Goal: Information Seeking & Learning: Learn about a topic

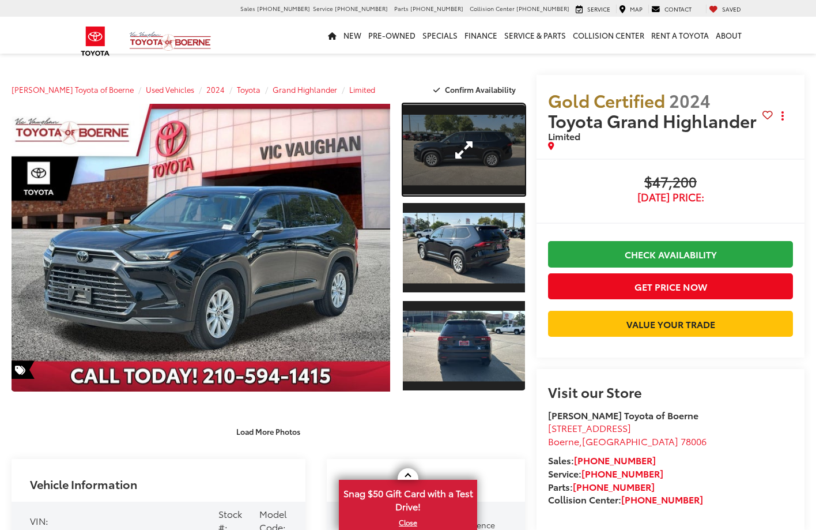
click at [465, 150] on link "Expand Photo 1" at bounding box center [464, 150] width 122 height 92
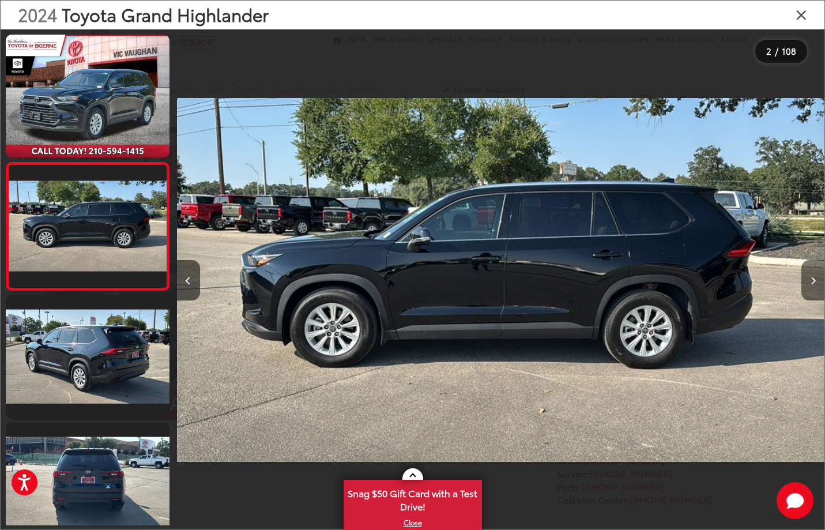
click at [816, 284] on button "Next image" at bounding box center [812, 280] width 23 height 40
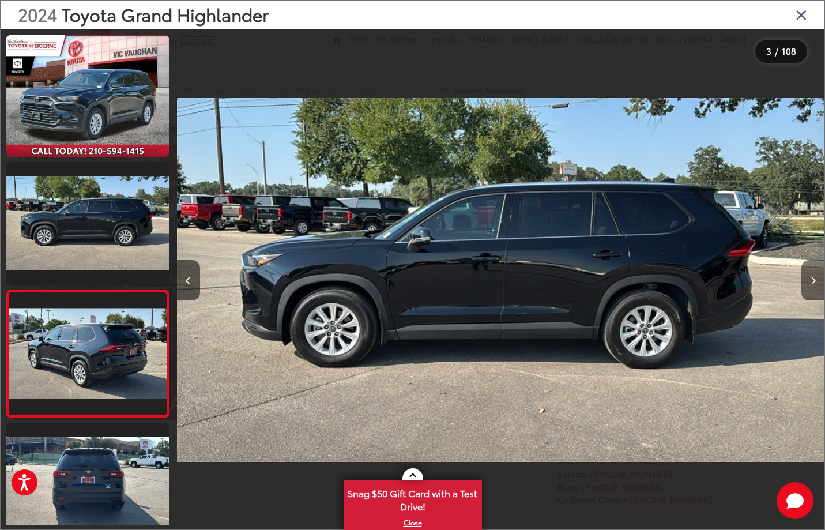
scroll to position [107, 0]
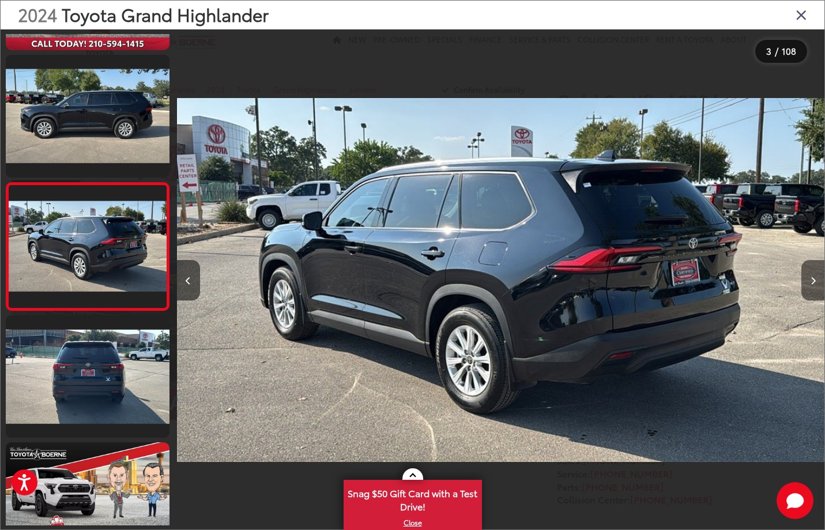
click at [816, 284] on button "Next image" at bounding box center [812, 280] width 23 height 40
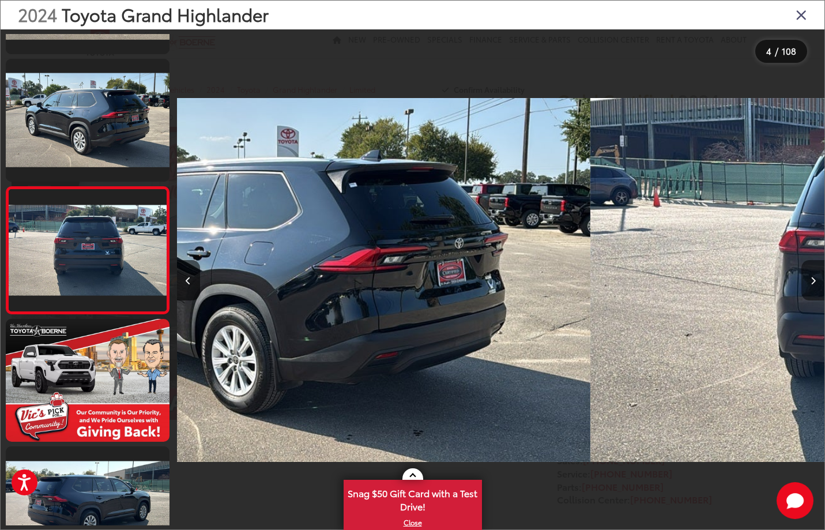
scroll to position [235, 0]
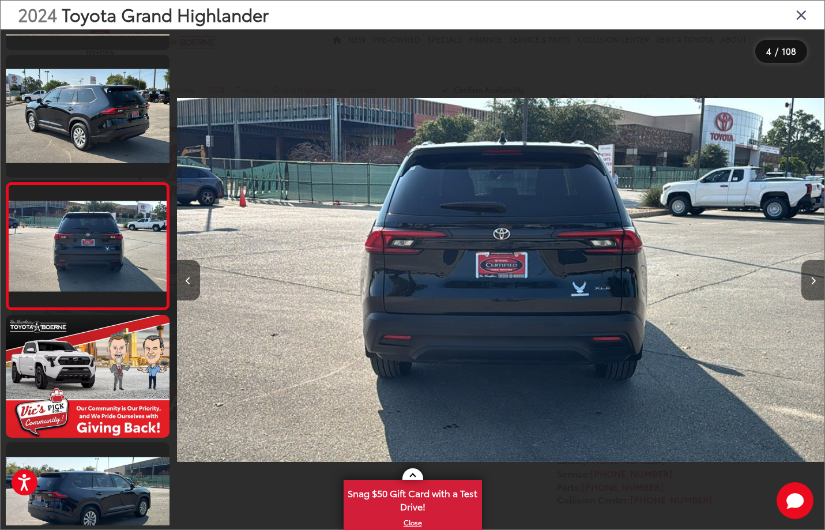
click at [816, 284] on button "Next image" at bounding box center [812, 280] width 23 height 40
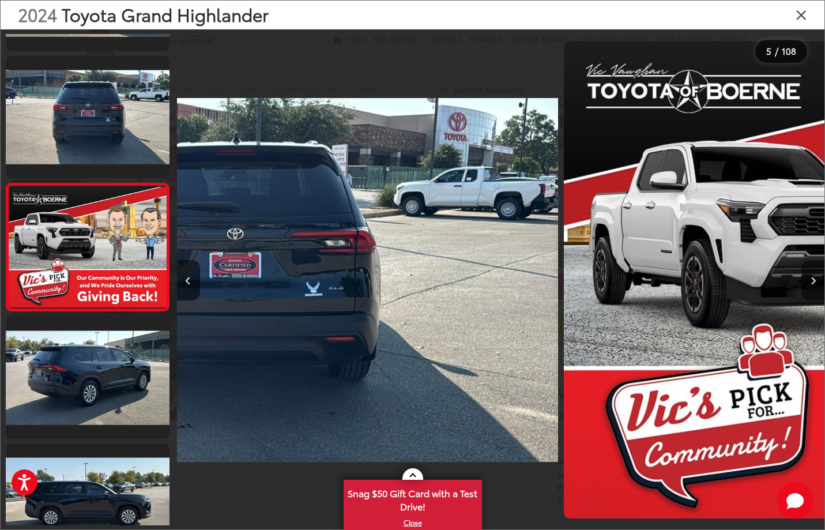
scroll to position [361, 0]
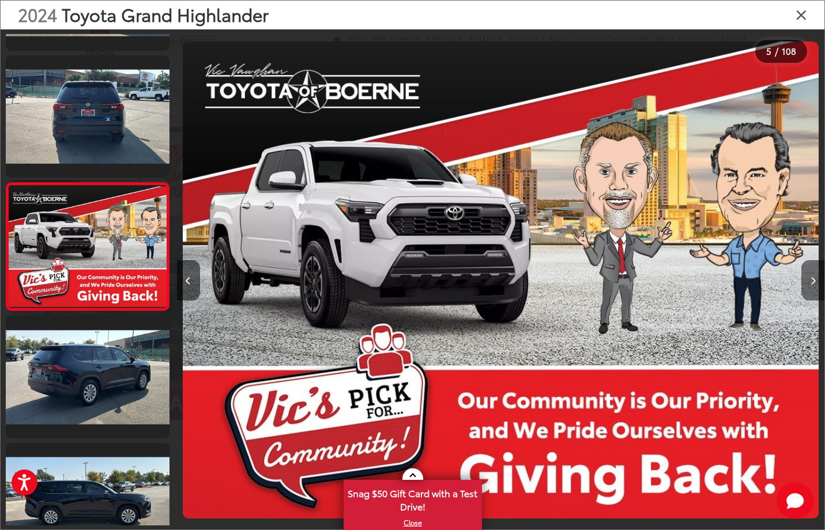
click at [816, 284] on button "Next image" at bounding box center [812, 280] width 23 height 40
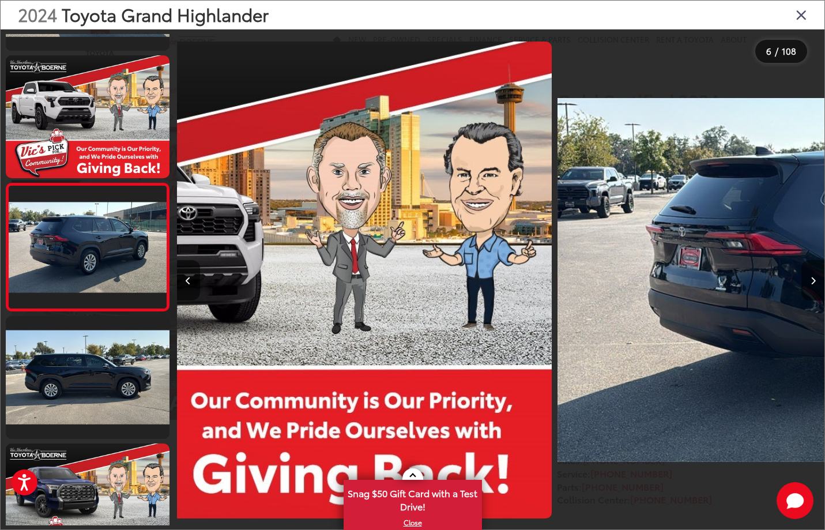
scroll to position [489, 0]
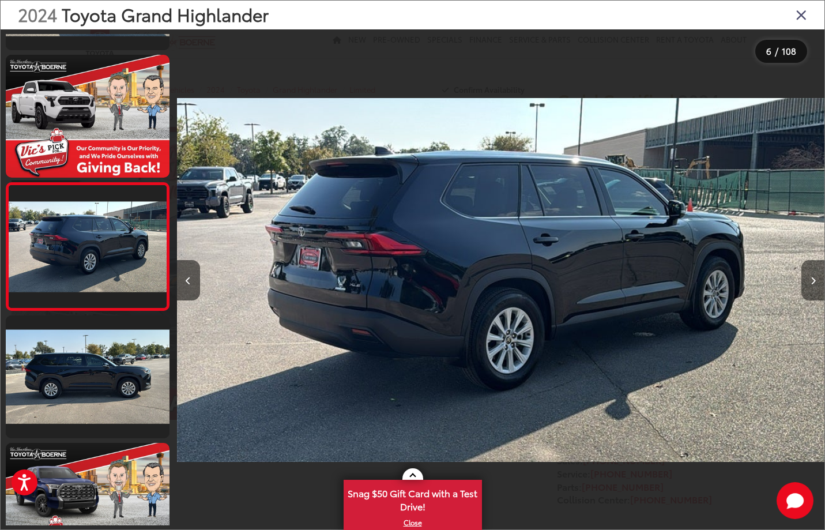
click at [816, 284] on button "Next image" at bounding box center [812, 280] width 23 height 40
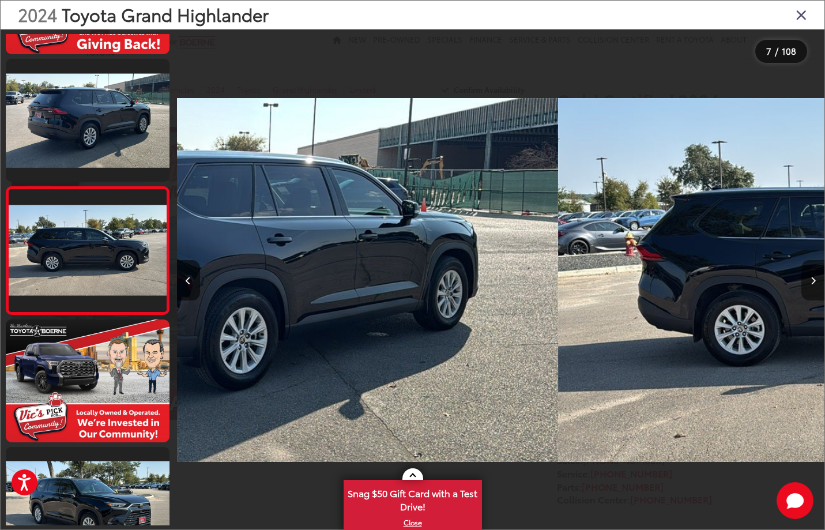
scroll to position [616, 0]
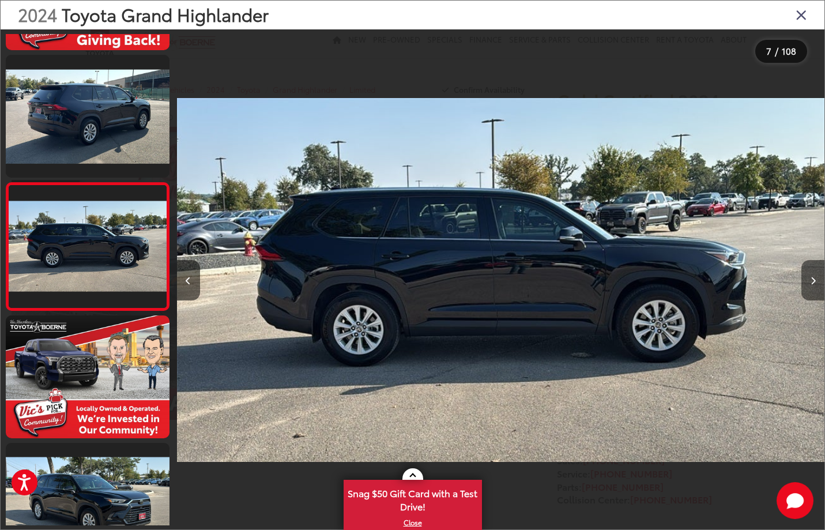
click at [816, 284] on button "Next image" at bounding box center [812, 280] width 23 height 40
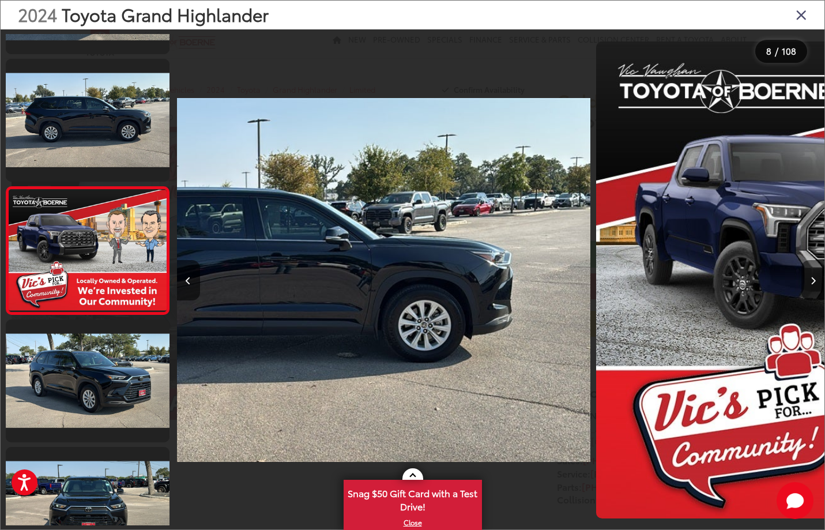
scroll to position [744, 0]
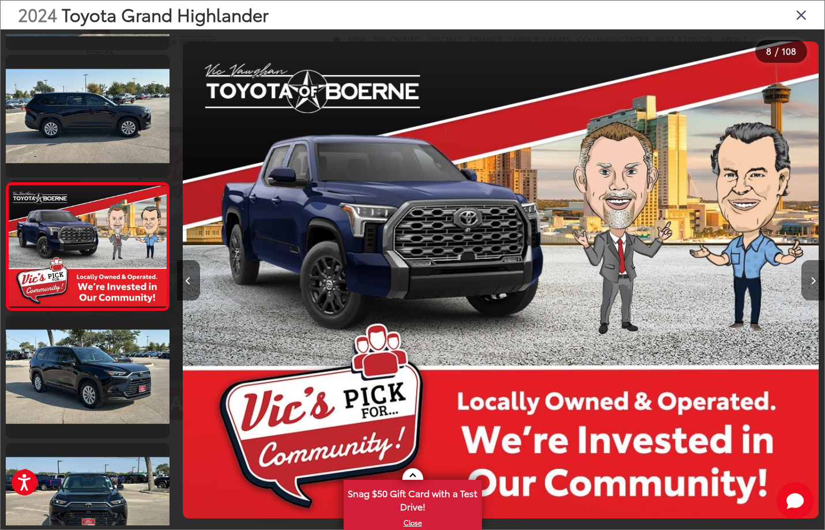
click at [816, 284] on button "Next image" at bounding box center [812, 280] width 23 height 40
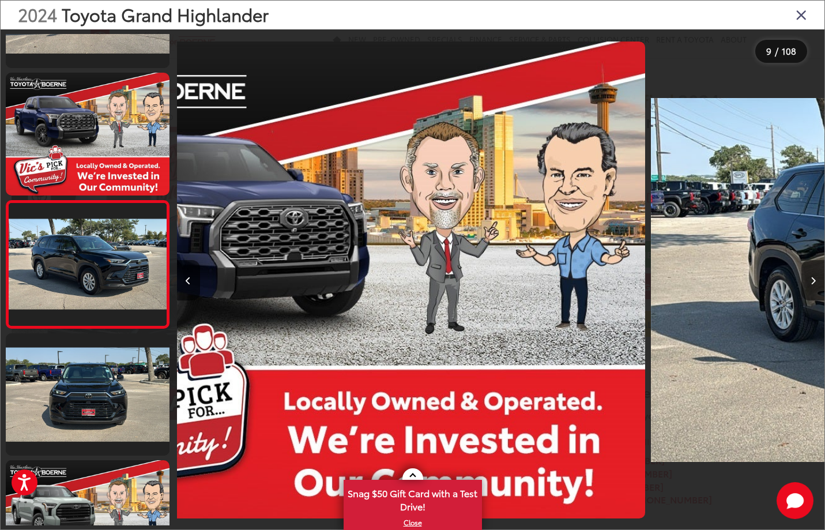
scroll to position [871, 0]
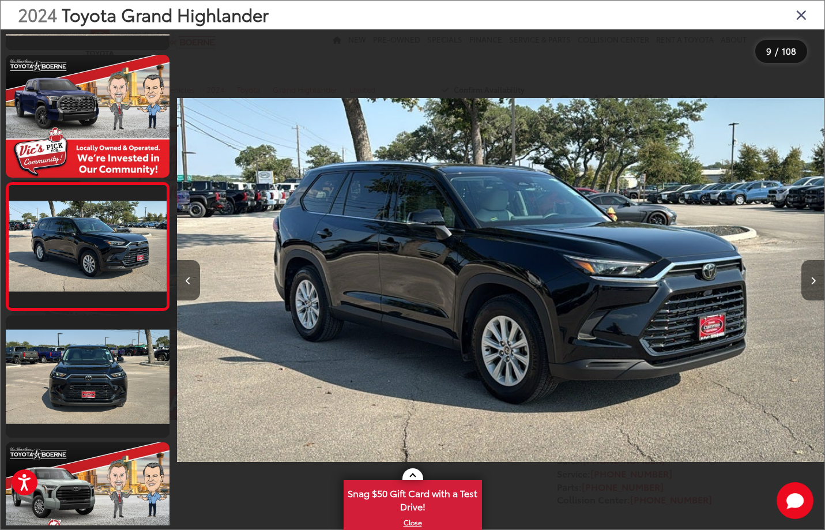
click at [816, 284] on button "Next image" at bounding box center [812, 280] width 23 height 40
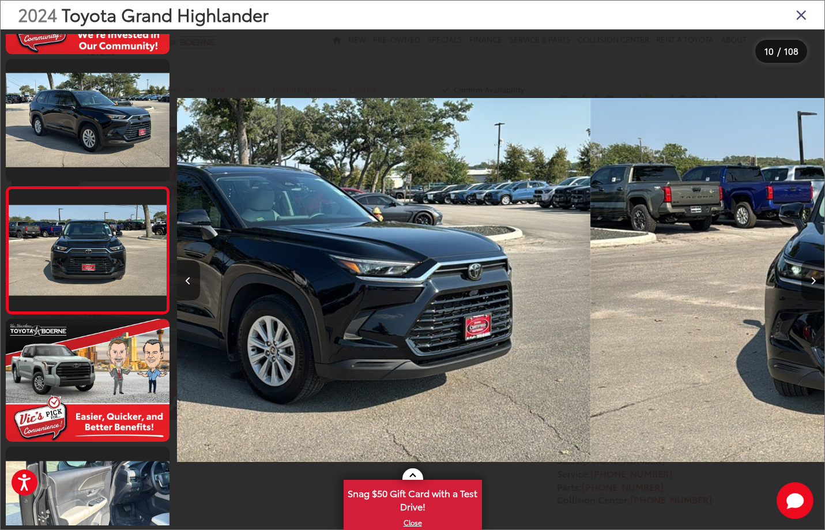
scroll to position [999, 0]
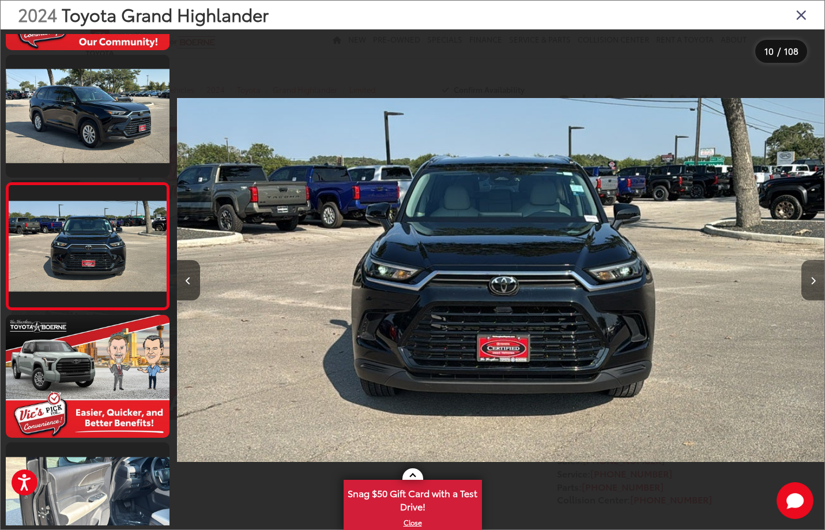
click at [816, 284] on button "Next image" at bounding box center [812, 280] width 23 height 40
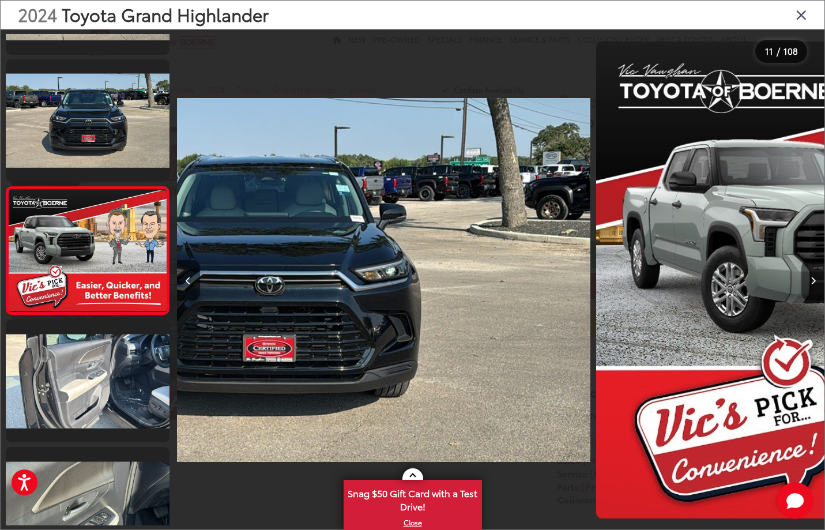
scroll to position [1125, 0]
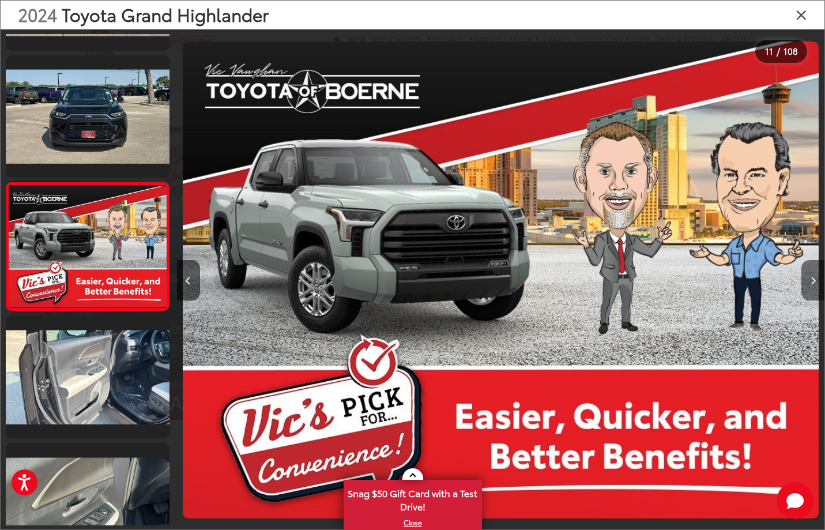
click at [816, 284] on button "Next image" at bounding box center [812, 280] width 23 height 40
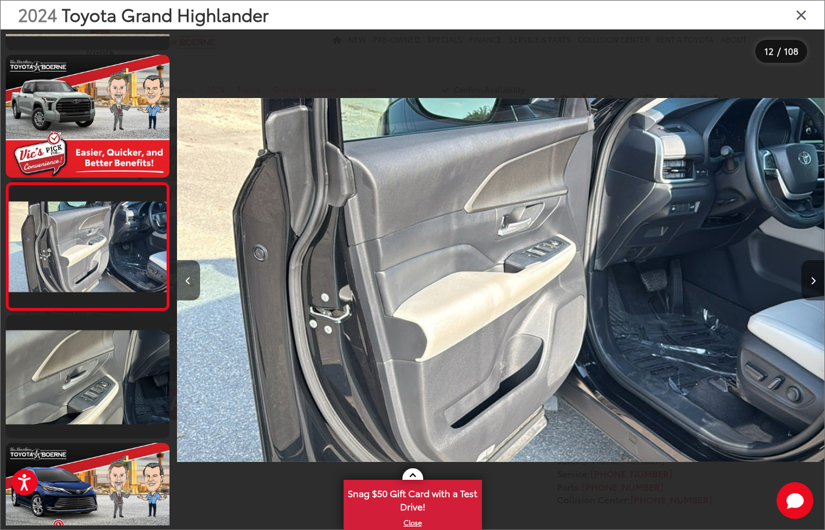
click at [816, 284] on button "Next image" at bounding box center [812, 280] width 23 height 40
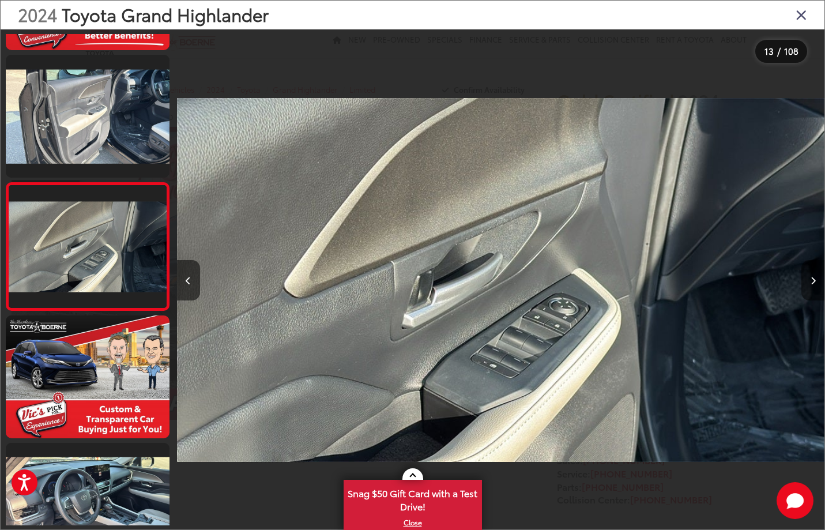
click at [816, 284] on button "Next image" at bounding box center [812, 280] width 23 height 40
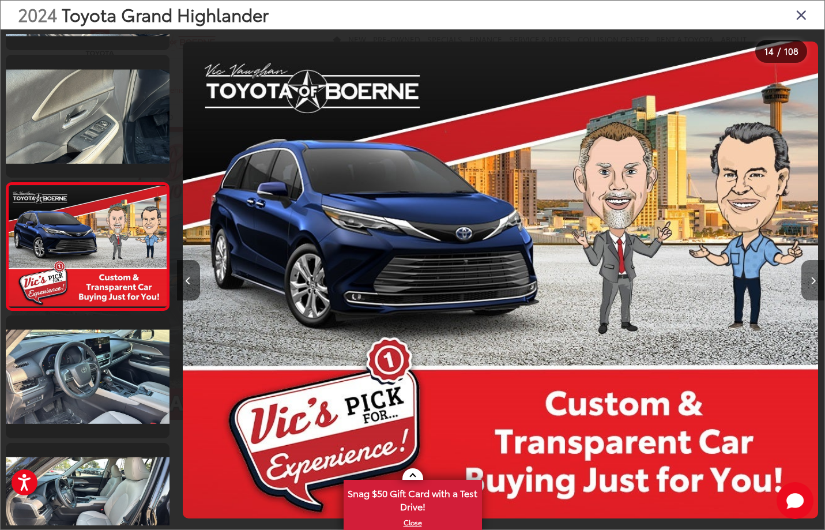
click at [816, 284] on button "Next image" at bounding box center [812, 280] width 23 height 40
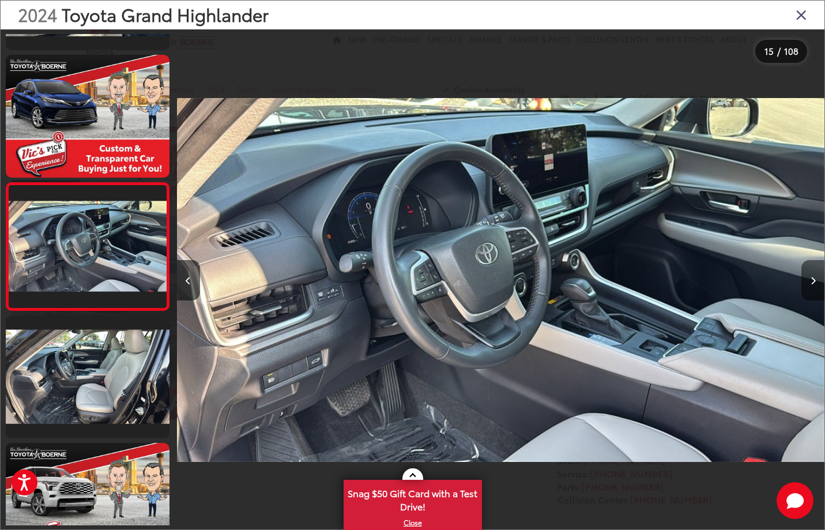
click at [816, 284] on button "Next image" at bounding box center [812, 280] width 23 height 40
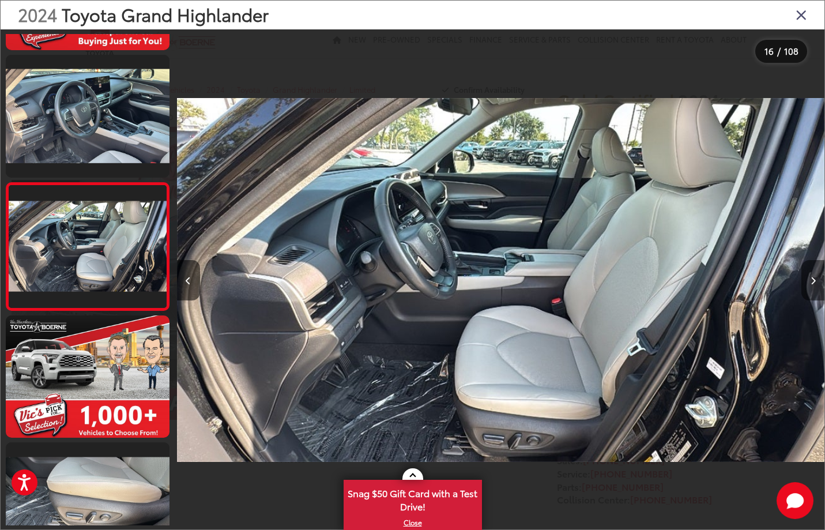
click at [816, 284] on button "Next image" at bounding box center [812, 280] width 23 height 40
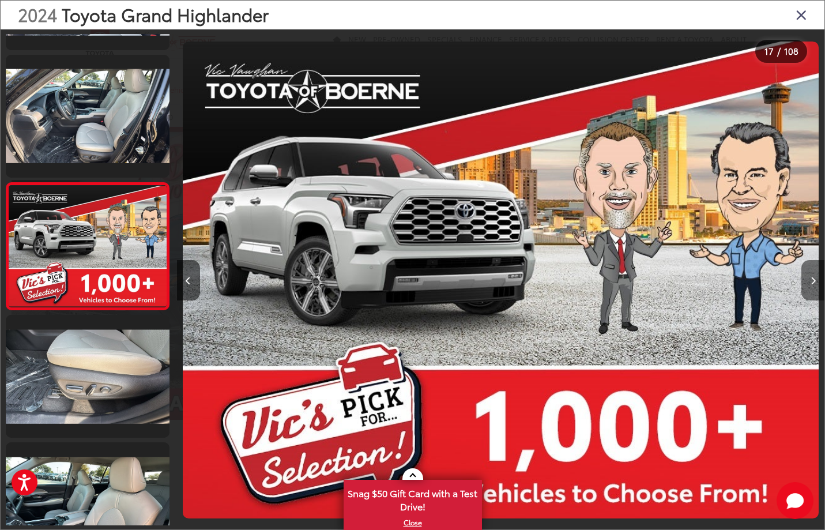
click at [816, 284] on button "Next image" at bounding box center [812, 280] width 23 height 40
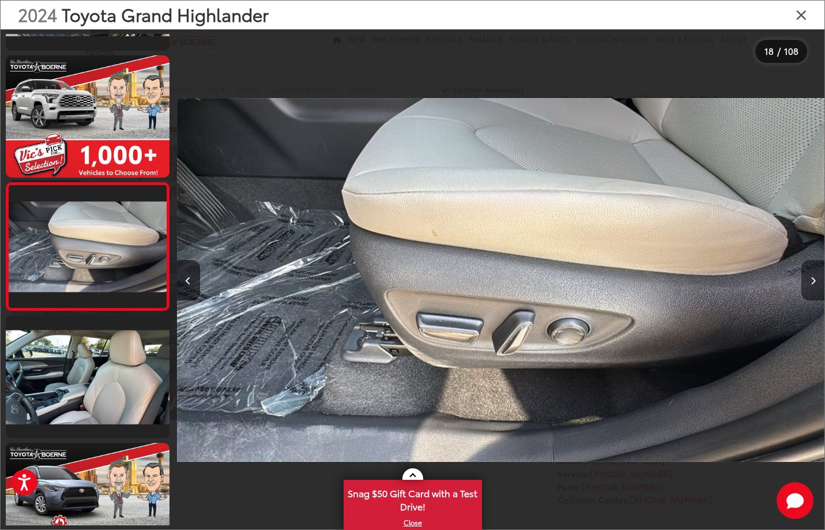
click at [816, 284] on button "Next image" at bounding box center [812, 280] width 23 height 40
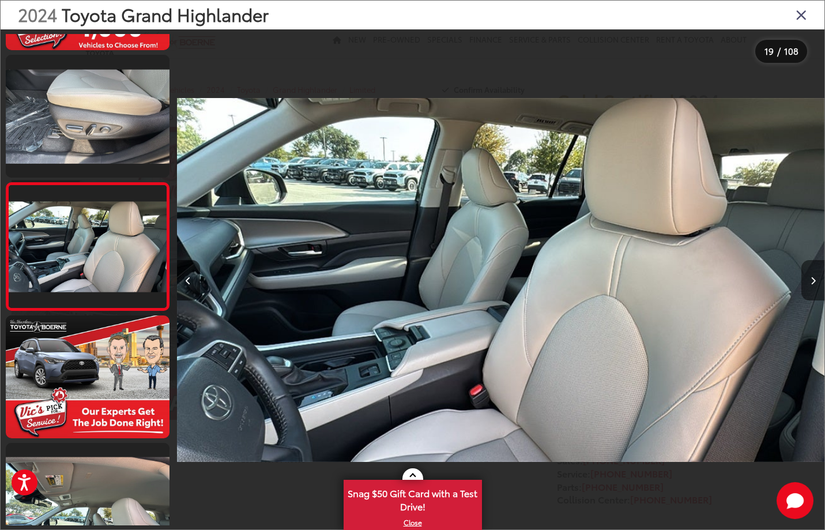
click at [816, 284] on button "Next image" at bounding box center [812, 280] width 23 height 40
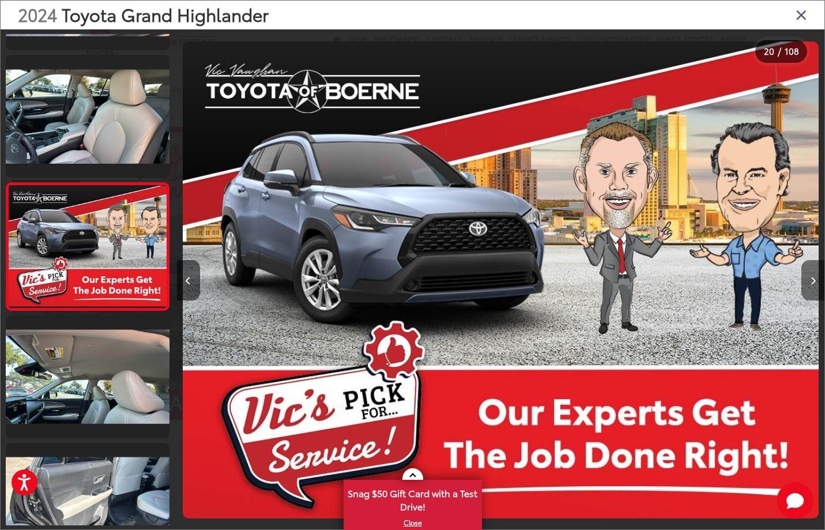
click at [816, 284] on button "Next image" at bounding box center [812, 280] width 23 height 40
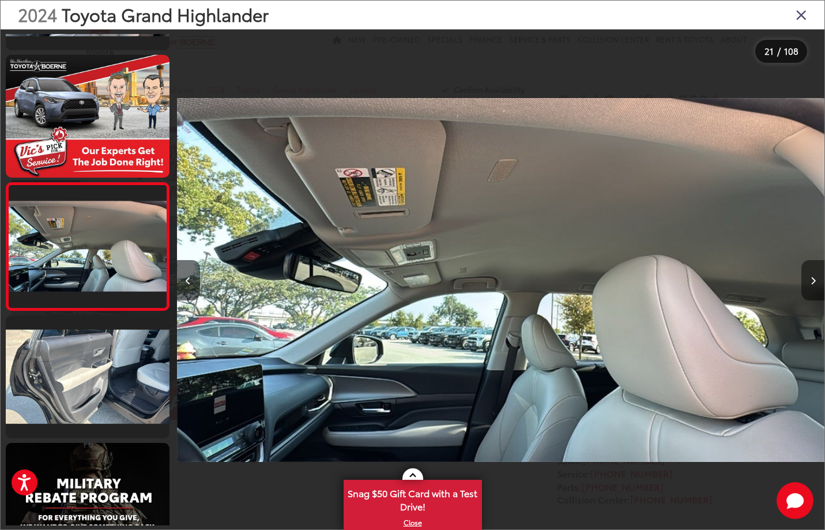
click at [816, 284] on button "Next image" at bounding box center [812, 280] width 23 height 40
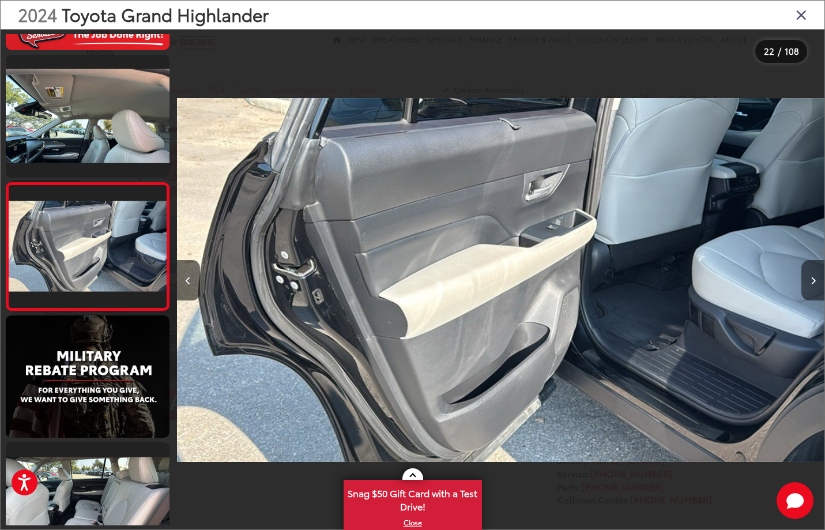
click at [808, 286] on button "Next image" at bounding box center [812, 280] width 23 height 40
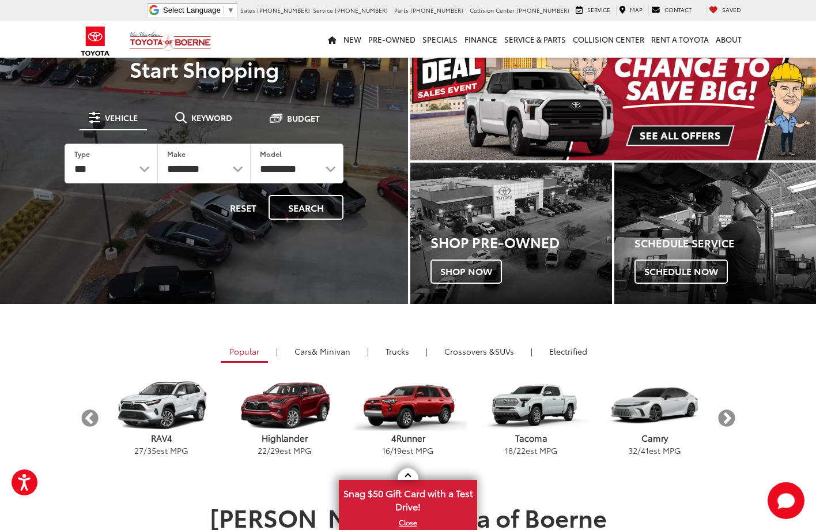
scroll to position [58, 0]
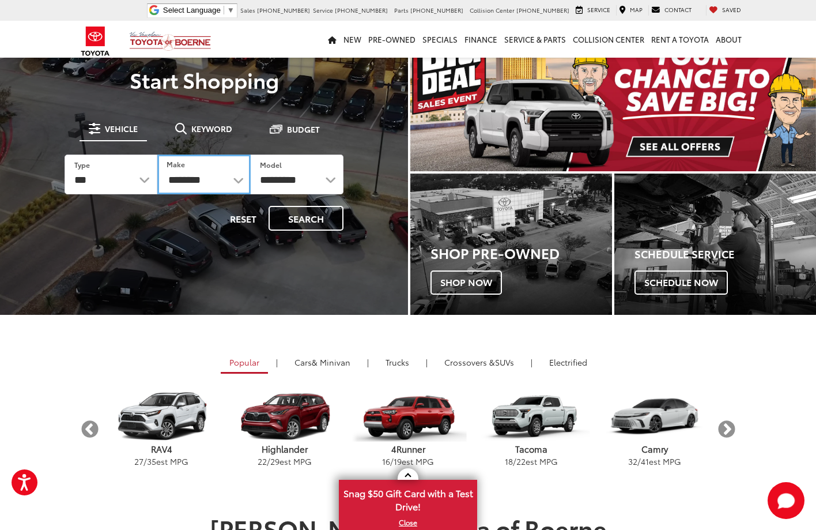
click at [221, 180] on select "**********" at bounding box center [203, 175] width 93 height 40
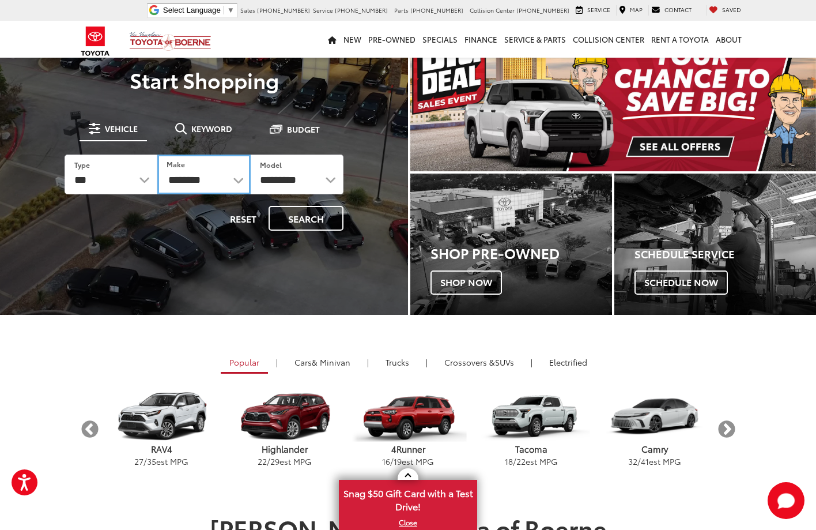
select select "******"
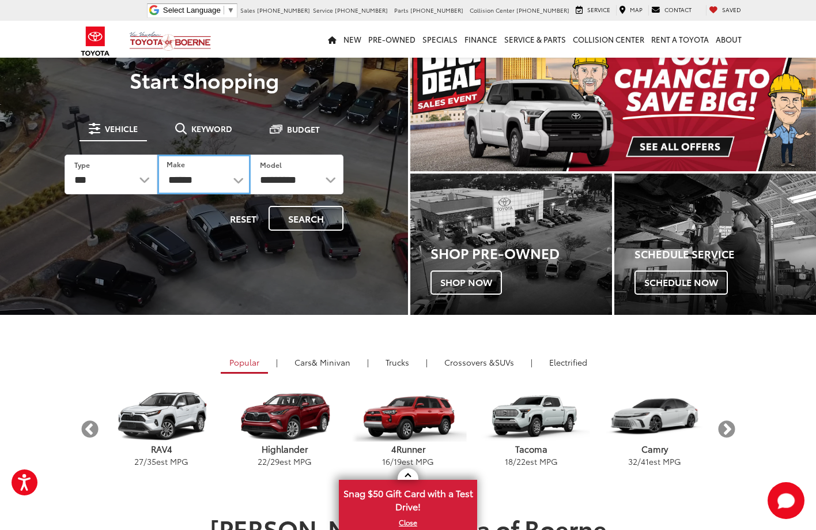
click at [157, 155] on select "**********" at bounding box center [203, 175] width 93 height 40
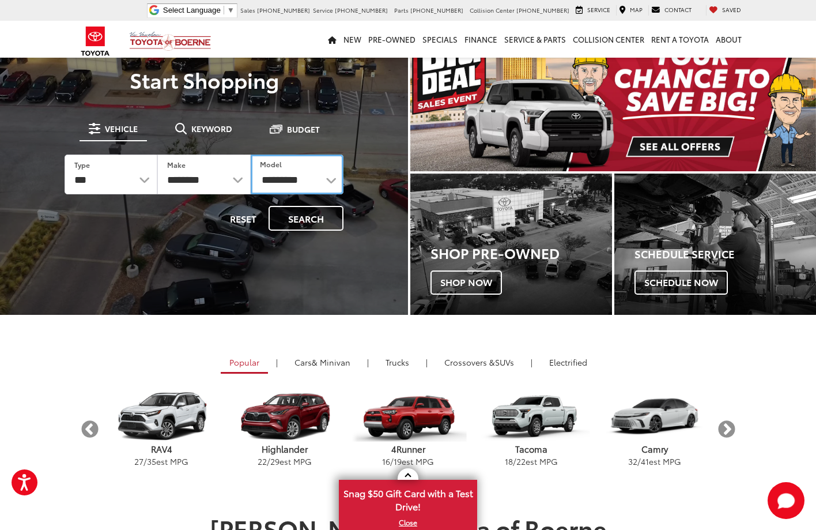
click at [287, 183] on select "**********" at bounding box center [297, 175] width 93 height 40
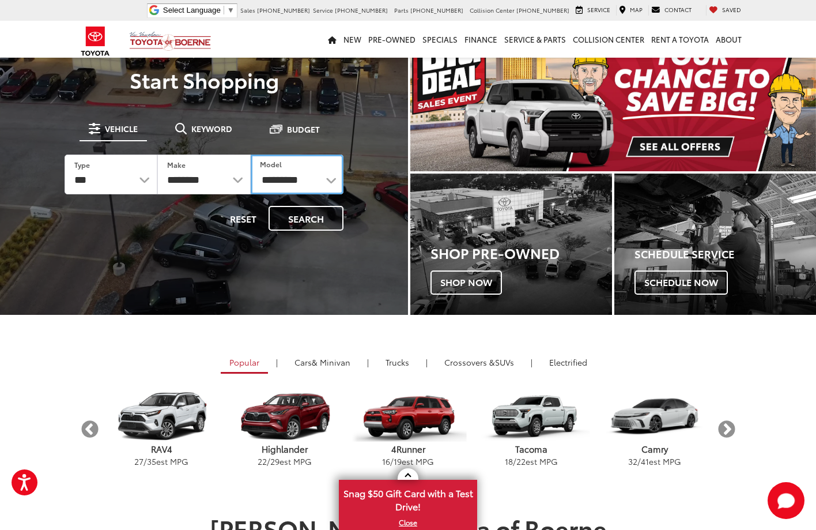
select select "**********"
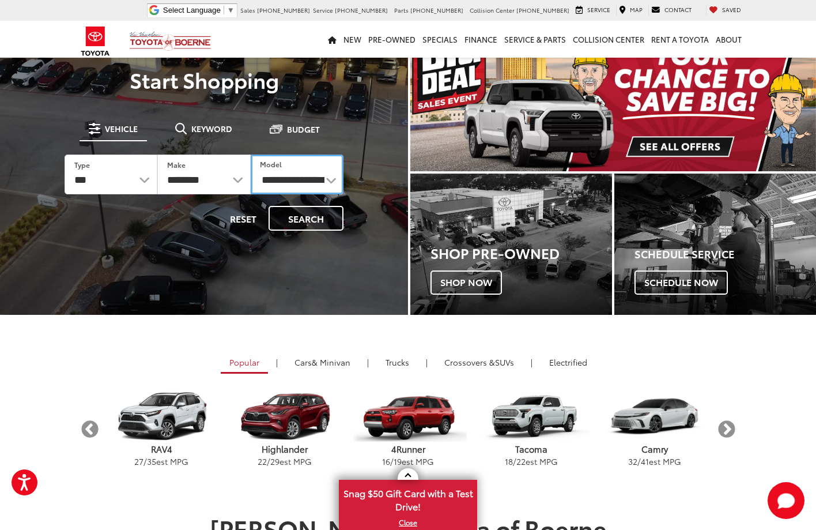
click at [251, 155] on select "**********" at bounding box center [297, 175] width 93 height 40
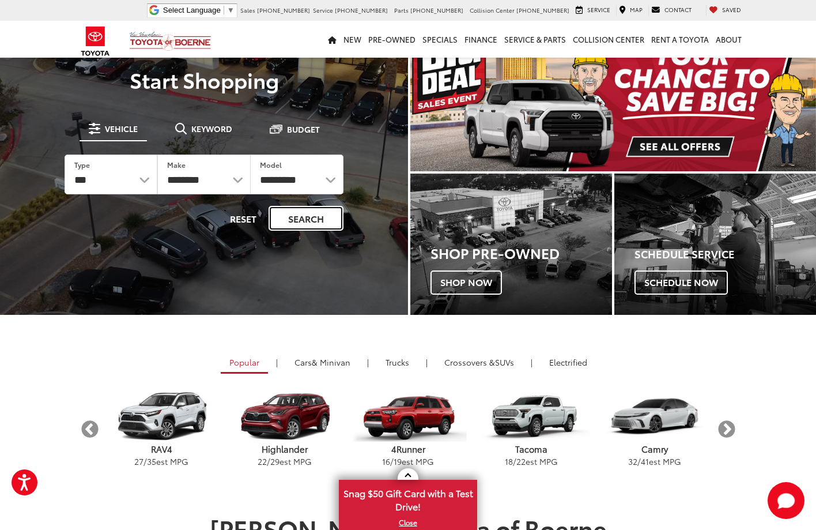
click at [309, 214] on button "Search" at bounding box center [306, 218] width 75 height 25
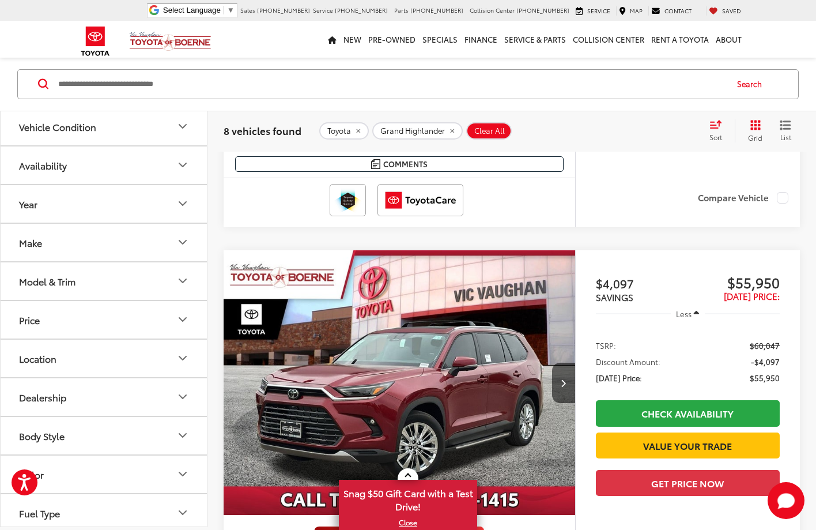
scroll to position [461, 0]
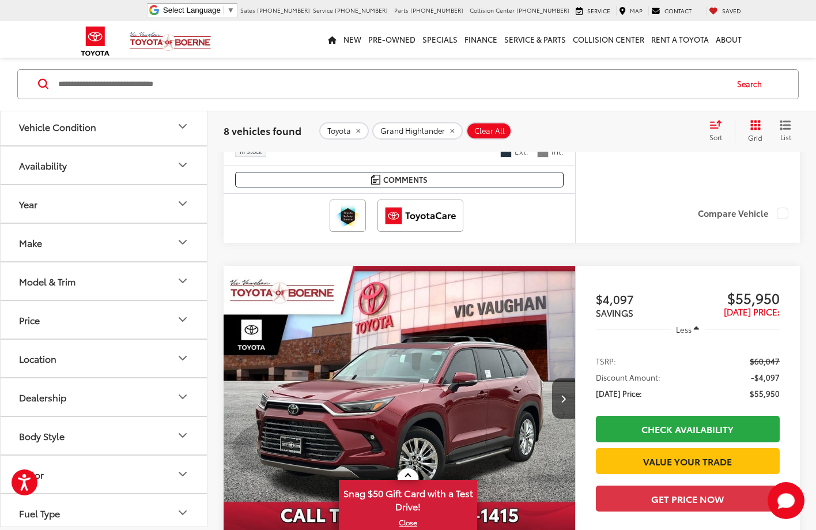
click at [491, 379] on img "2025 Toyota Grand Highlander Platinum 0" at bounding box center [399, 398] width 353 height 265
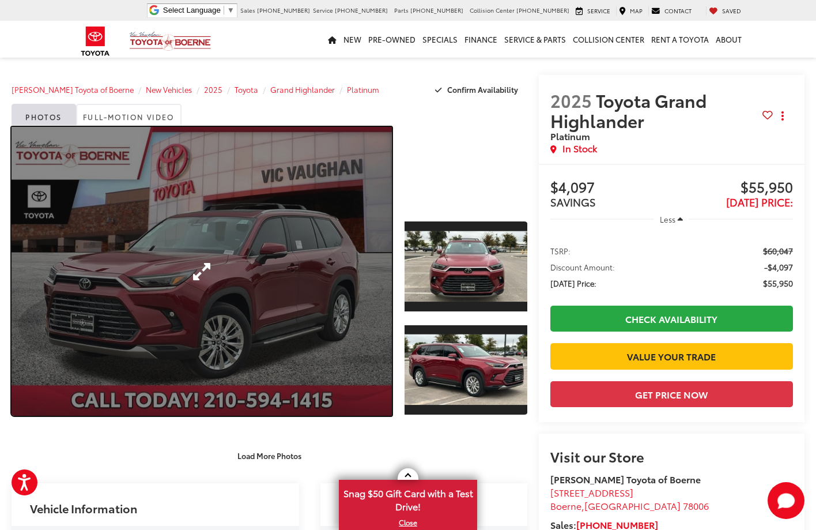
click at [283, 274] on link "Expand Photo 0" at bounding box center [202, 271] width 381 height 289
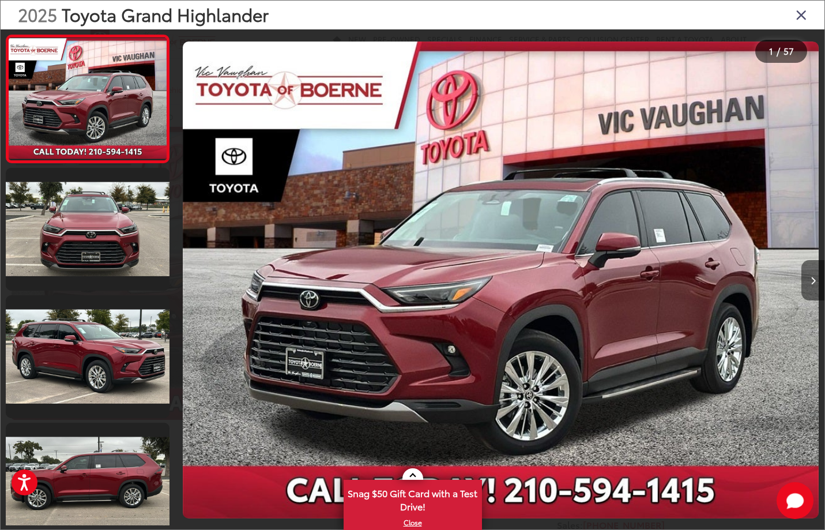
click at [814, 284] on icon "Next image" at bounding box center [813, 281] width 5 height 8
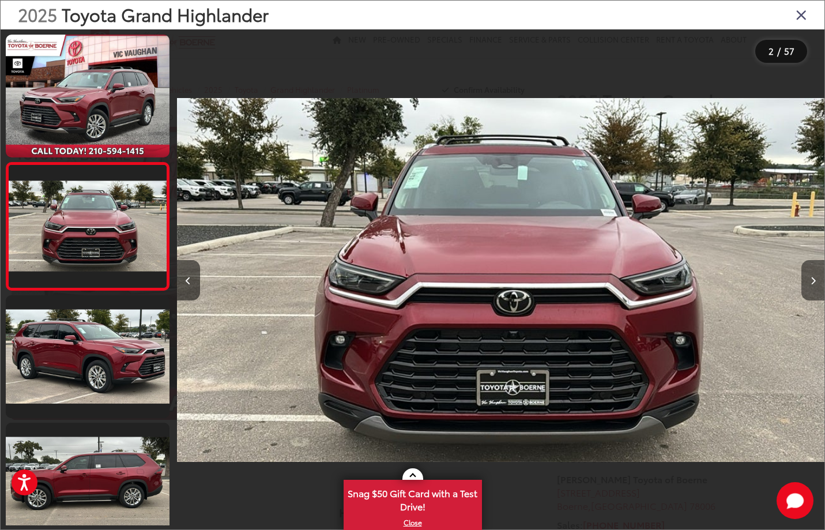
click at [814, 284] on icon "Next image" at bounding box center [813, 281] width 5 height 8
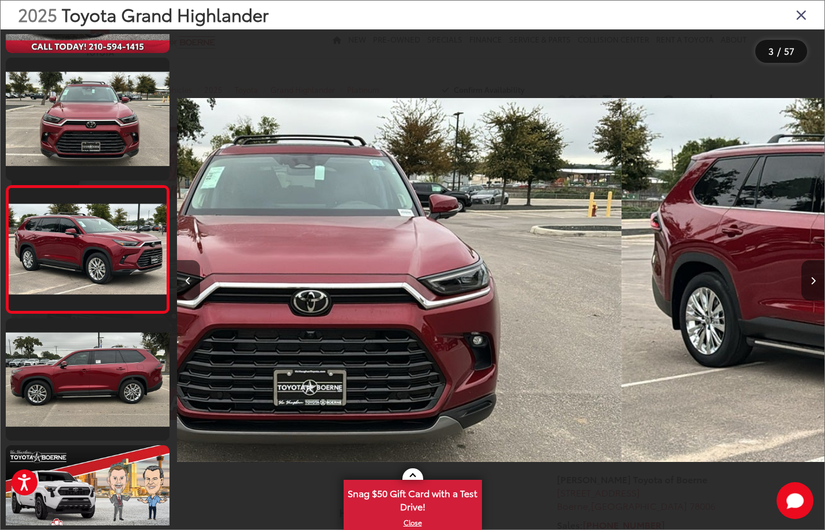
scroll to position [107, 0]
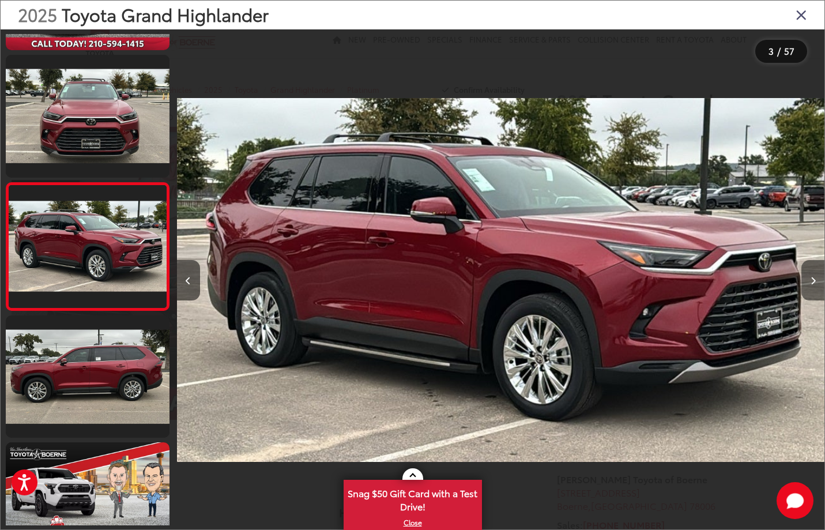
click at [814, 284] on icon "Next image" at bounding box center [813, 281] width 5 height 8
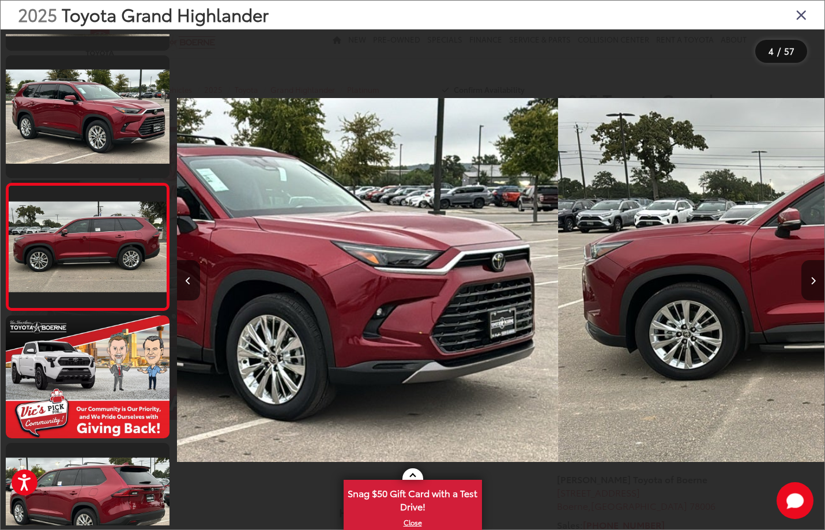
scroll to position [235, 0]
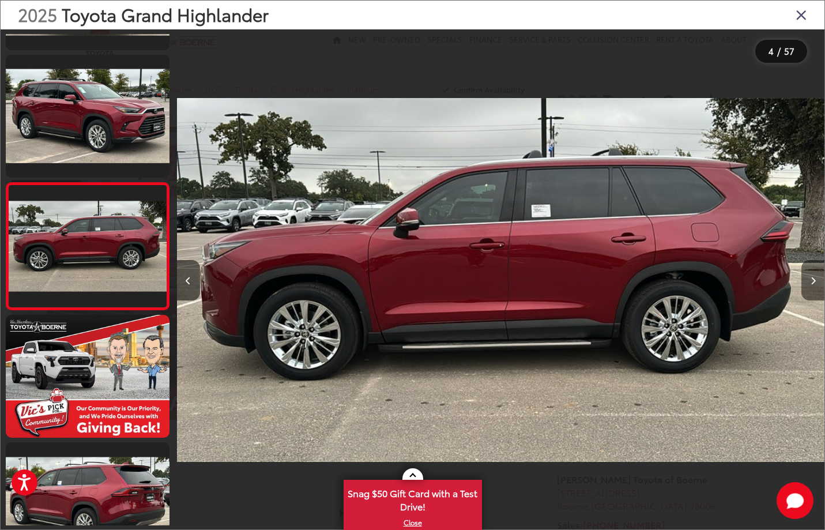
click at [814, 284] on icon "Next image" at bounding box center [813, 281] width 5 height 8
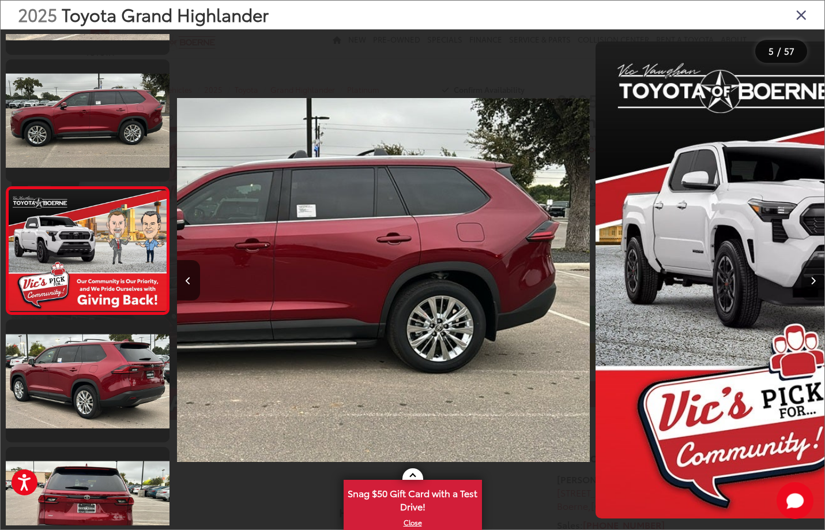
scroll to position [361, 0]
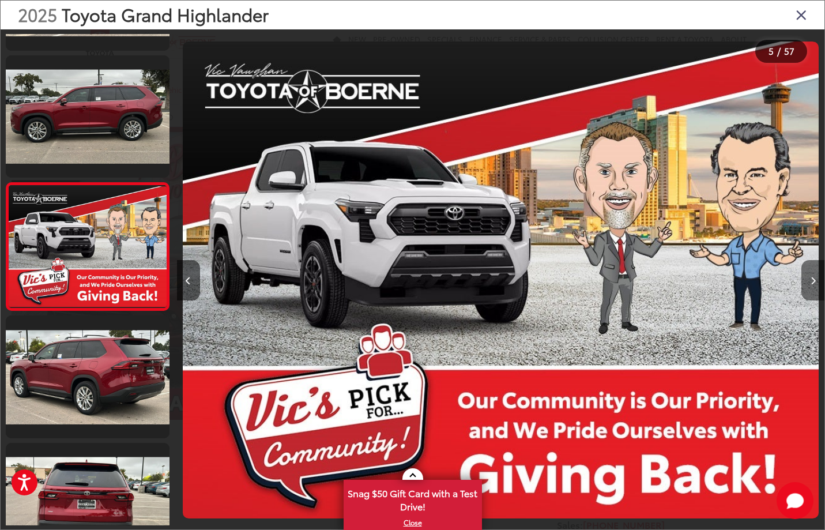
click at [814, 284] on icon "Next image" at bounding box center [813, 281] width 5 height 8
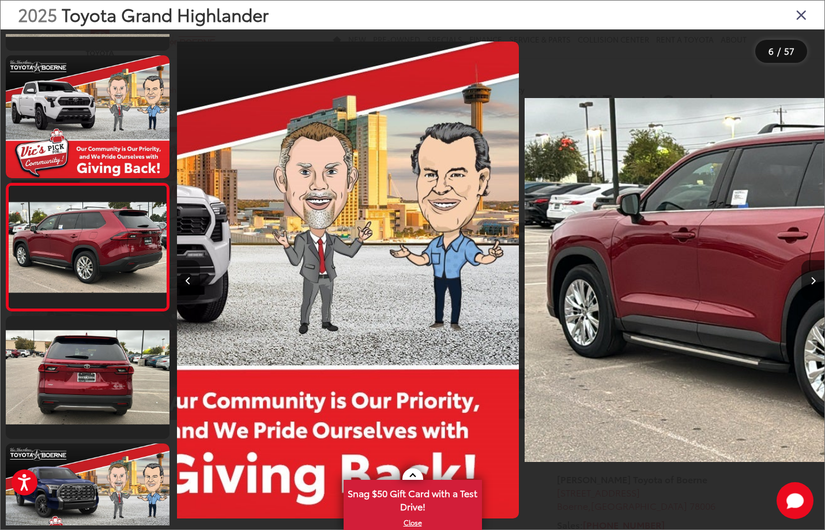
scroll to position [489, 0]
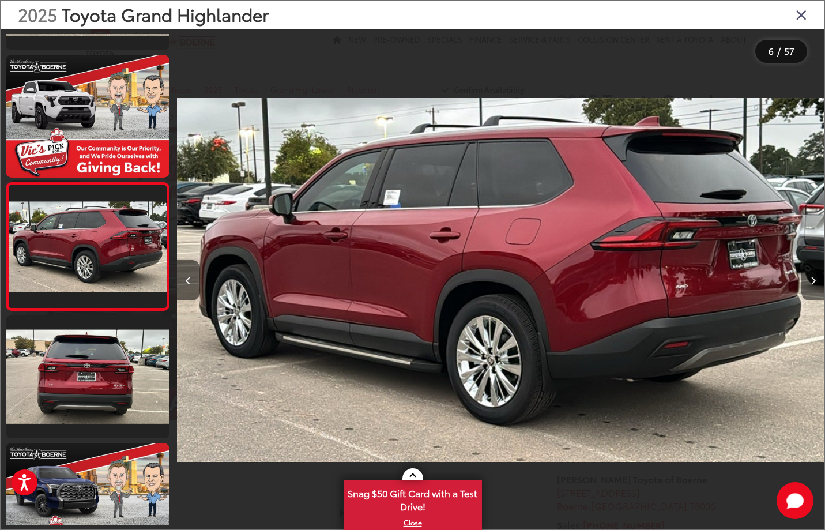
click at [814, 284] on icon "Next image" at bounding box center [813, 281] width 5 height 8
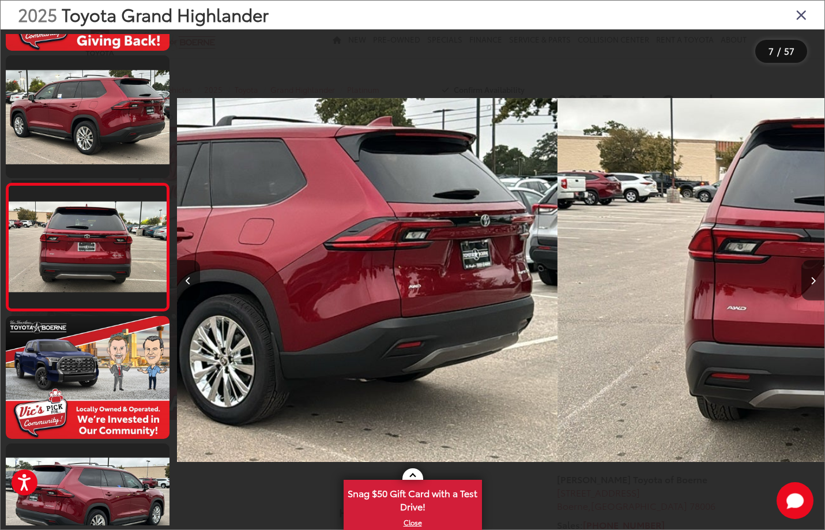
scroll to position [616, 0]
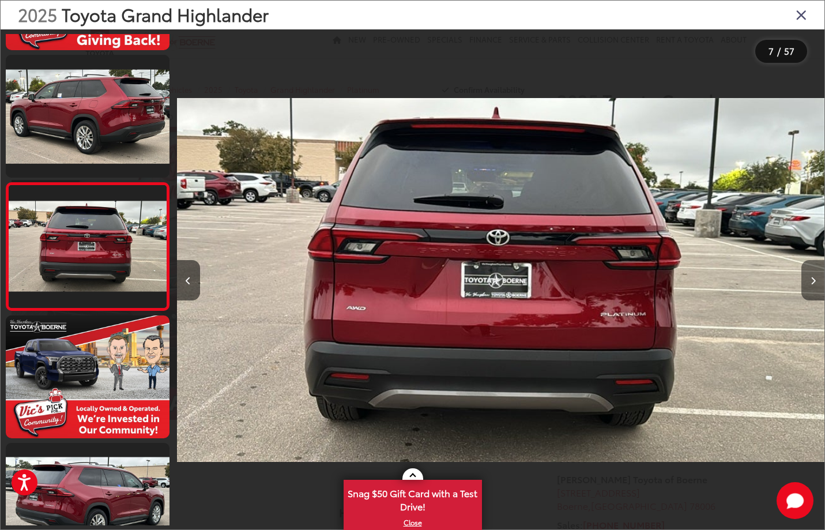
click at [814, 284] on icon "Next image" at bounding box center [813, 281] width 5 height 8
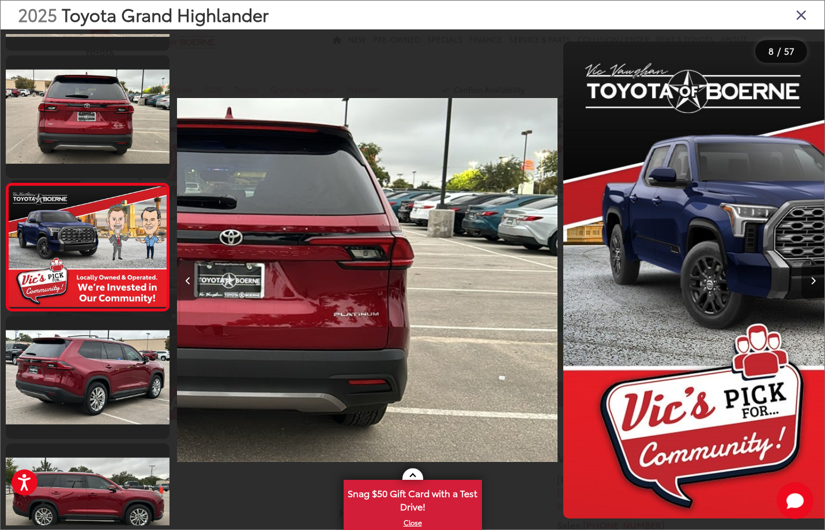
scroll to position [744, 0]
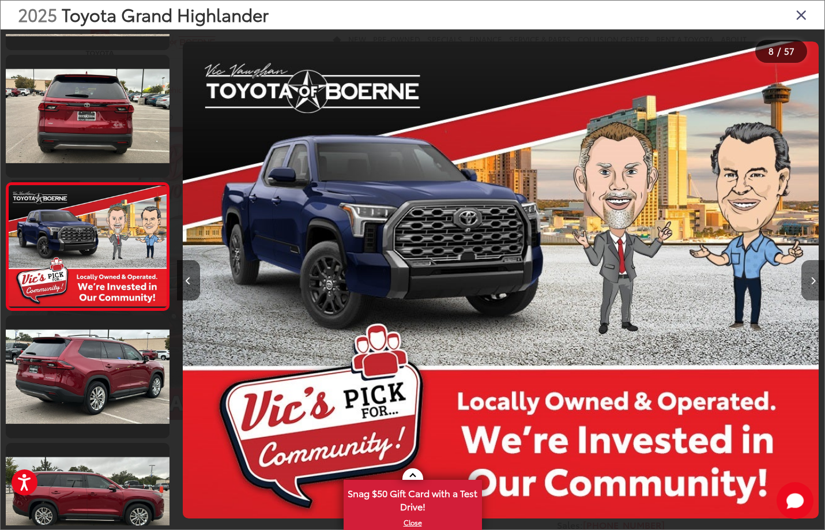
click at [814, 284] on icon "Next image" at bounding box center [813, 281] width 5 height 8
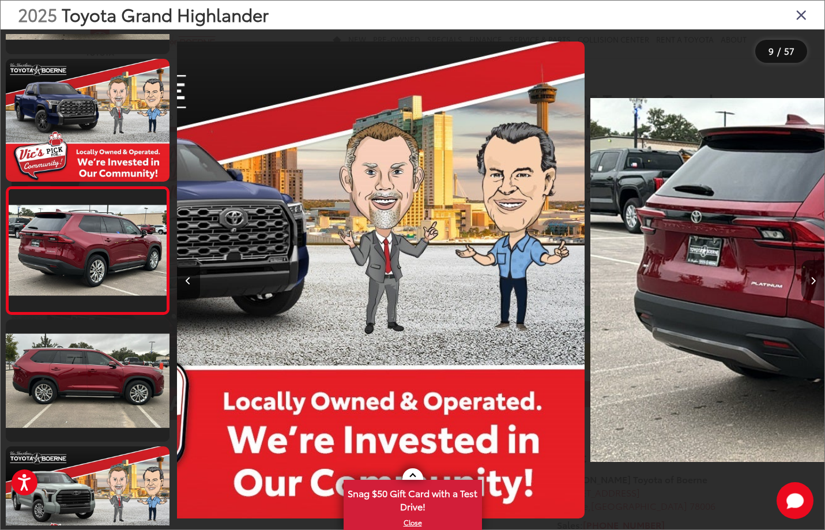
scroll to position [871, 0]
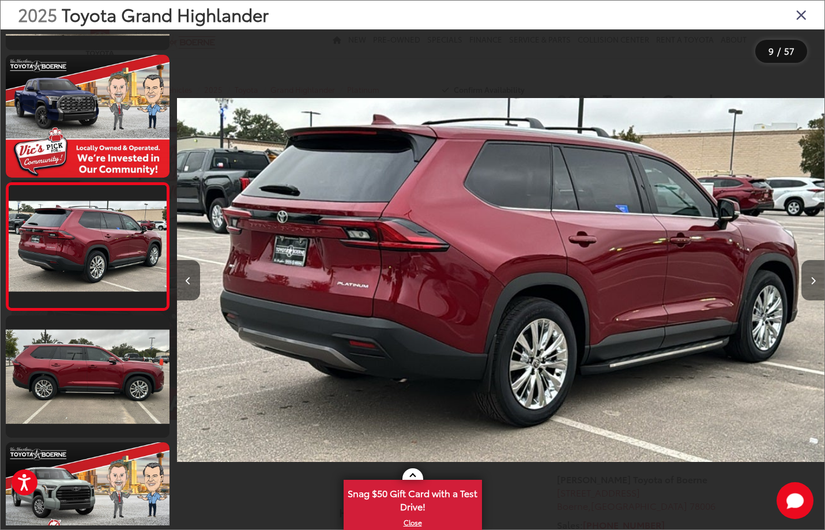
click at [814, 284] on icon "Next image" at bounding box center [813, 281] width 5 height 8
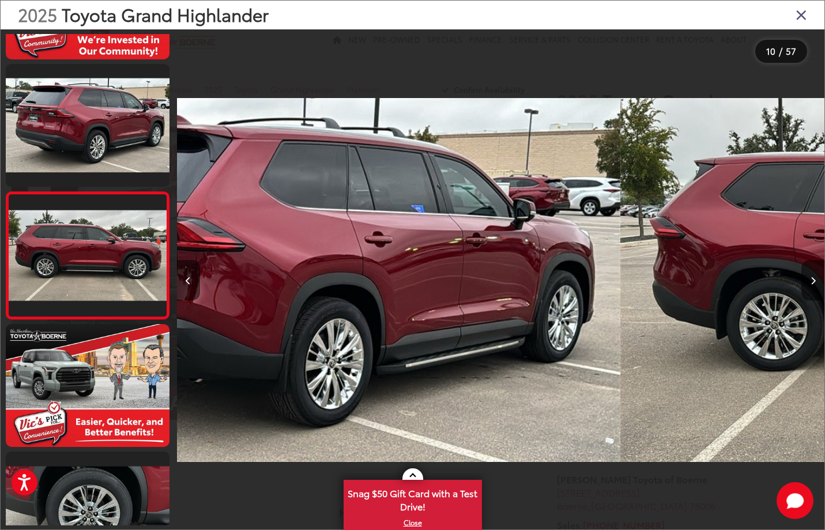
scroll to position [999, 0]
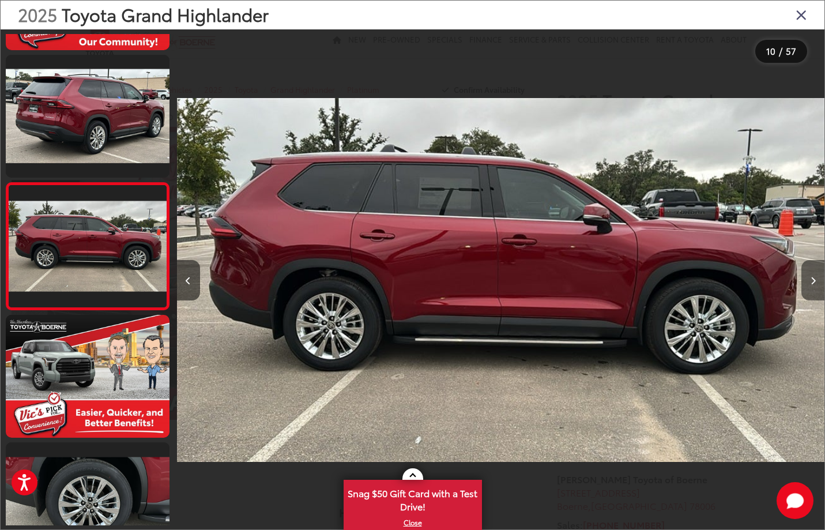
click at [814, 284] on icon "Next image" at bounding box center [813, 281] width 5 height 8
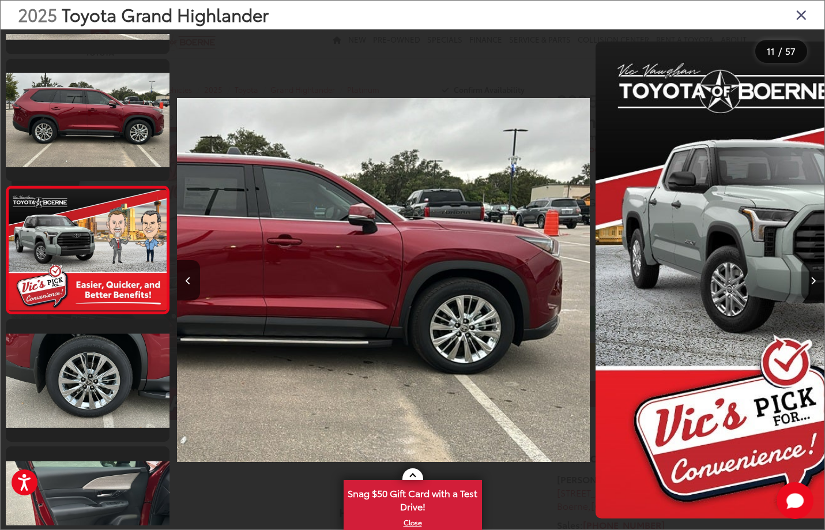
scroll to position [1125, 0]
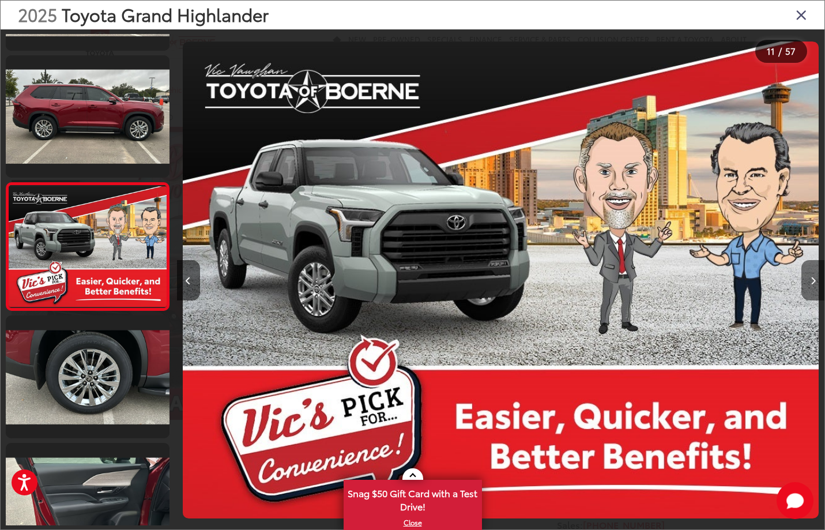
click at [814, 284] on icon "Next image" at bounding box center [813, 281] width 5 height 8
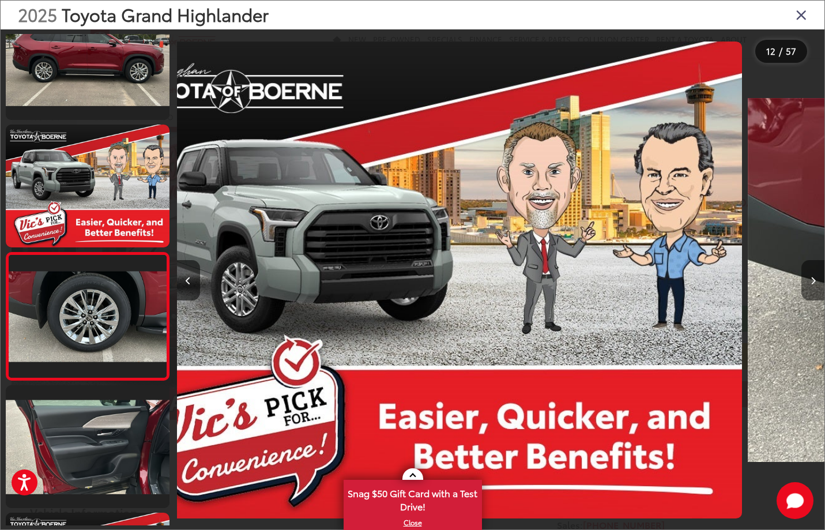
scroll to position [0, 0]
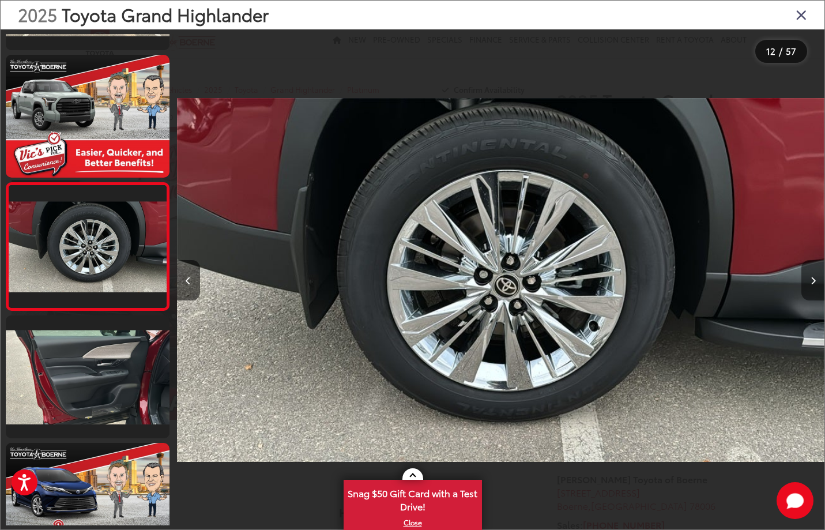
click at [814, 284] on icon "Next image" at bounding box center [813, 281] width 5 height 8
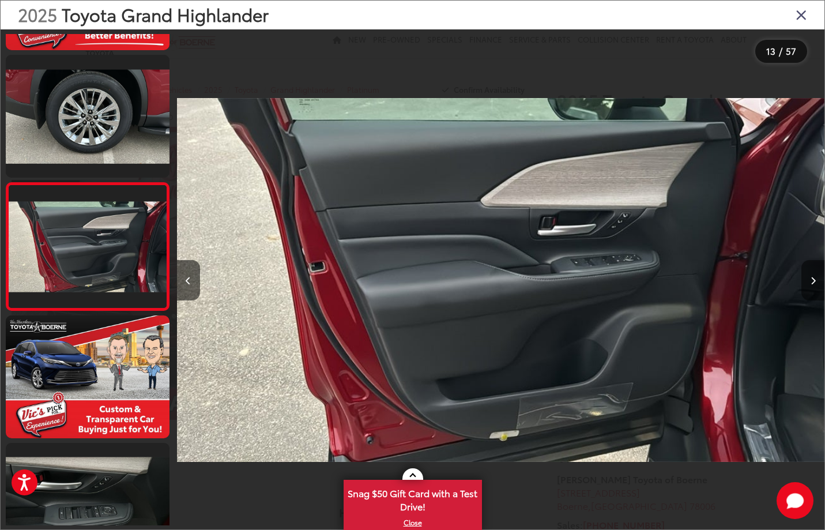
click at [814, 284] on icon "Next image" at bounding box center [813, 281] width 5 height 8
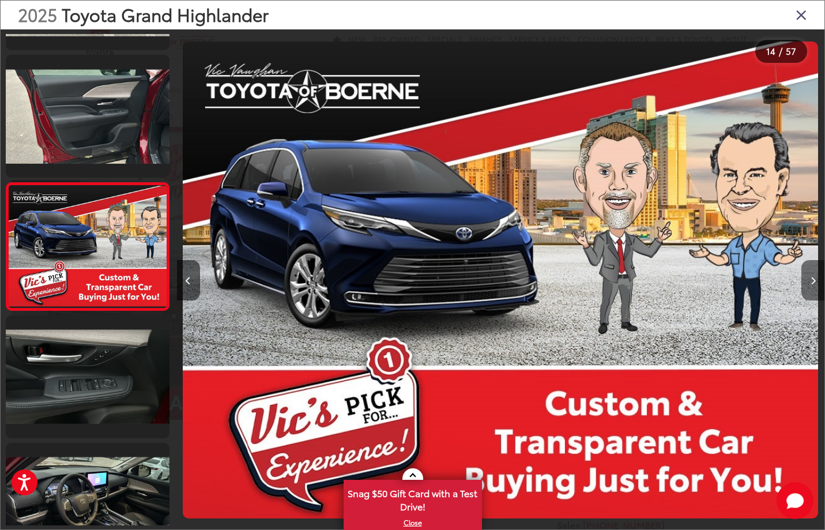
click at [814, 284] on icon "Next image" at bounding box center [813, 281] width 5 height 8
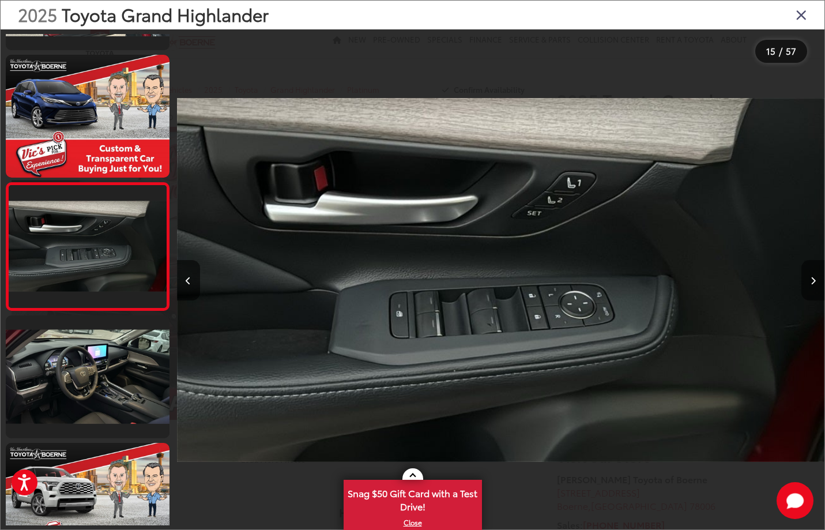
click at [814, 284] on icon "Next image" at bounding box center [813, 281] width 5 height 8
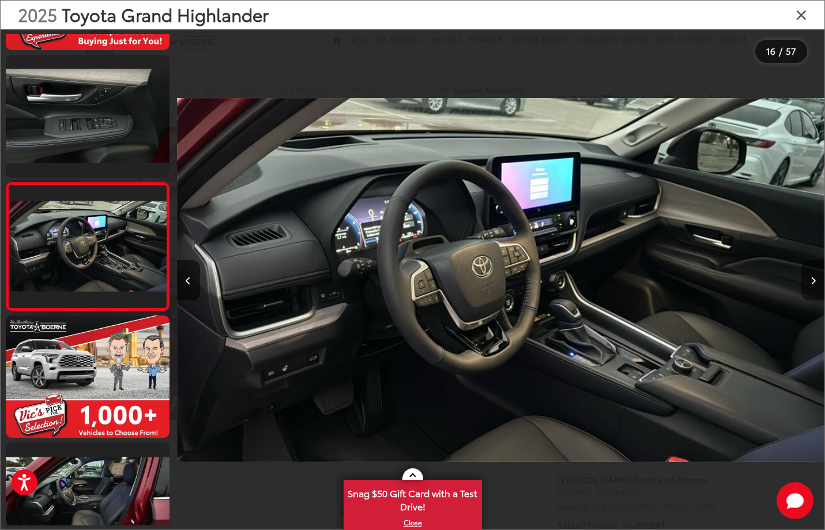
click at [814, 284] on icon "Next image" at bounding box center [813, 281] width 5 height 8
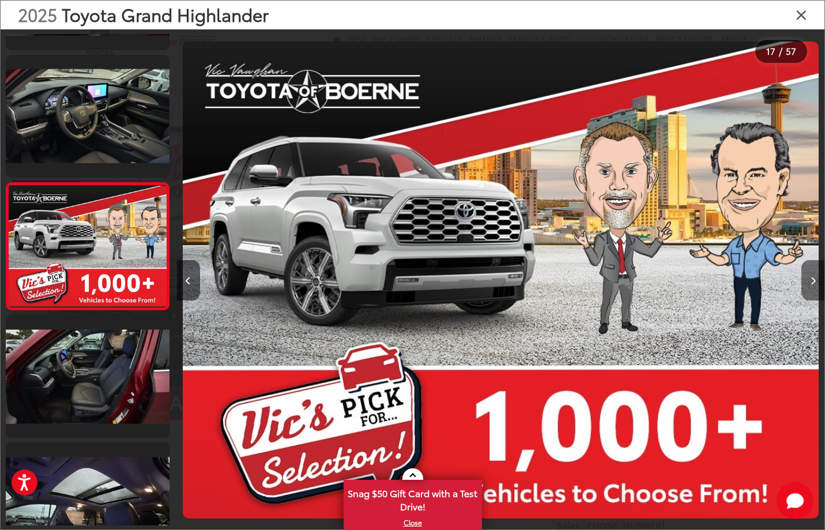
click at [814, 284] on icon "Next image" at bounding box center [813, 281] width 5 height 8
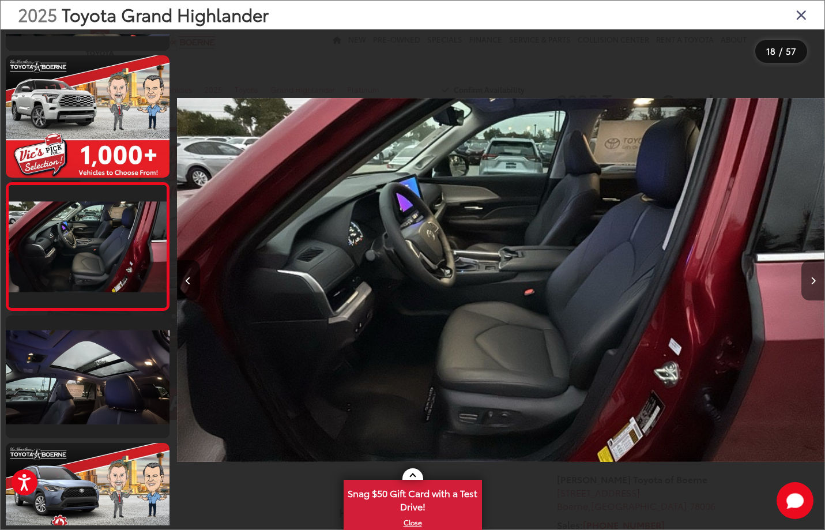
click at [814, 284] on icon "Next image" at bounding box center [813, 281] width 5 height 8
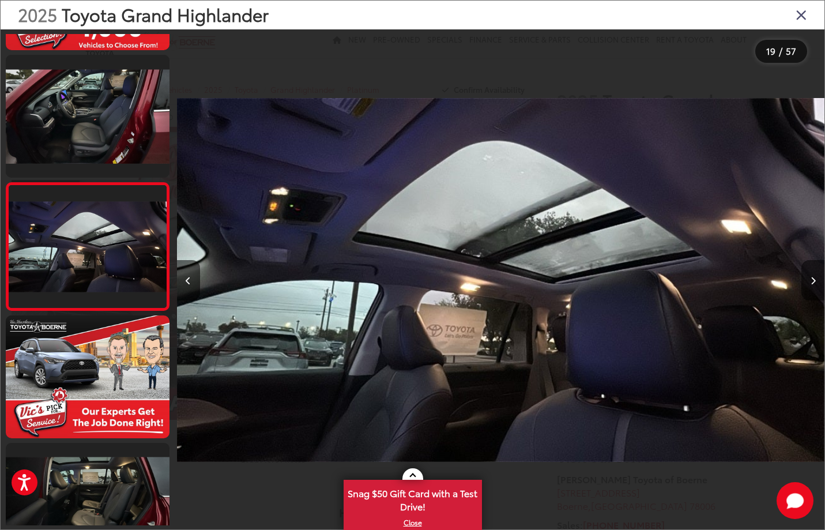
click at [814, 284] on icon "Next image" at bounding box center [813, 281] width 5 height 8
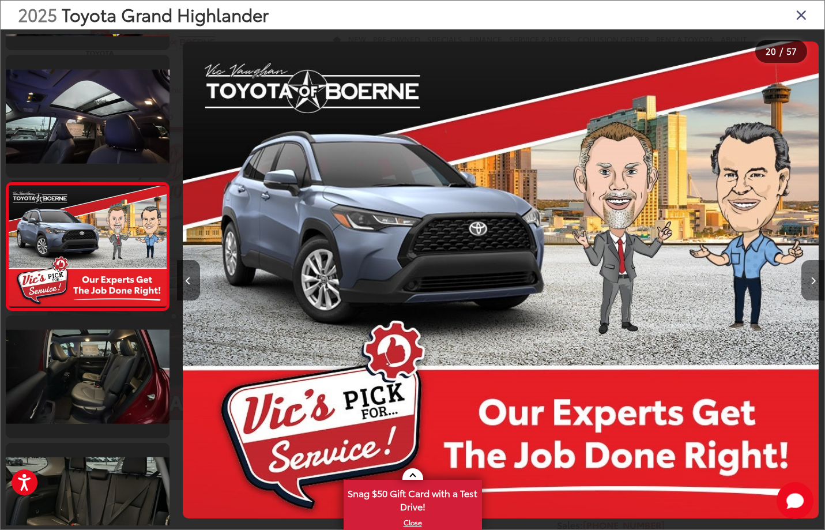
click at [814, 284] on icon "Next image" at bounding box center [813, 281] width 5 height 8
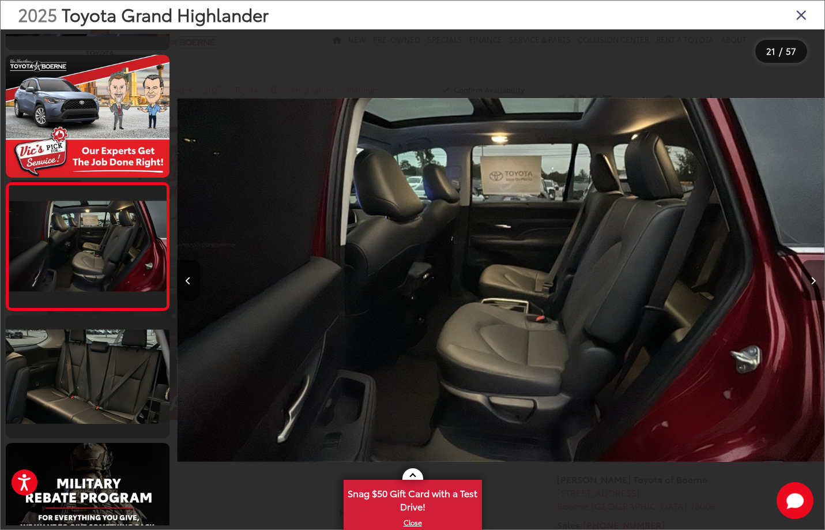
click at [811, 277] on icon "Next image" at bounding box center [813, 281] width 5 height 8
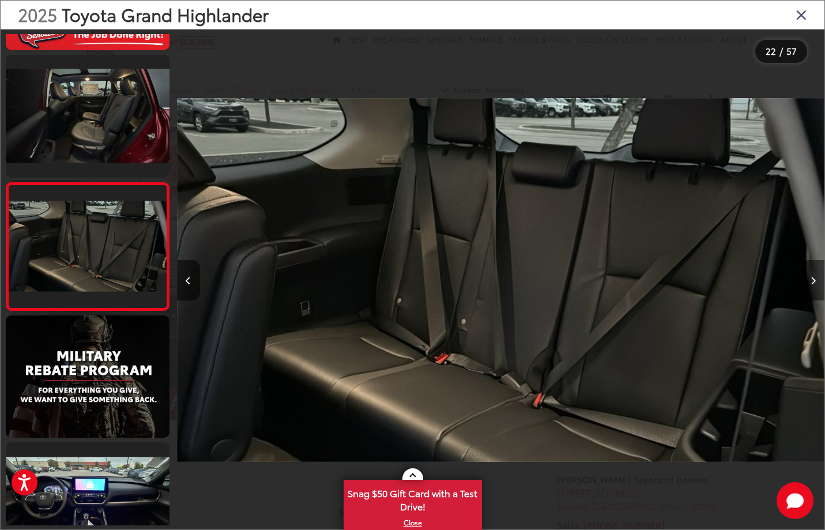
click at [811, 277] on icon "Next image" at bounding box center [813, 281] width 5 height 8
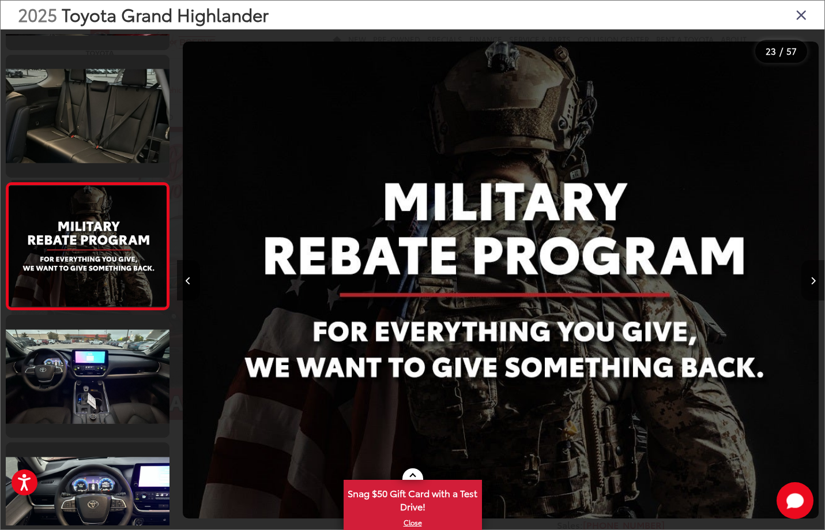
click at [811, 277] on icon "Next image" at bounding box center [813, 281] width 5 height 8
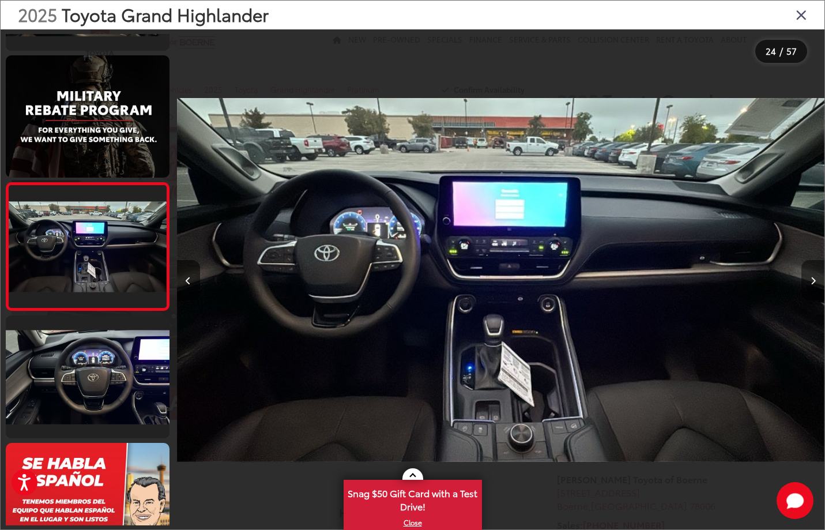
click at [811, 277] on icon "Next image" at bounding box center [813, 281] width 5 height 8
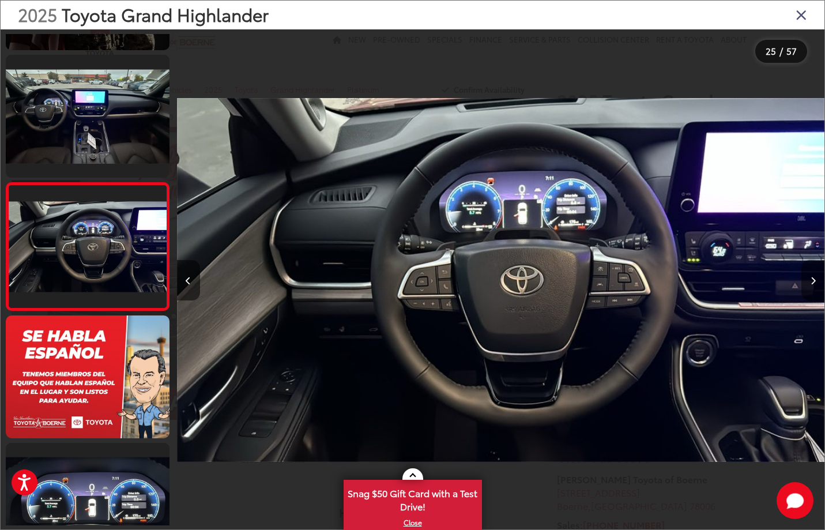
click at [816, 282] on button "Next image" at bounding box center [812, 280] width 23 height 40
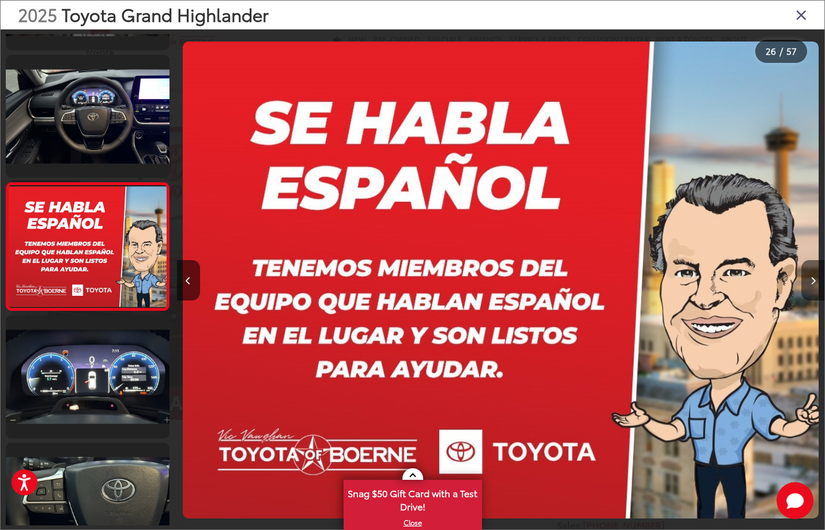
click at [816, 282] on button "Next image" at bounding box center [812, 280] width 23 height 40
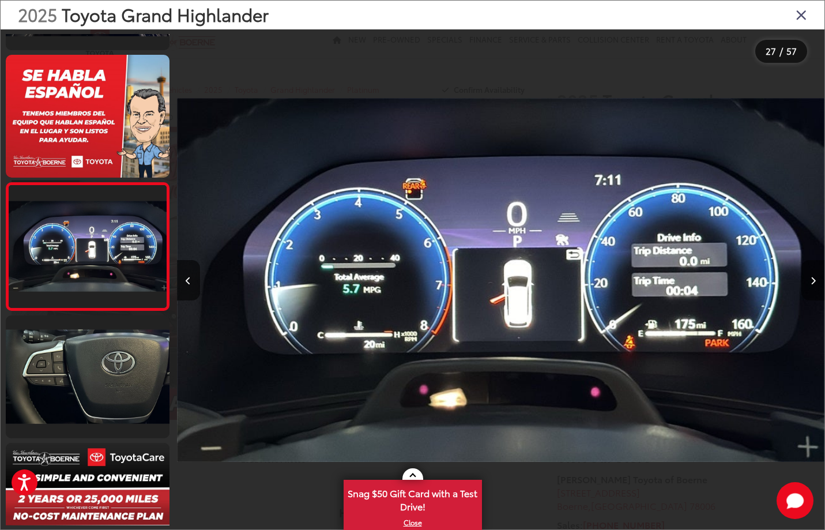
click at [811, 284] on icon "Next image" at bounding box center [813, 281] width 5 height 8
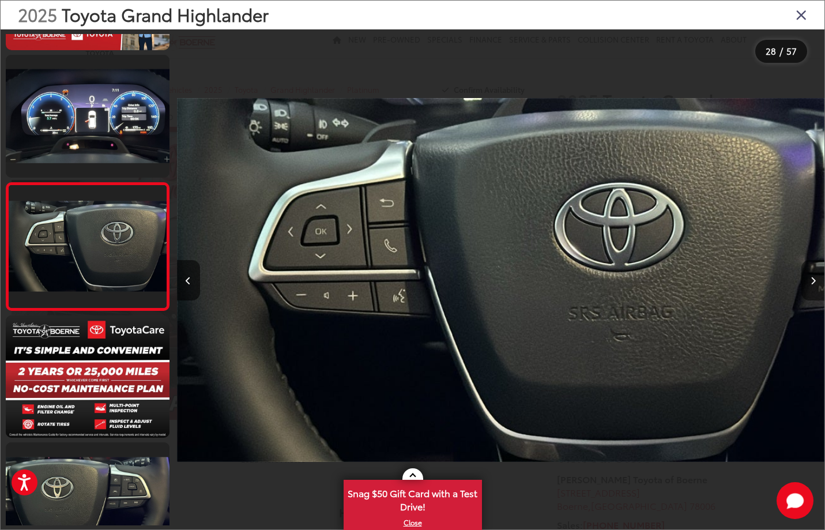
click at [811, 284] on icon "Next image" at bounding box center [813, 281] width 5 height 8
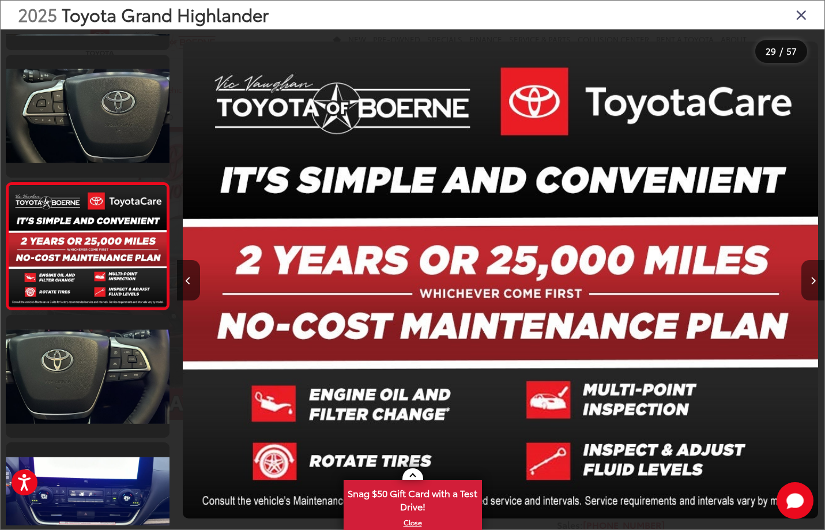
click at [813, 278] on icon "Next image" at bounding box center [813, 281] width 5 height 8
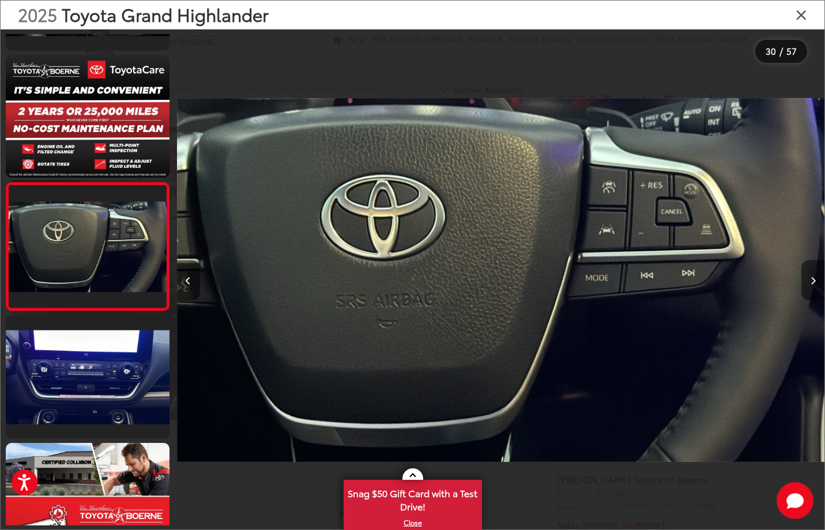
click at [812, 277] on icon "Next image" at bounding box center [813, 281] width 5 height 8
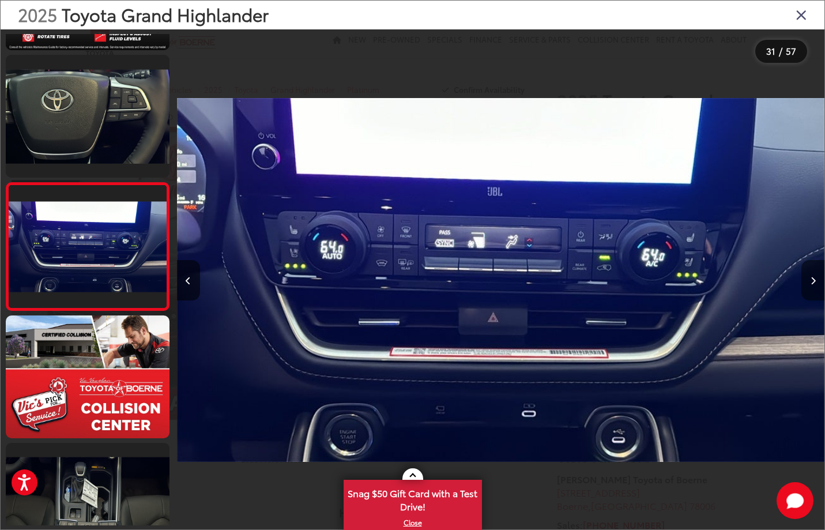
click at [812, 277] on icon "Next image" at bounding box center [813, 281] width 5 height 8
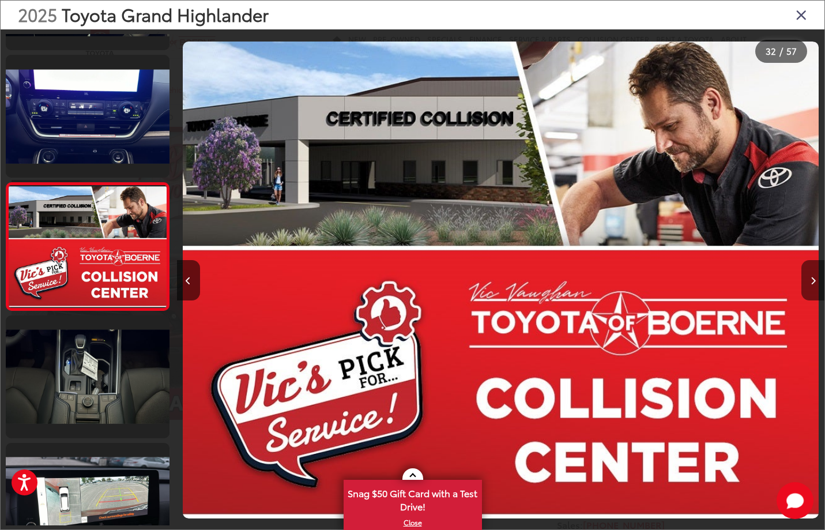
click at [812, 277] on icon "Next image" at bounding box center [813, 281] width 5 height 8
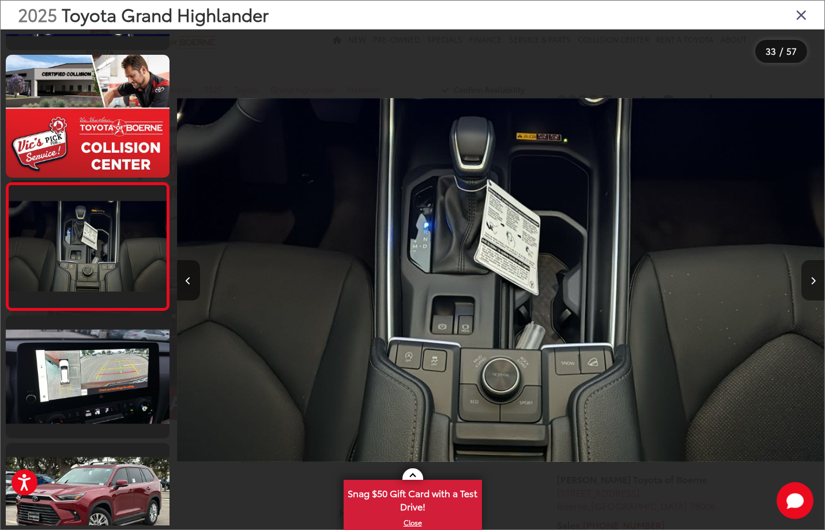
click at [812, 277] on icon "Next image" at bounding box center [813, 281] width 5 height 8
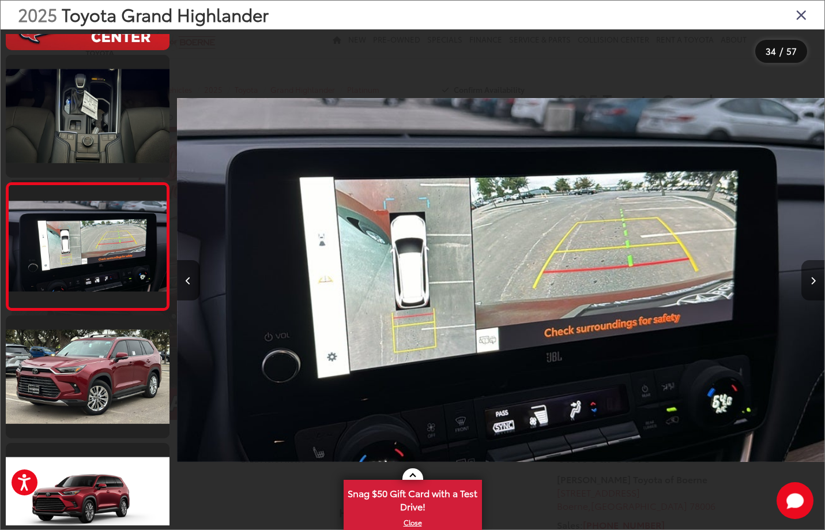
click at [812, 277] on icon "Next image" at bounding box center [813, 281] width 5 height 8
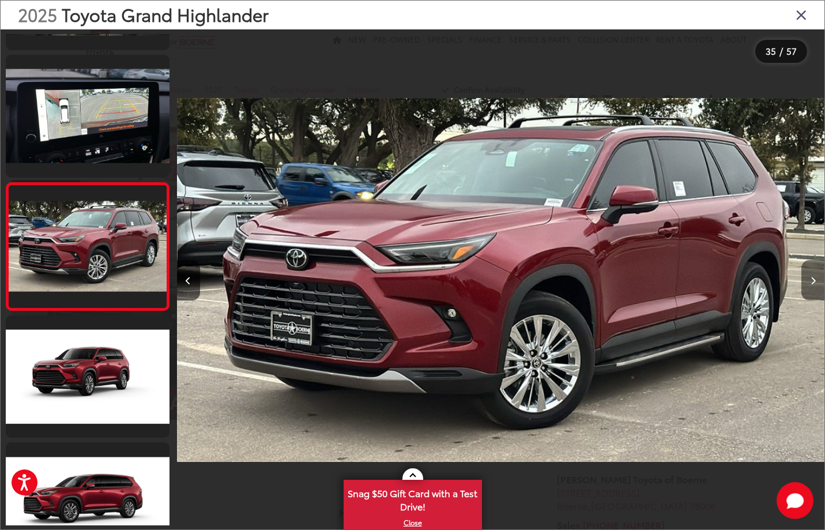
click at [812, 277] on icon "Next image" at bounding box center [813, 281] width 5 height 8
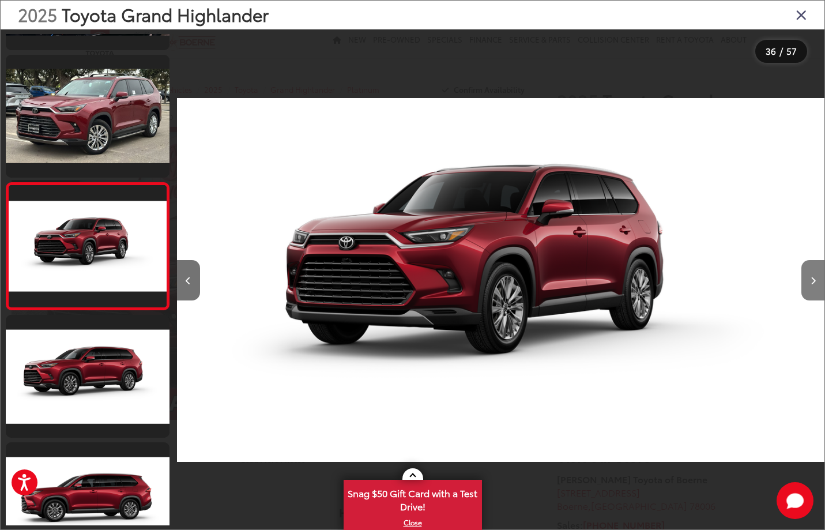
click at [812, 277] on icon "Next image" at bounding box center [813, 281] width 5 height 8
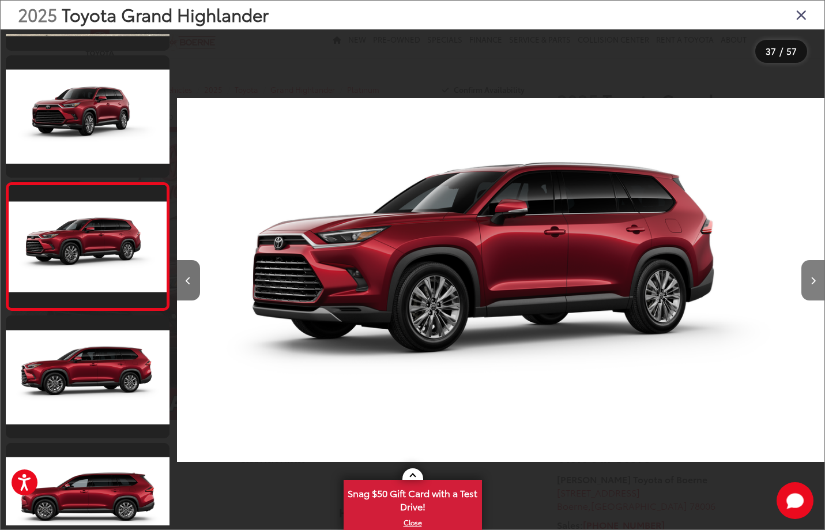
click at [807, 288] on button "Next image" at bounding box center [812, 280] width 23 height 40
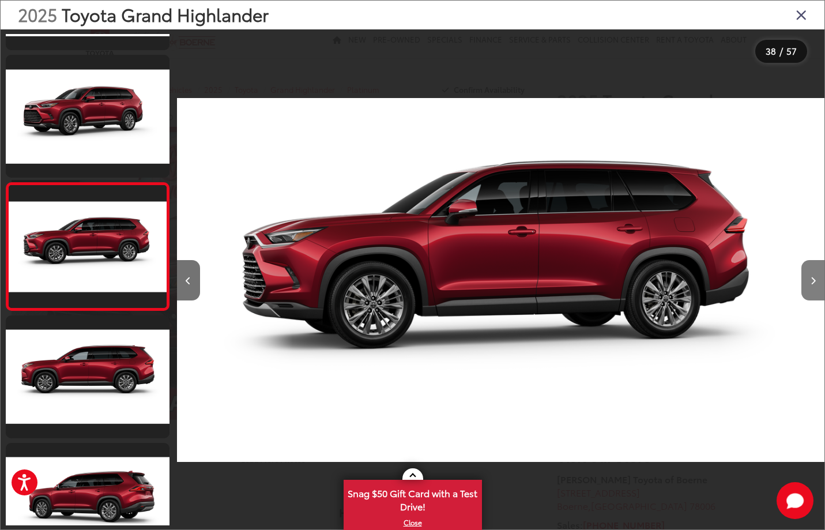
click at [807, 287] on button "Next image" at bounding box center [812, 280] width 23 height 40
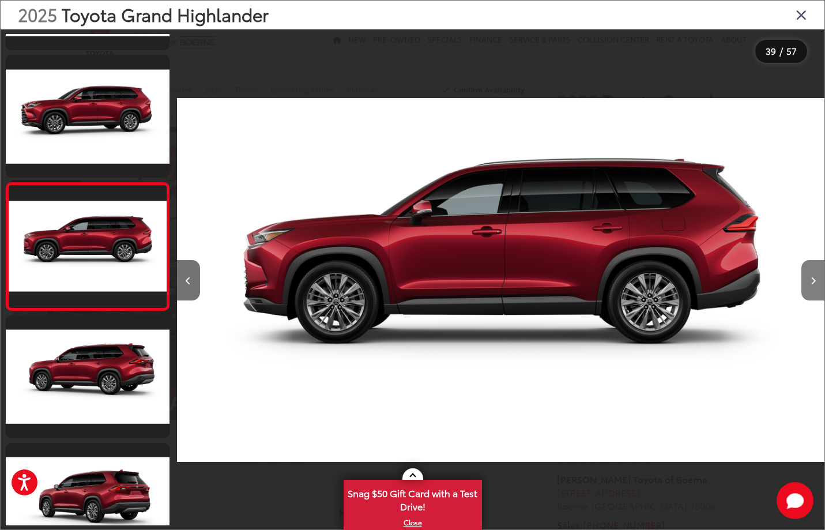
click at [807, 285] on button "Next image" at bounding box center [812, 280] width 23 height 40
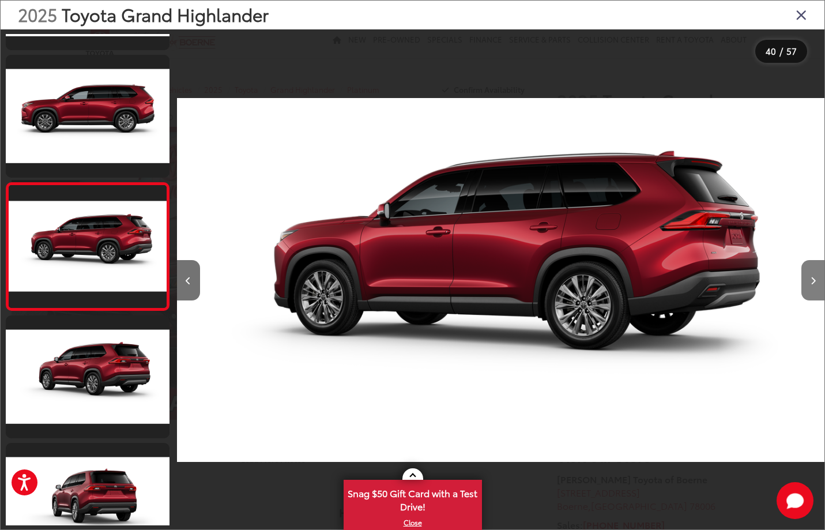
click at [807, 285] on button "Next image" at bounding box center [812, 280] width 23 height 40
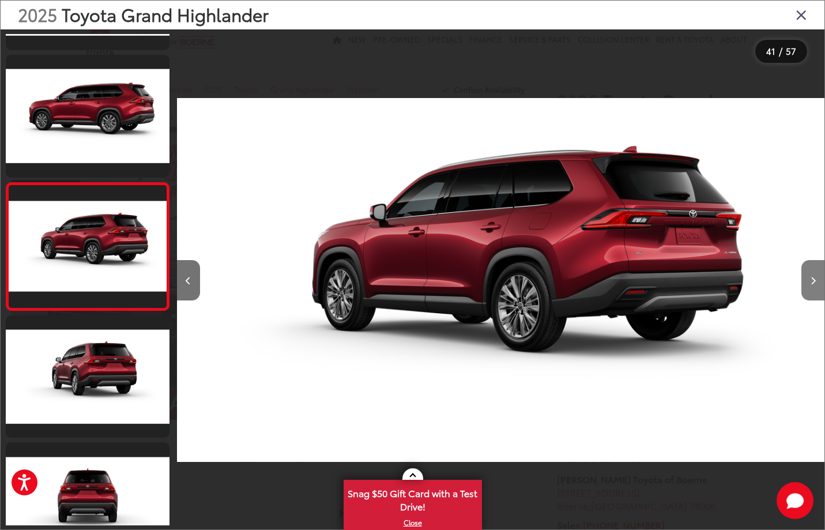
click at [807, 285] on button "Next image" at bounding box center [812, 280] width 23 height 40
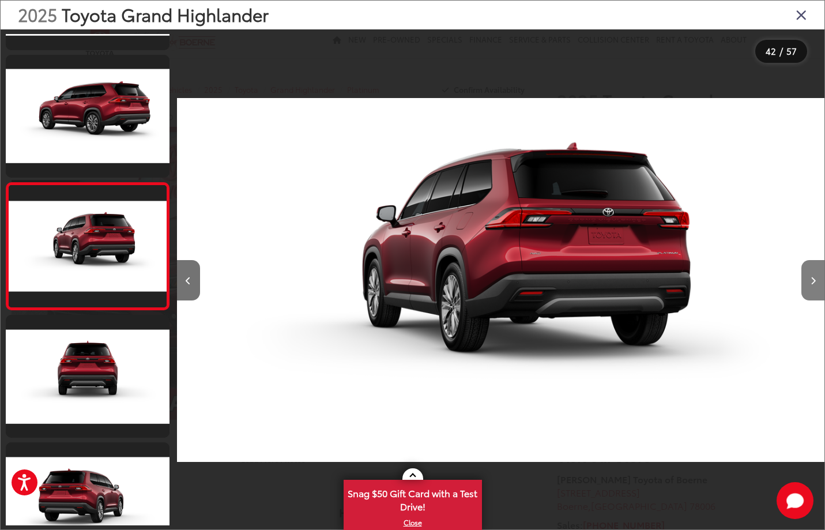
click at [807, 285] on button "Next image" at bounding box center [812, 280] width 23 height 40
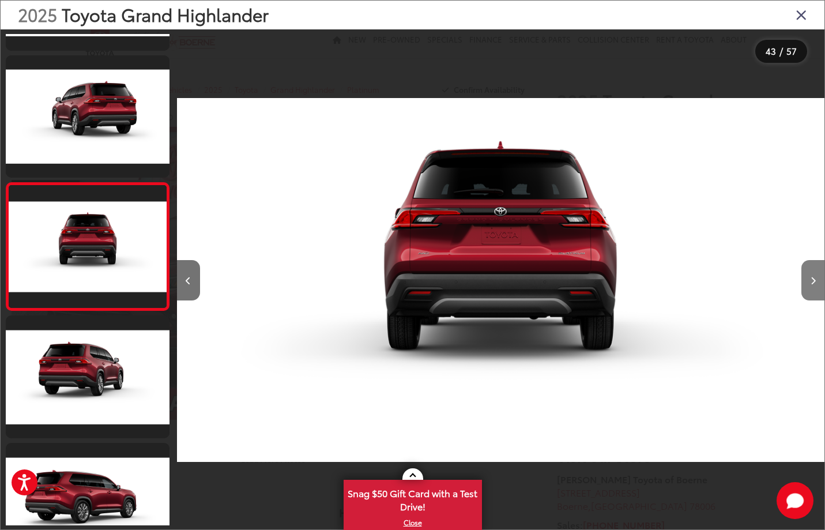
click at [807, 285] on button "Next image" at bounding box center [812, 280] width 23 height 40
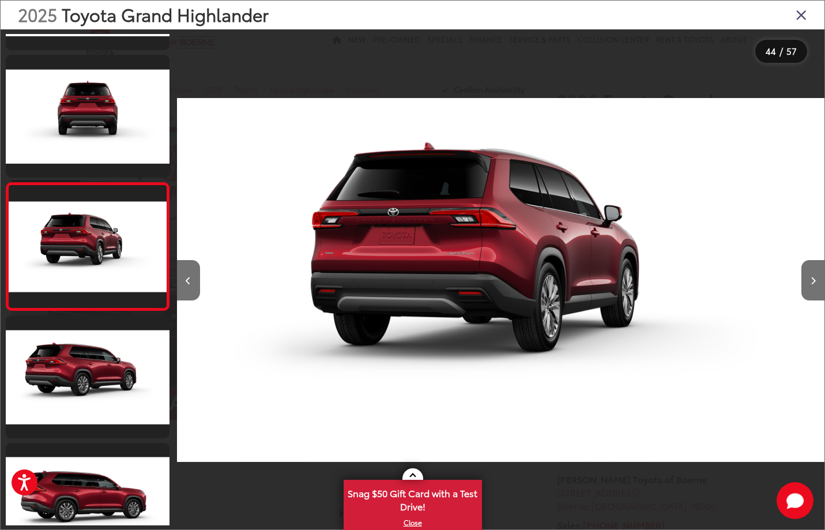
click at [801, 19] on icon "Close gallery" at bounding box center [802, 14] width 12 height 15
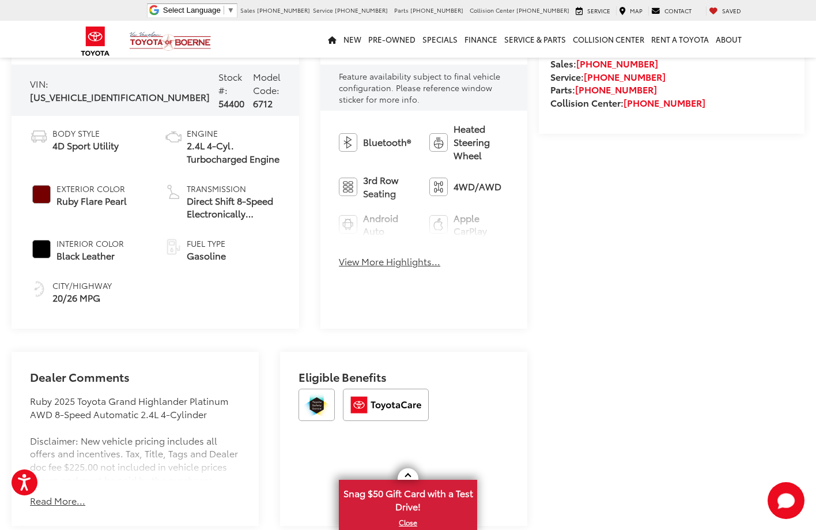
click at [379, 262] on button "View More Highlights..." at bounding box center [389, 261] width 101 height 13
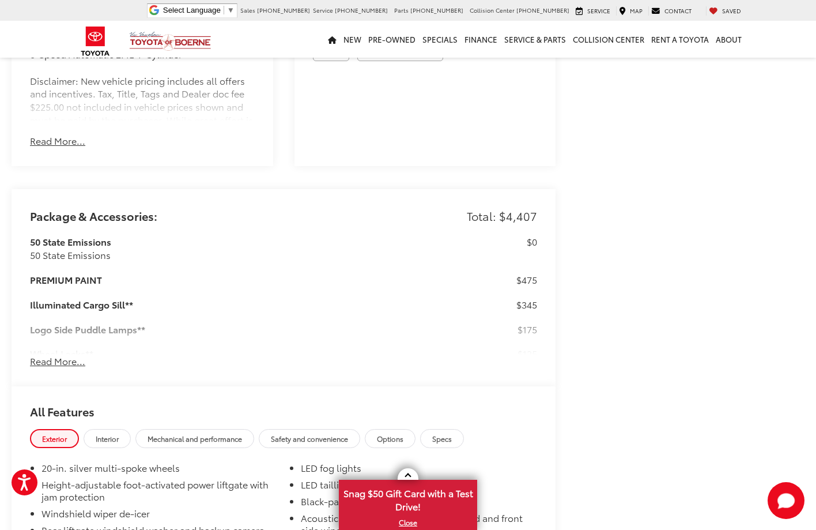
click at [67, 355] on button "Read More..." at bounding box center [57, 361] width 55 height 13
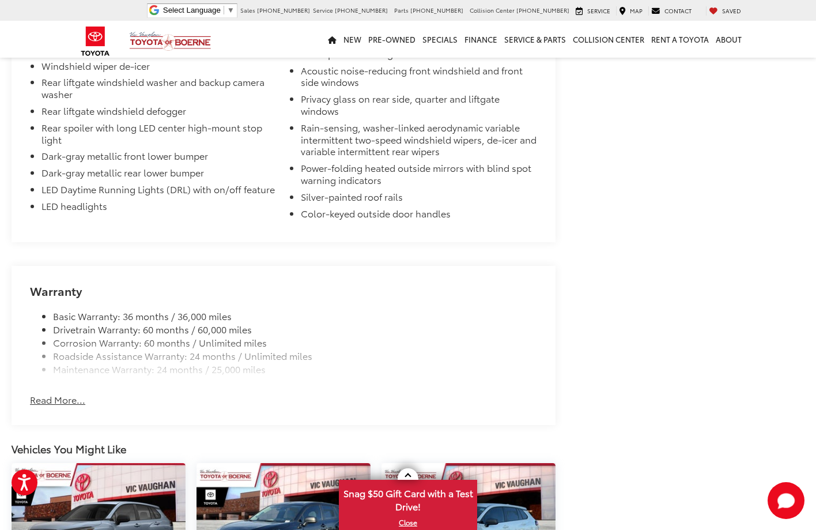
scroll to position [2479, 0]
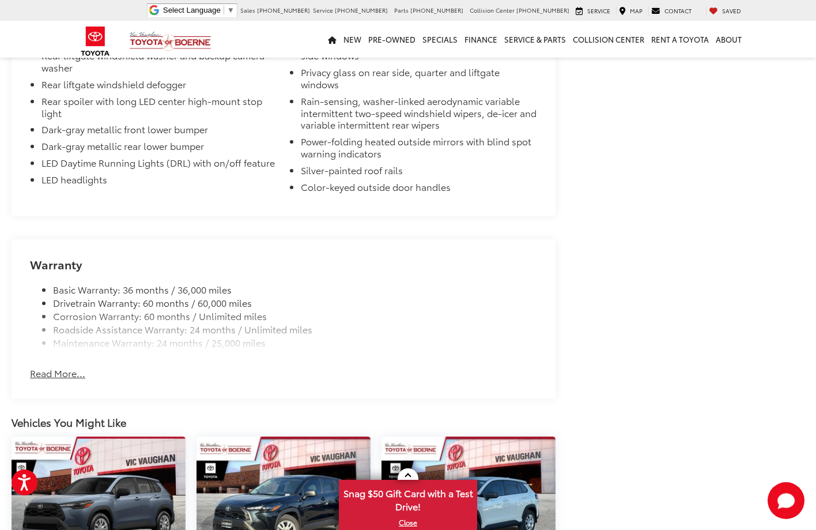
click at [60, 367] on button "Read More..." at bounding box center [57, 373] width 55 height 13
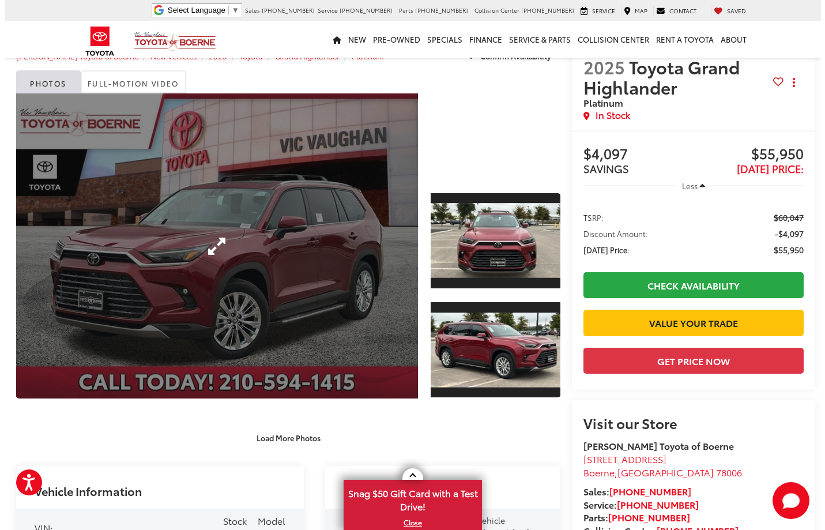
scroll to position [31, 0]
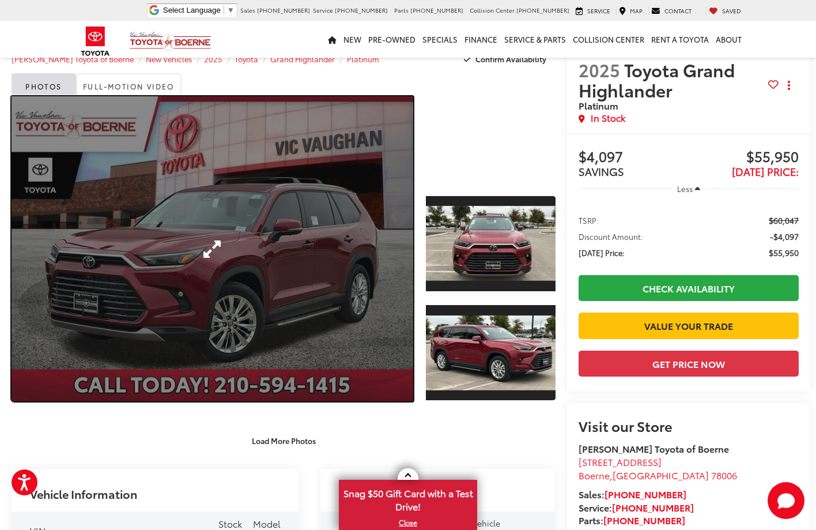
click at [365, 291] on link "Expand Photo 0" at bounding box center [213, 248] width 402 height 305
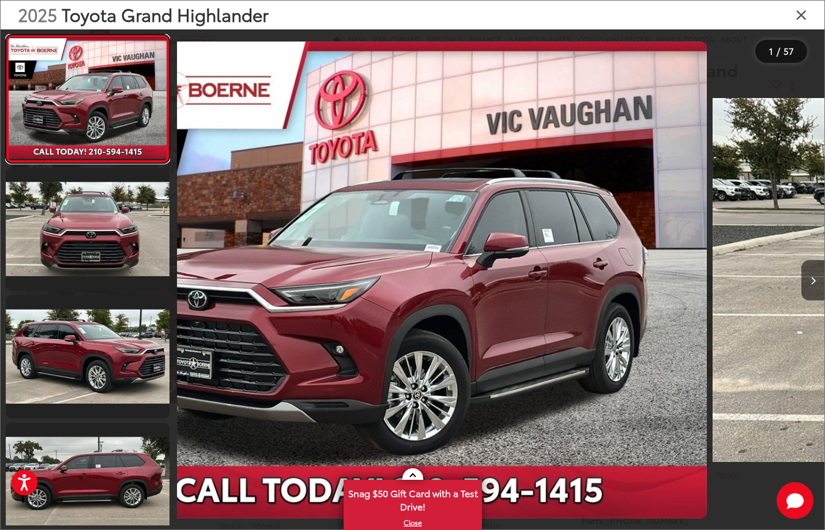
scroll to position [0, 0]
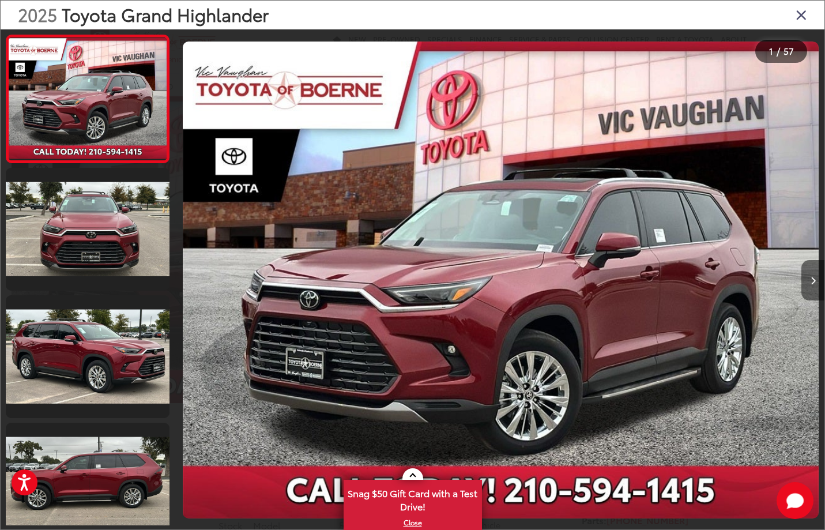
click at [811, 284] on icon "Next image" at bounding box center [813, 281] width 5 height 8
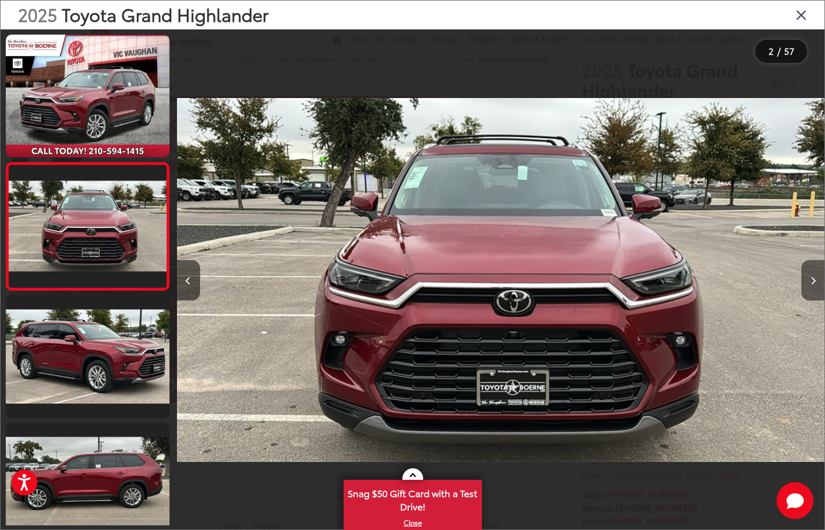
click at [811, 284] on icon "Next image" at bounding box center [813, 281] width 5 height 8
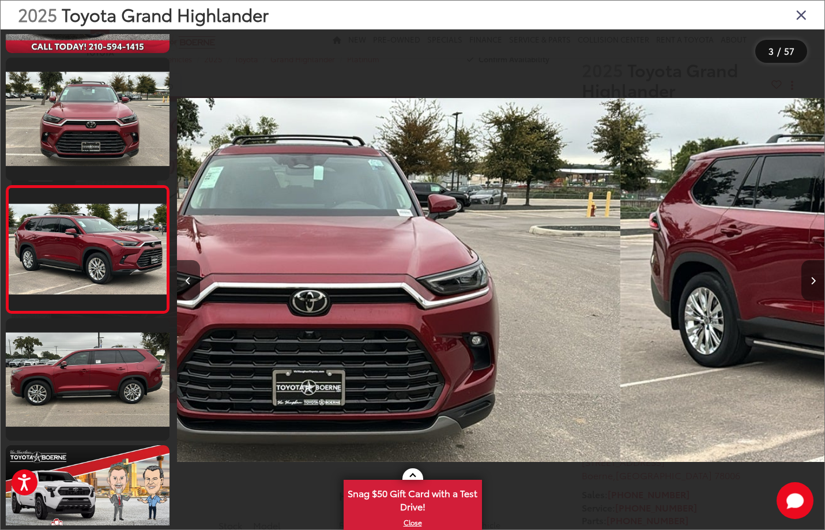
scroll to position [107, 0]
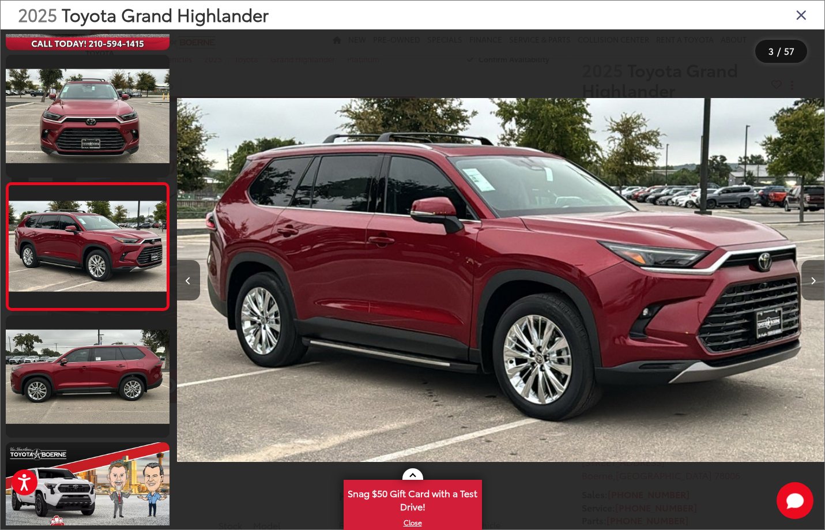
click at [811, 284] on icon "Next image" at bounding box center [813, 281] width 5 height 8
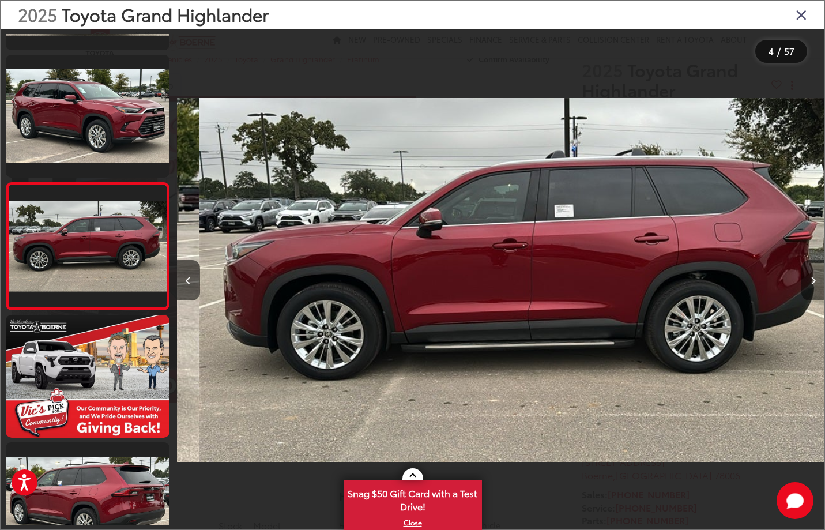
scroll to position [0, 1943]
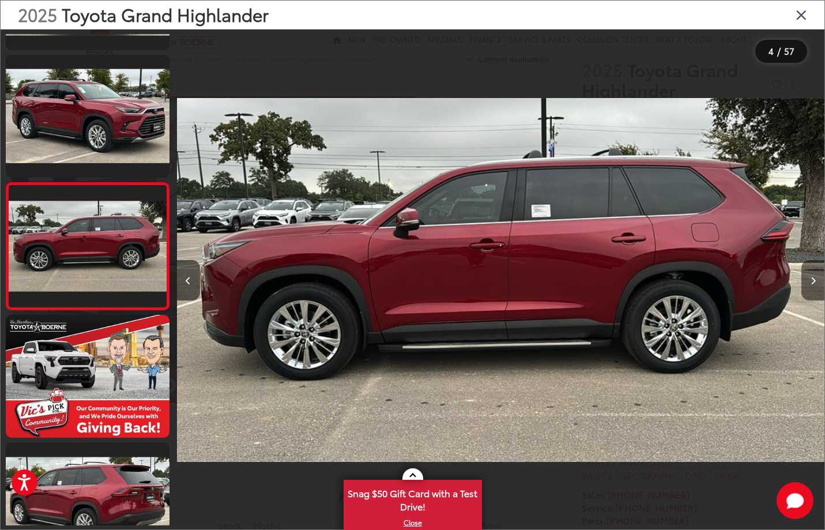
click at [813, 285] on button "Next image" at bounding box center [812, 280] width 23 height 40
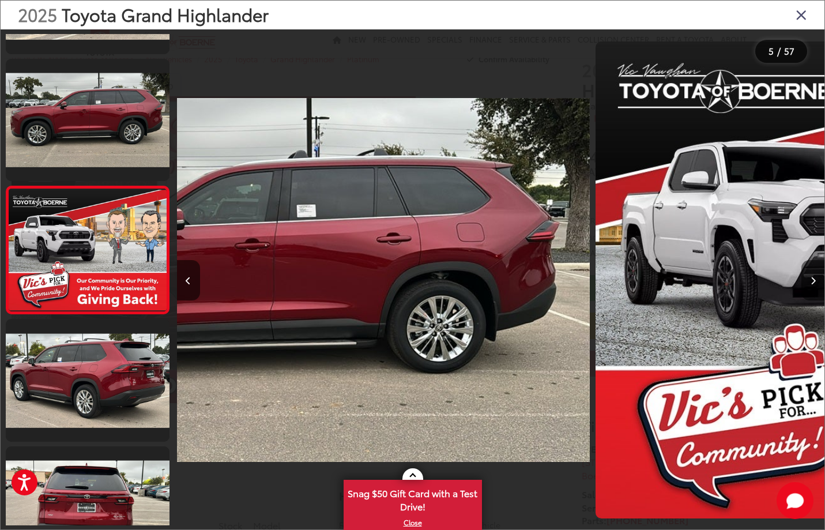
scroll to position [361, 0]
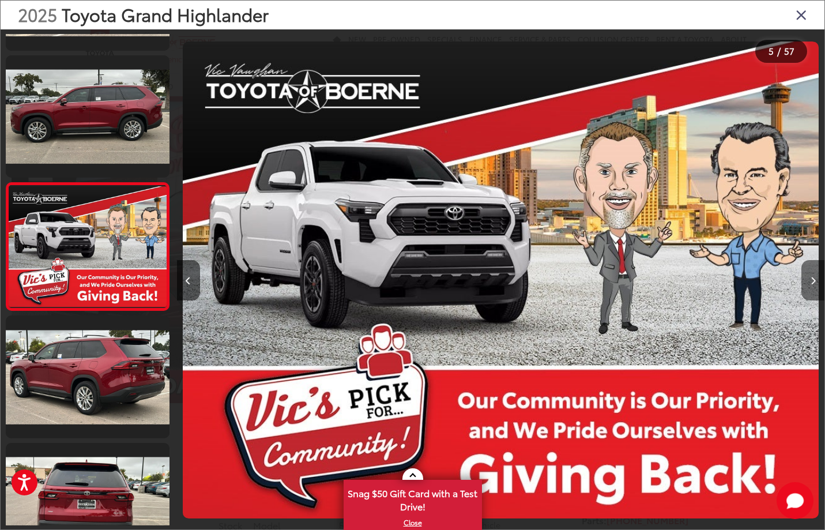
click at [813, 285] on button "Next image" at bounding box center [812, 280] width 23 height 40
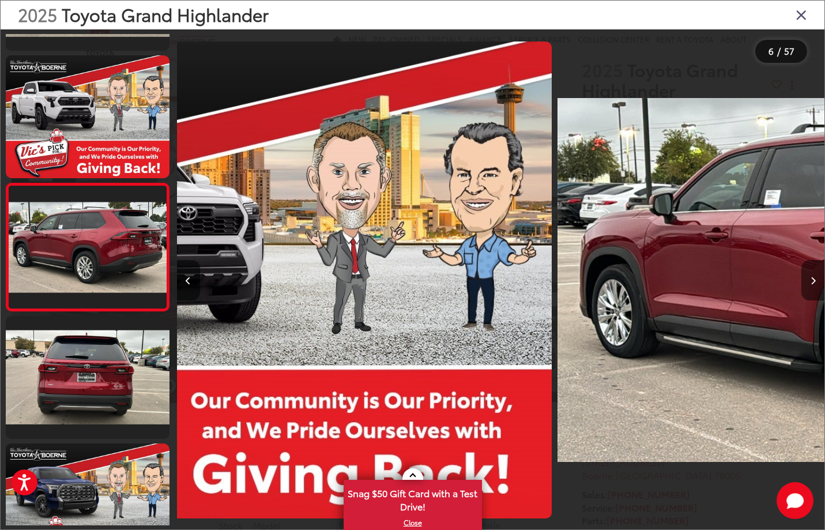
scroll to position [489, 0]
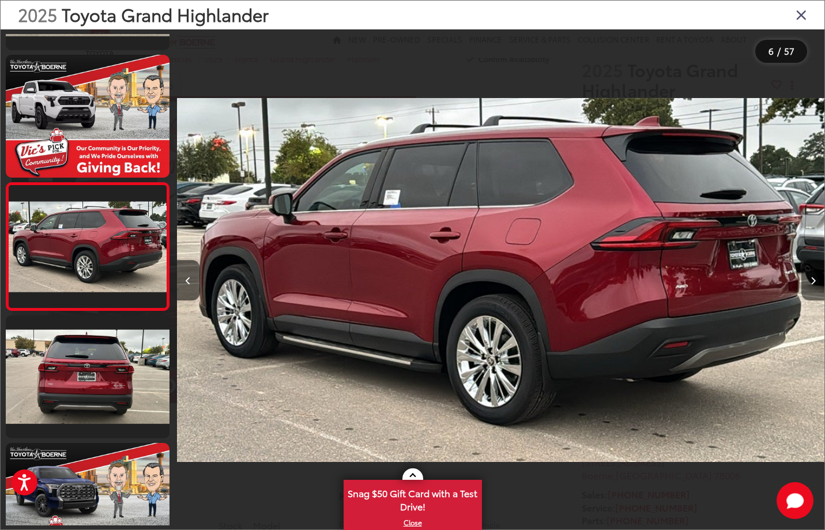
click at [813, 285] on button "Next image" at bounding box center [812, 280] width 23 height 40
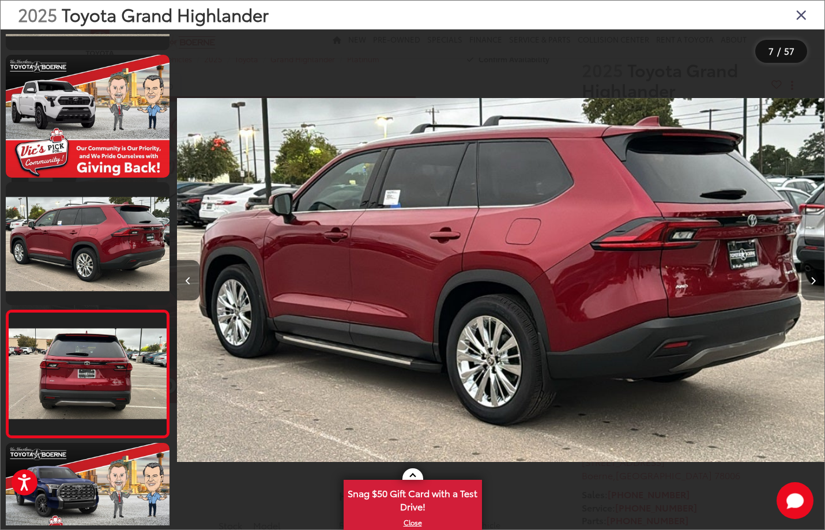
scroll to position [0, 3473]
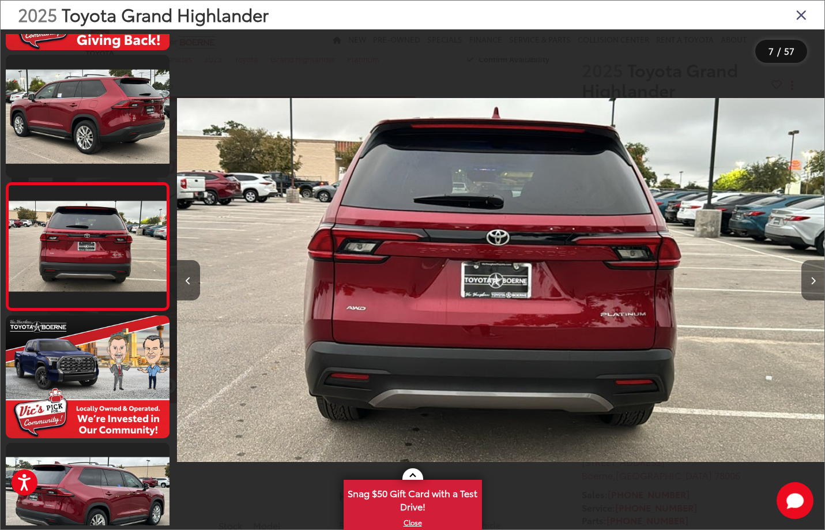
click at [813, 285] on button "Next image" at bounding box center [812, 280] width 23 height 40
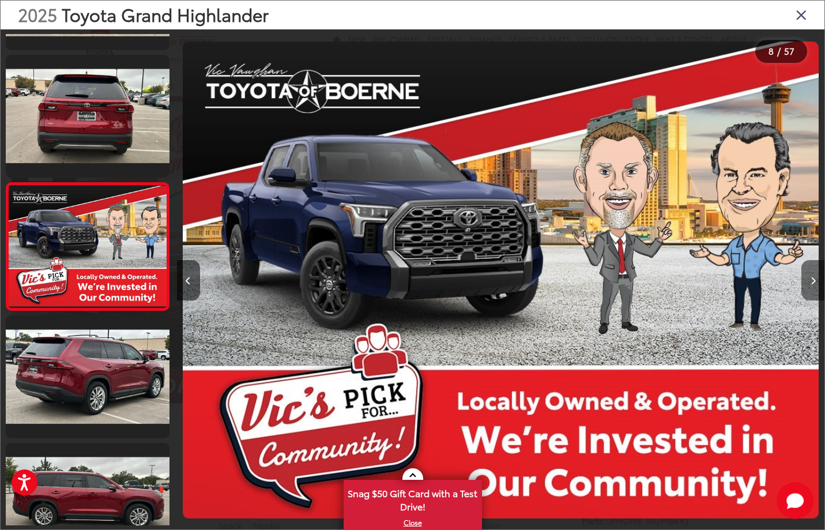
click at [813, 285] on button "Next image" at bounding box center [812, 280] width 23 height 40
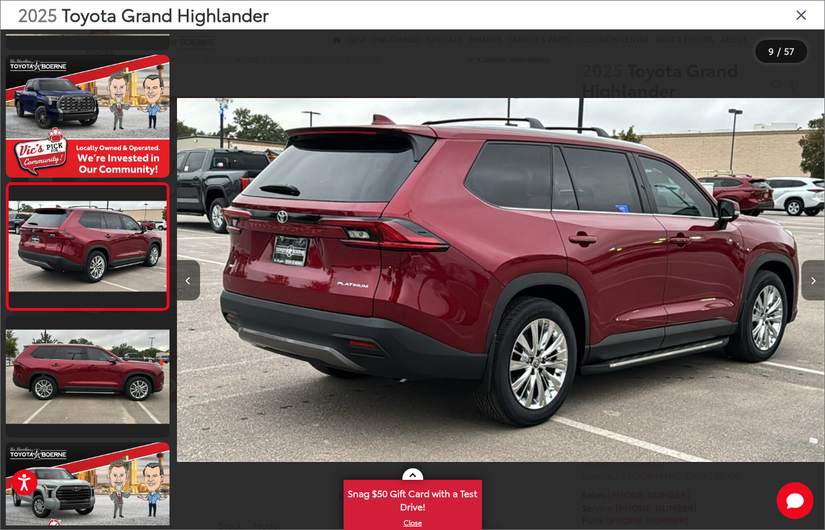
click at [813, 285] on button "Next image" at bounding box center [812, 280] width 23 height 40
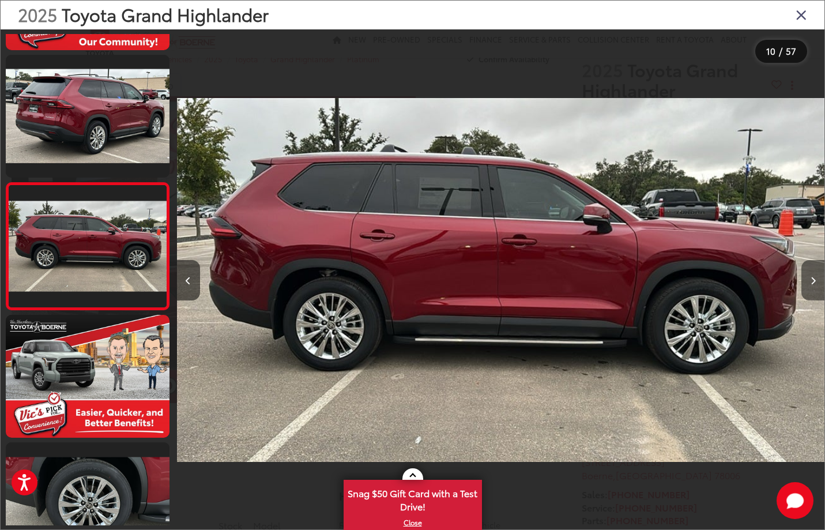
click at [813, 285] on button "Next image" at bounding box center [812, 280] width 23 height 40
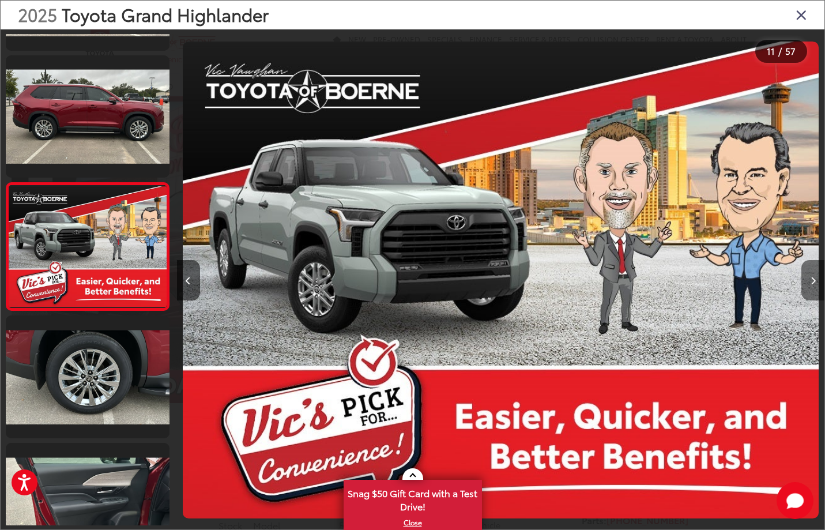
click at [813, 285] on button "Next image" at bounding box center [812, 280] width 23 height 40
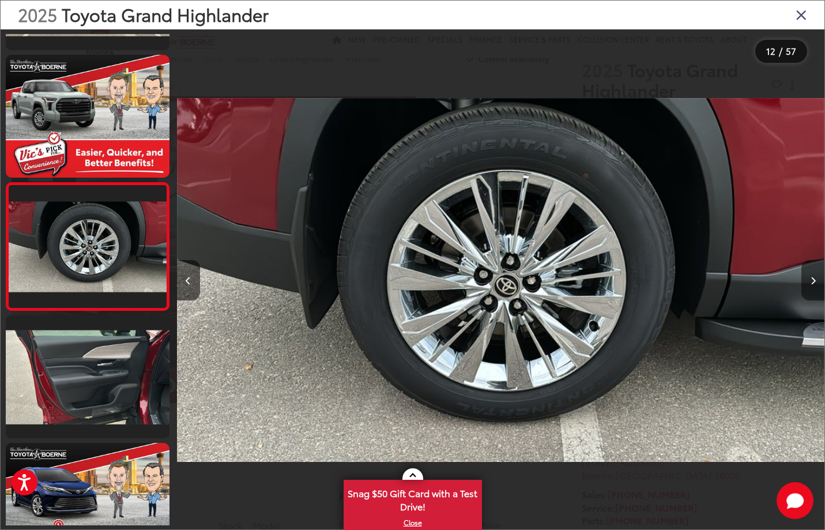
click at [813, 285] on button "Next image" at bounding box center [812, 280] width 23 height 40
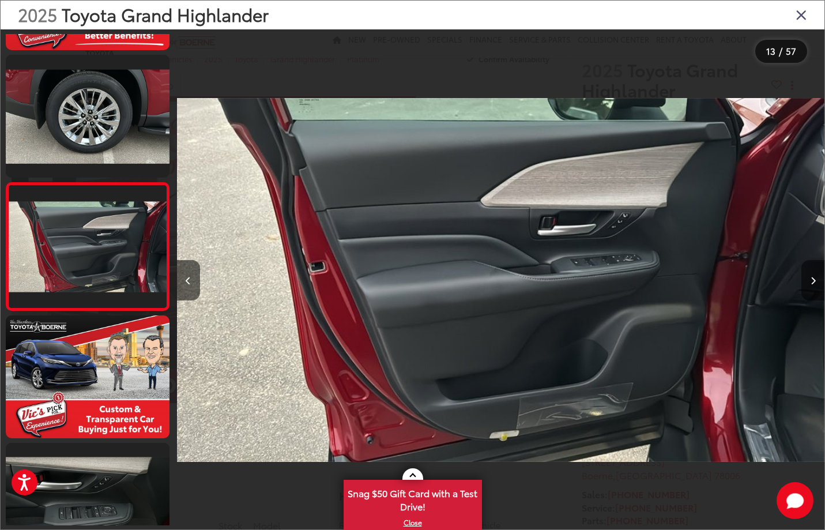
click at [813, 285] on button "Next image" at bounding box center [812, 280] width 23 height 40
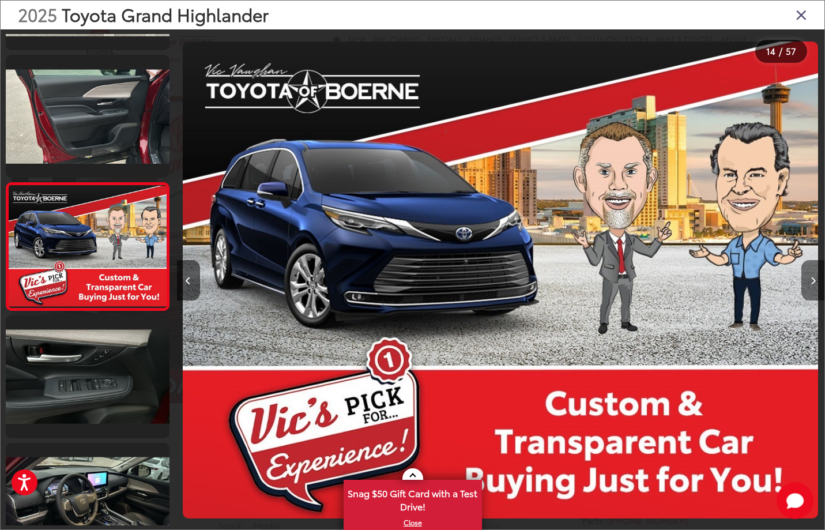
click at [813, 284] on icon "Next image" at bounding box center [813, 281] width 5 height 8
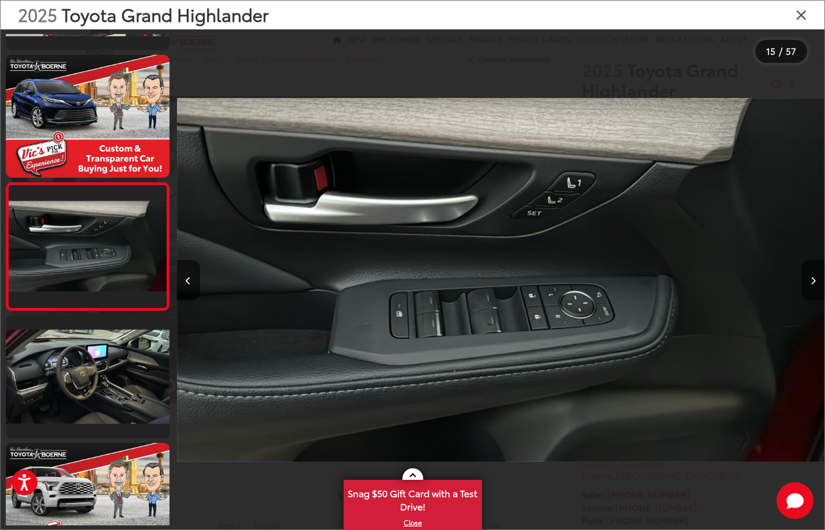
click at [813, 283] on icon "Next image" at bounding box center [813, 281] width 5 height 8
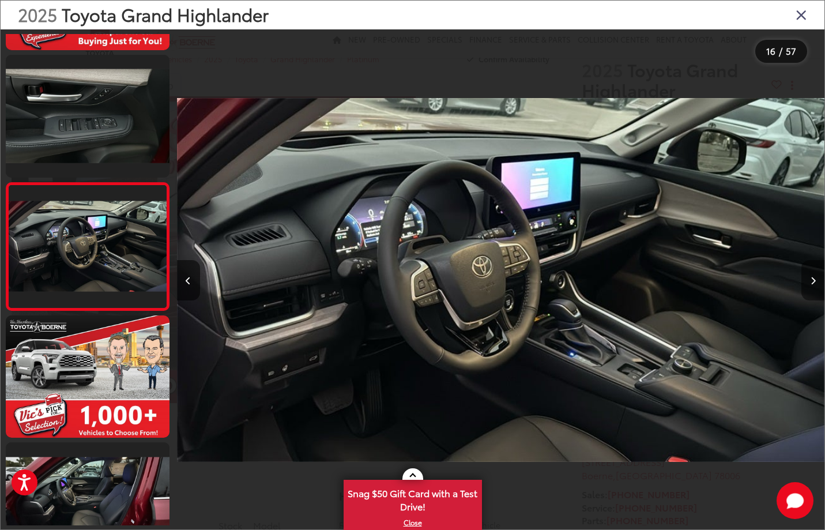
click at [813, 283] on icon "Next image" at bounding box center [813, 281] width 5 height 8
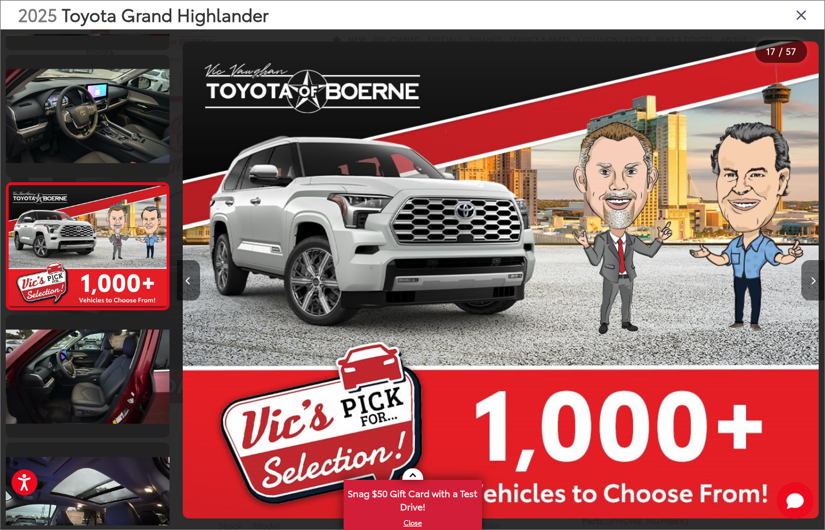
click at [813, 283] on icon "Next image" at bounding box center [813, 281] width 5 height 8
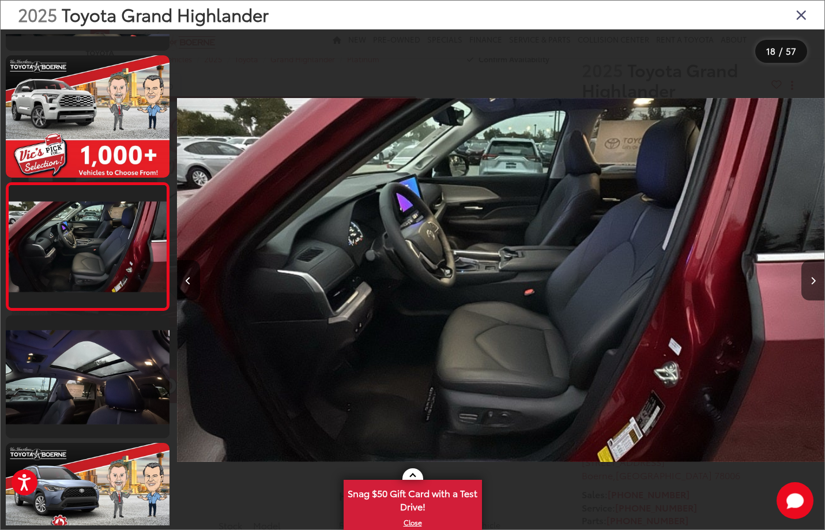
click at [801, 18] on icon "Close gallery" at bounding box center [802, 14] width 12 height 15
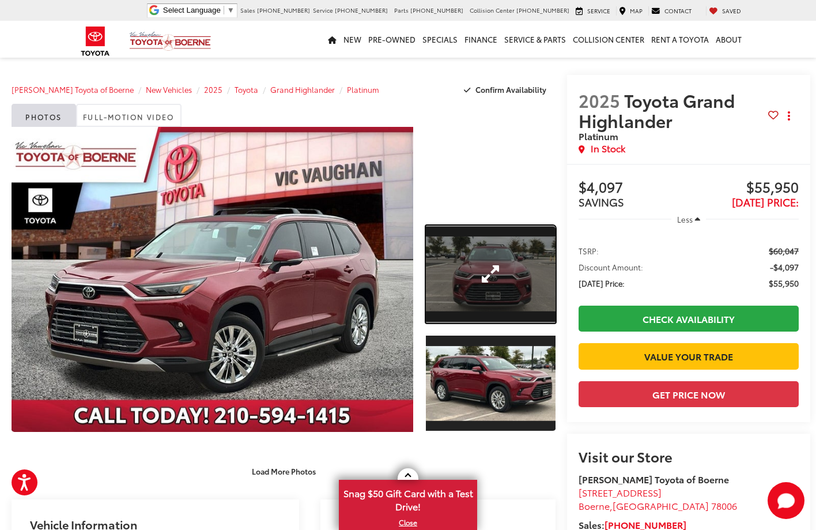
click at [508, 272] on link "Expand Photo 1" at bounding box center [491, 273] width 130 height 97
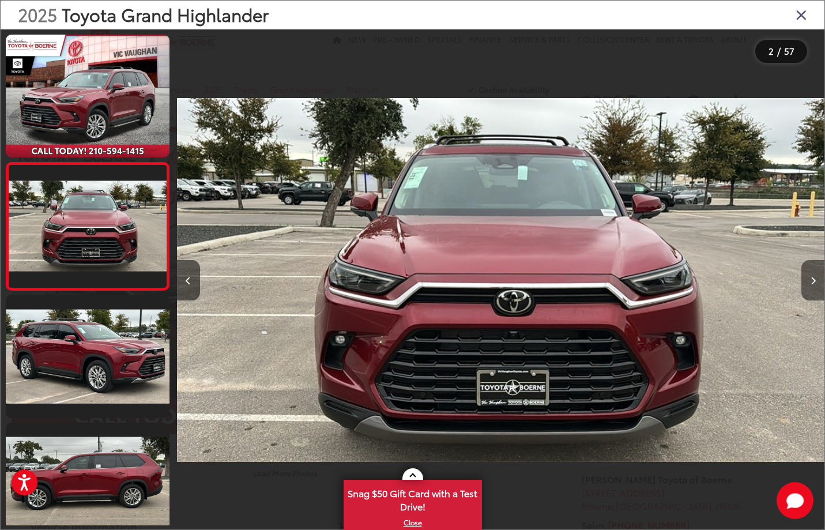
click at [813, 281] on icon "Next image" at bounding box center [813, 281] width 5 height 8
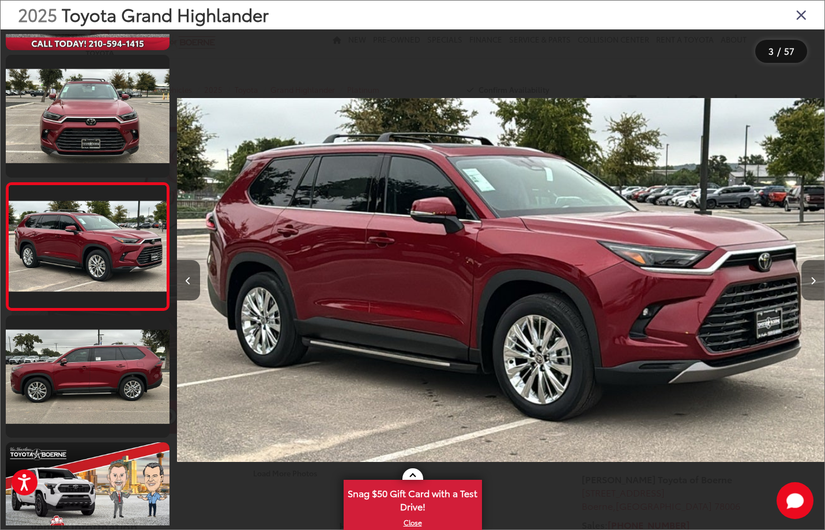
click at [813, 281] on icon "Next image" at bounding box center [813, 281] width 5 height 8
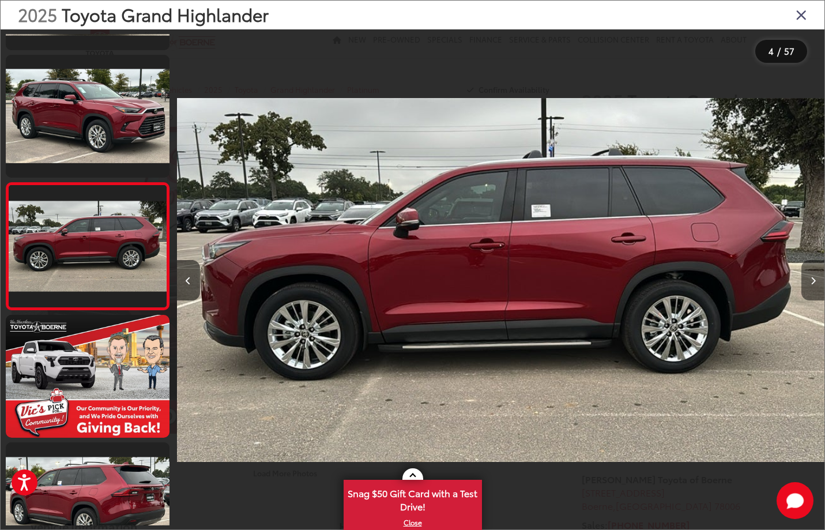
click at [813, 281] on icon "Next image" at bounding box center [813, 281] width 5 height 8
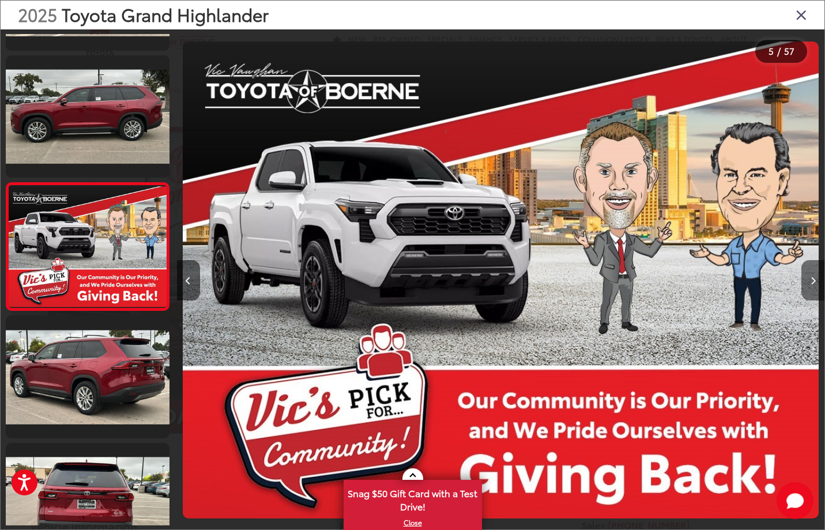
click at [813, 281] on icon "Next image" at bounding box center [813, 281] width 5 height 8
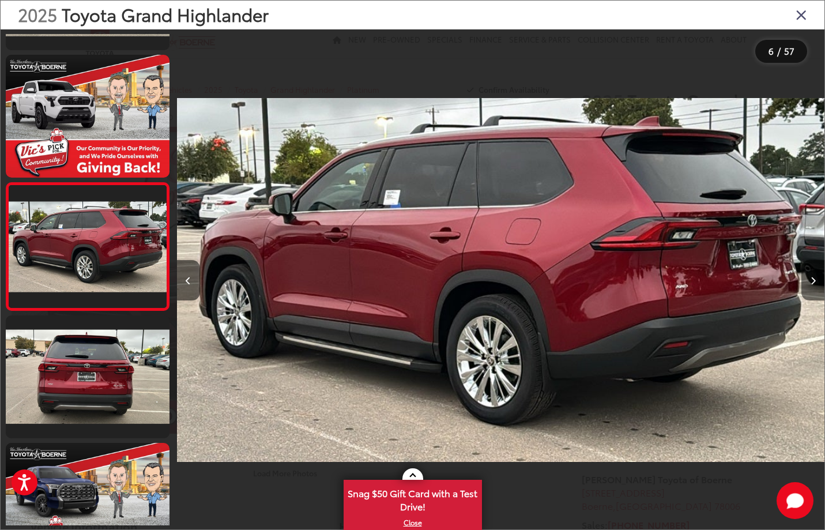
click at [813, 281] on icon "Next image" at bounding box center [813, 281] width 5 height 8
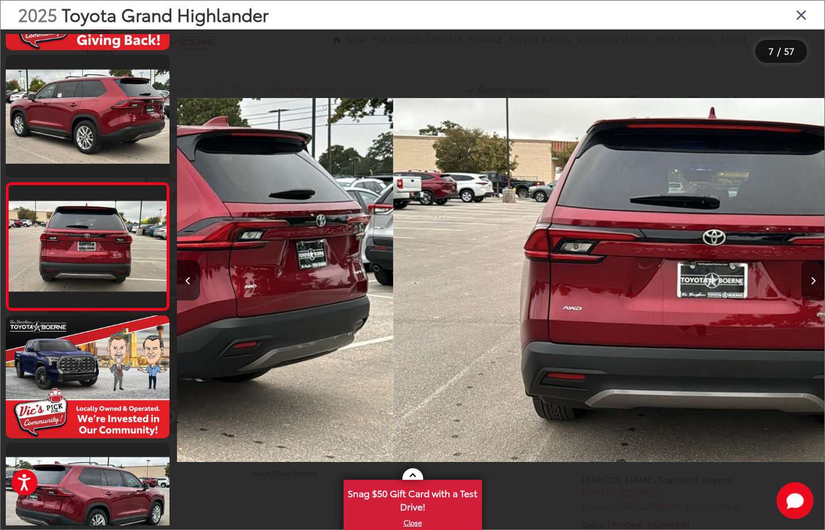
click at [812, 281] on icon "Next image" at bounding box center [813, 281] width 5 height 8
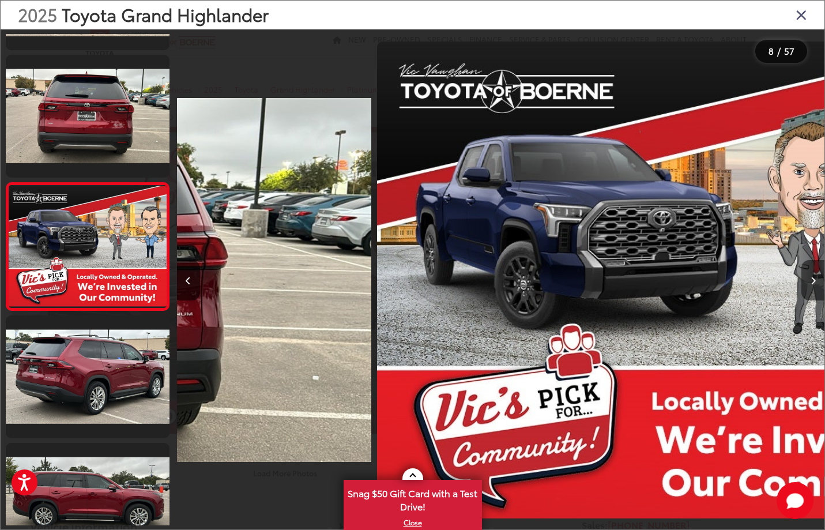
click at [812, 281] on icon "Next image" at bounding box center [813, 281] width 5 height 8
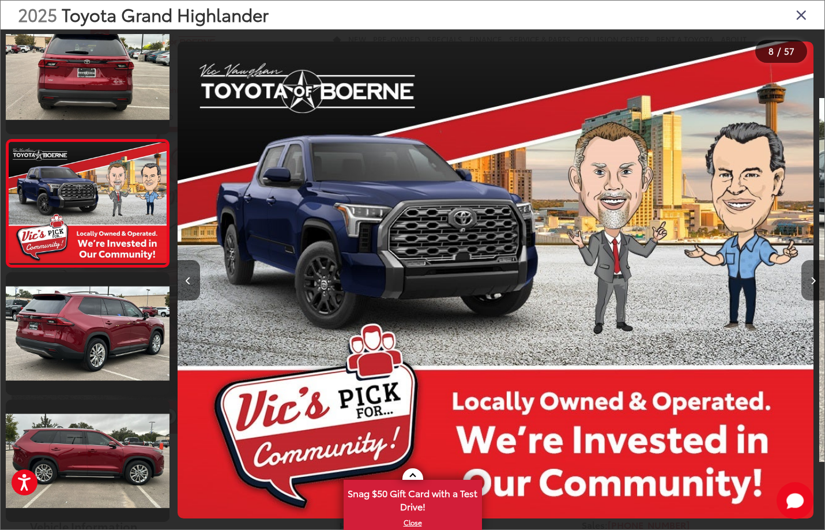
click at [812, 281] on icon "Next image" at bounding box center [813, 281] width 5 height 8
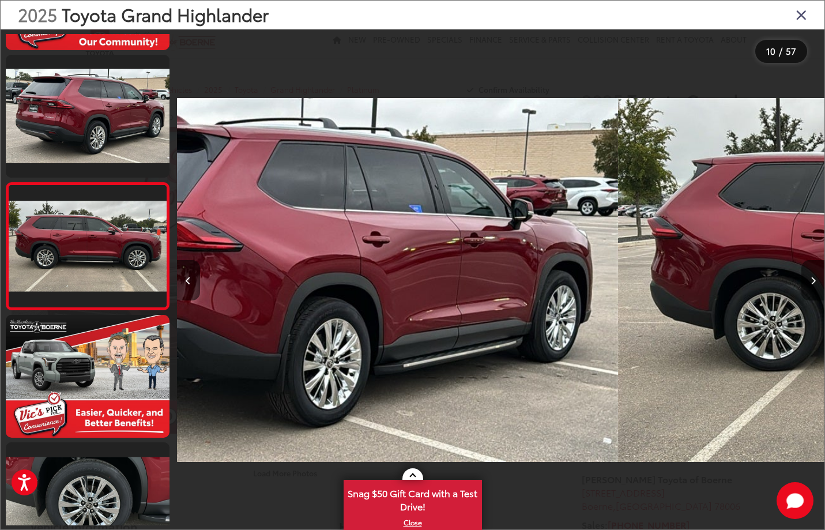
click at [812, 281] on icon "Next image" at bounding box center [813, 281] width 5 height 8
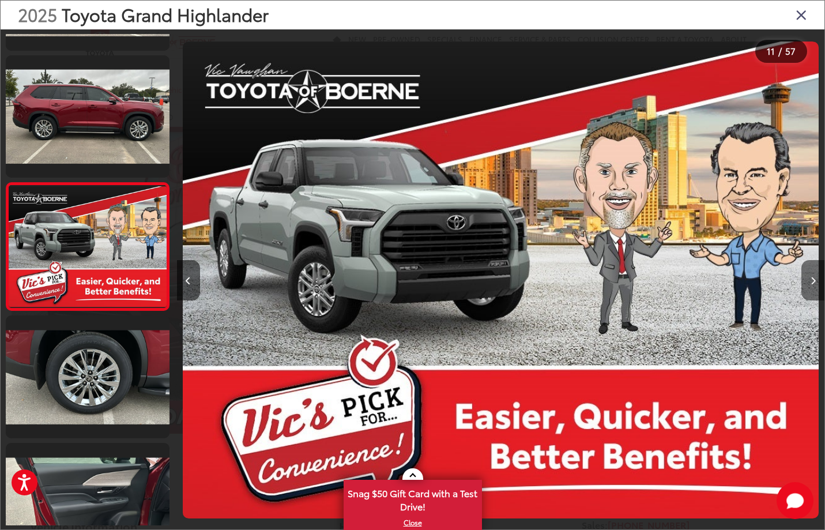
click at [812, 281] on icon "Next image" at bounding box center [813, 281] width 5 height 8
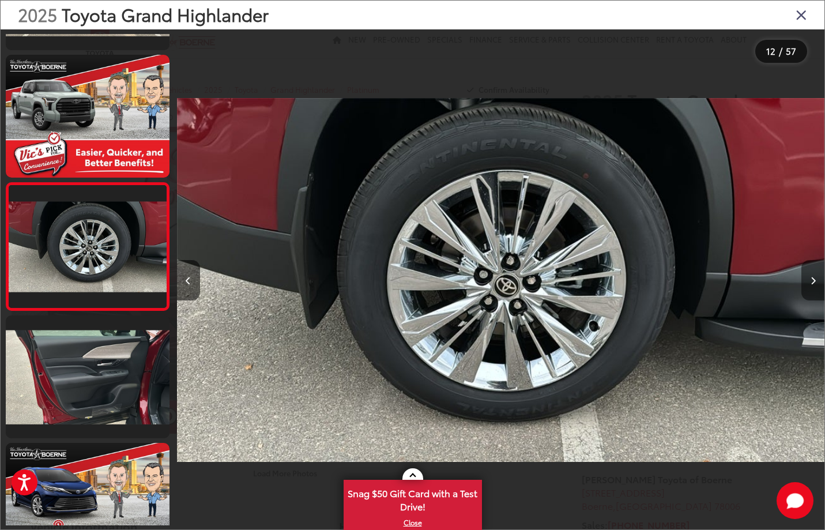
click at [812, 281] on icon "Next image" at bounding box center [813, 281] width 5 height 8
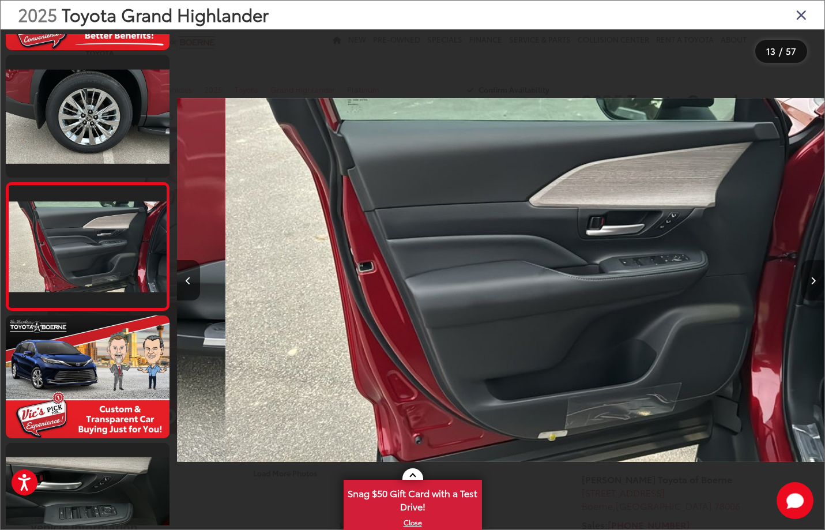
click at [812, 281] on icon "Next image" at bounding box center [813, 281] width 5 height 8
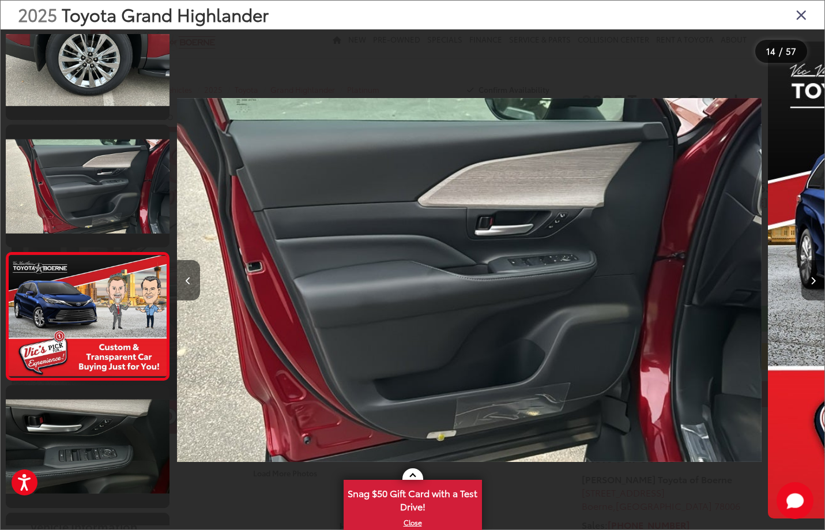
click at [812, 281] on icon "Next image" at bounding box center [813, 281] width 5 height 8
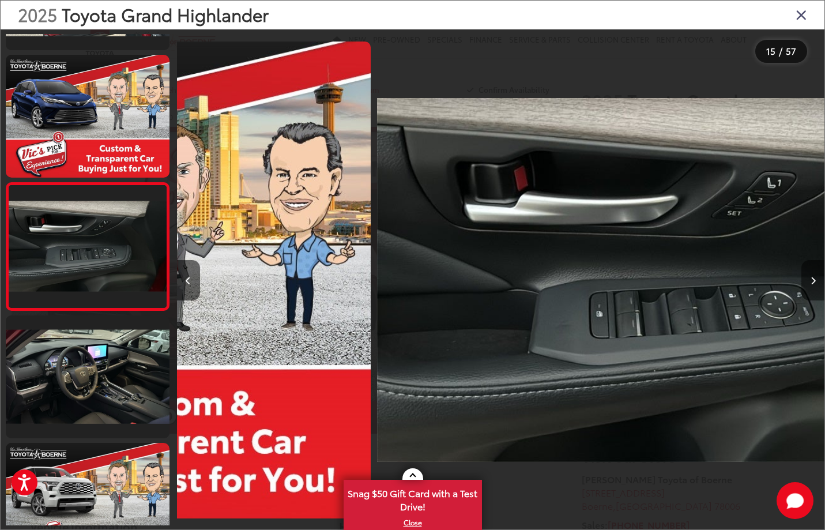
click at [812, 281] on icon "Next image" at bounding box center [813, 281] width 5 height 8
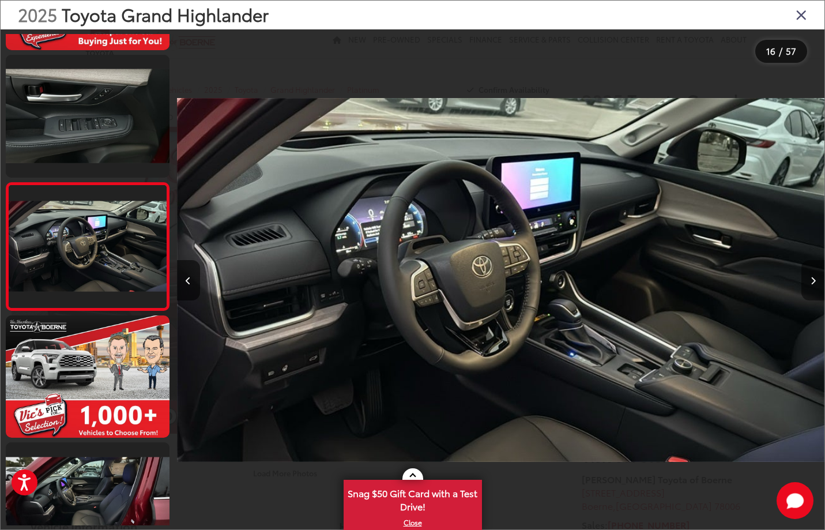
click at [812, 281] on icon "Next image" at bounding box center [813, 281] width 5 height 8
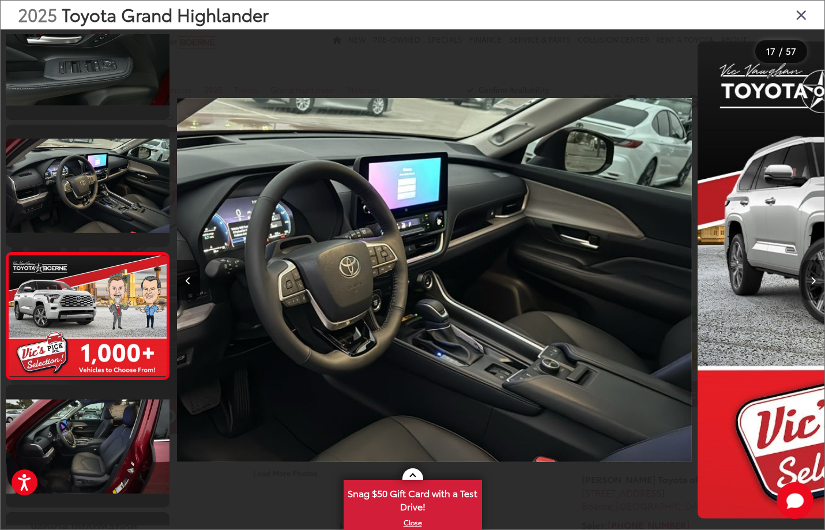
click at [812, 281] on icon "Next image" at bounding box center [813, 281] width 5 height 8
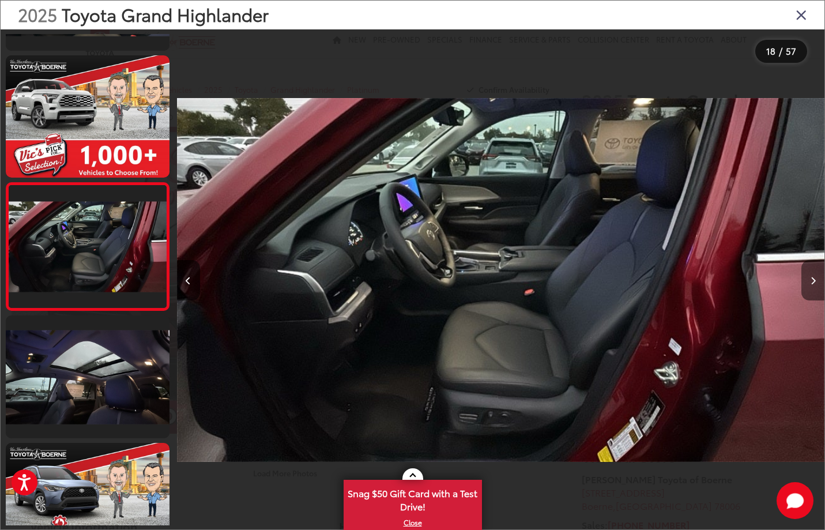
click at [812, 281] on icon "Next image" at bounding box center [813, 281] width 5 height 8
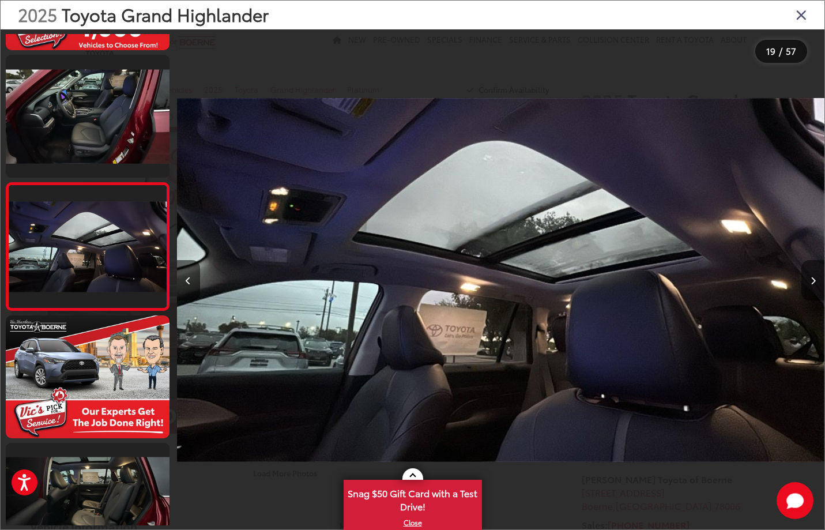
click at [812, 281] on icon "Next image" at bounding box center [813, 281] width 5 height 8
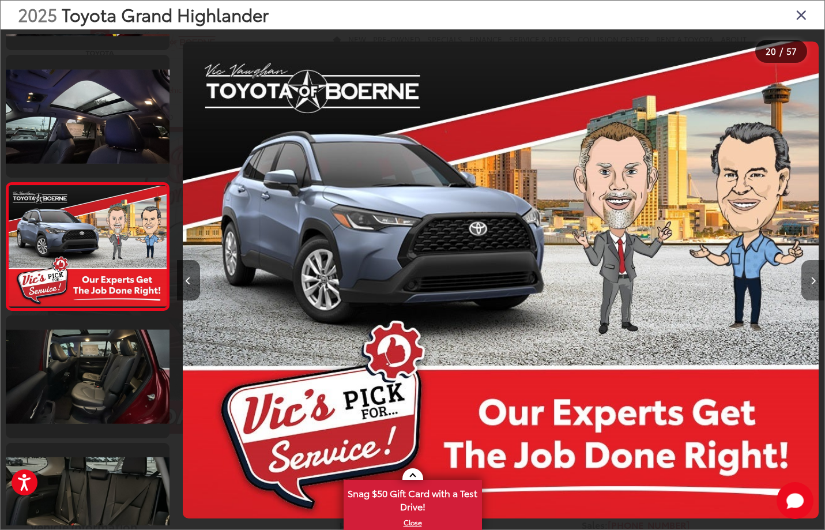
click at [816, 293] on button "Next image" at bounding box center [812, 280] width 23 height 40
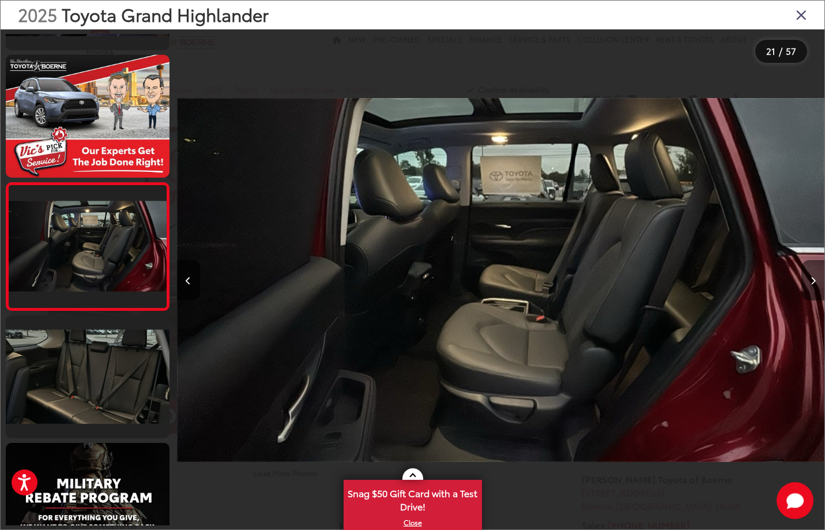
click at [816, 273] on button "Next image" at bounding box center [812, 280] width 23 height 40
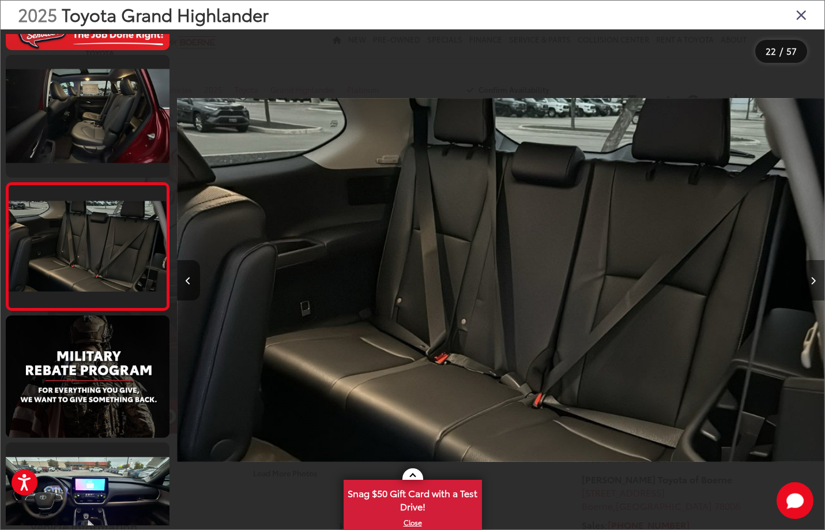
click at [816, 282] on button "Next image" at bounding box center [812, 280] width 23 height 40
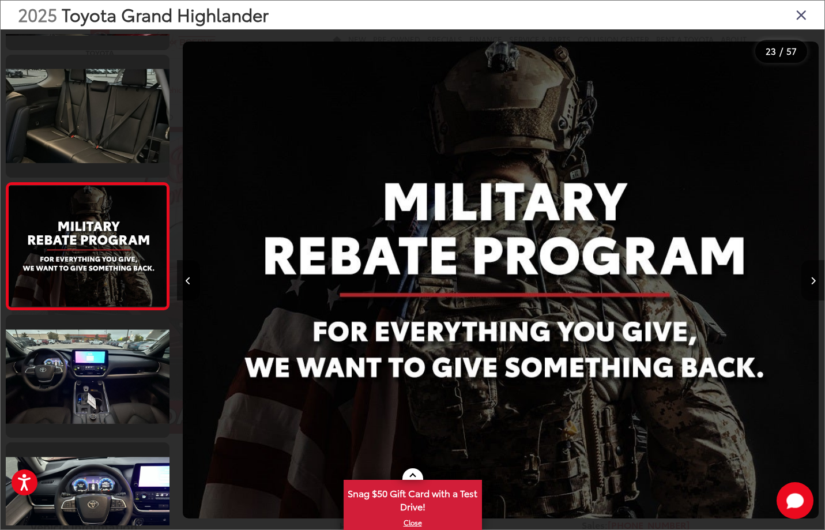
click at [816, 281] on button "Next image" at bounding box center [812, 280] width 23 height 40
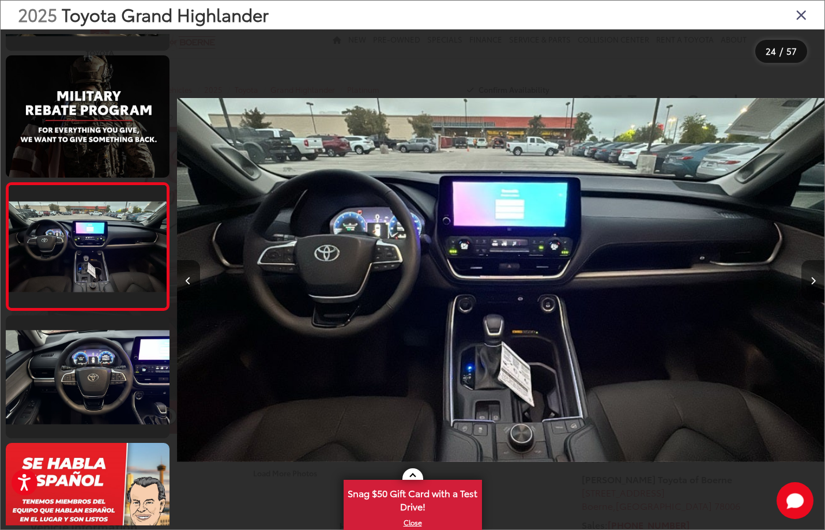
click at [816, 281] on button "Next image" at bounding box center [812, 280] width 23 height 40
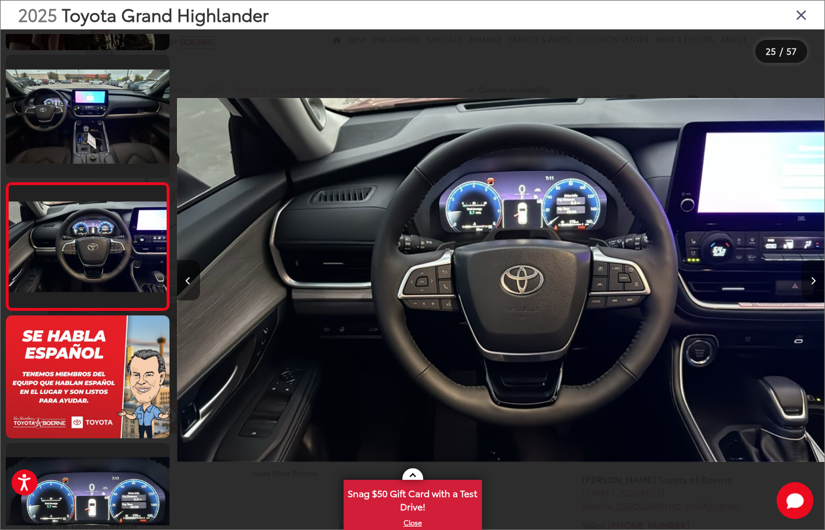
click at [816, 281] on button "Next image" at bounding box center [812, 280] width 23 height 40
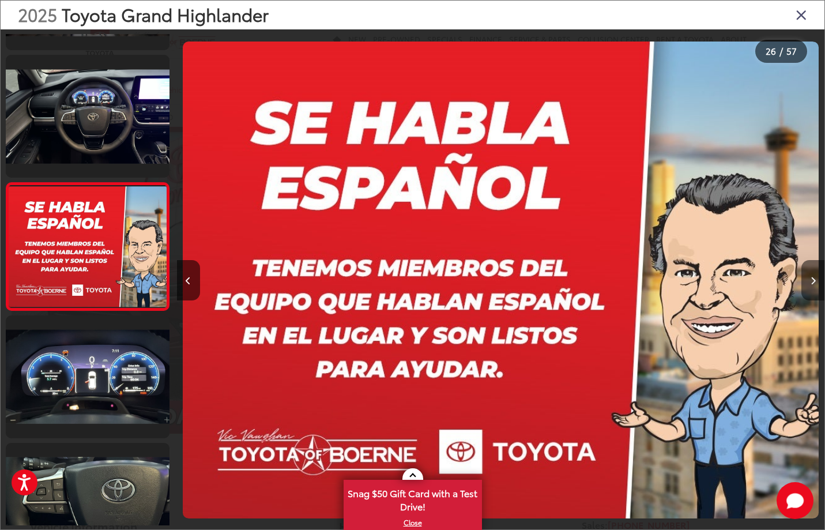
click at [816, 281] on button "Next image" at bounding box center [812, 280] width 23 height 40
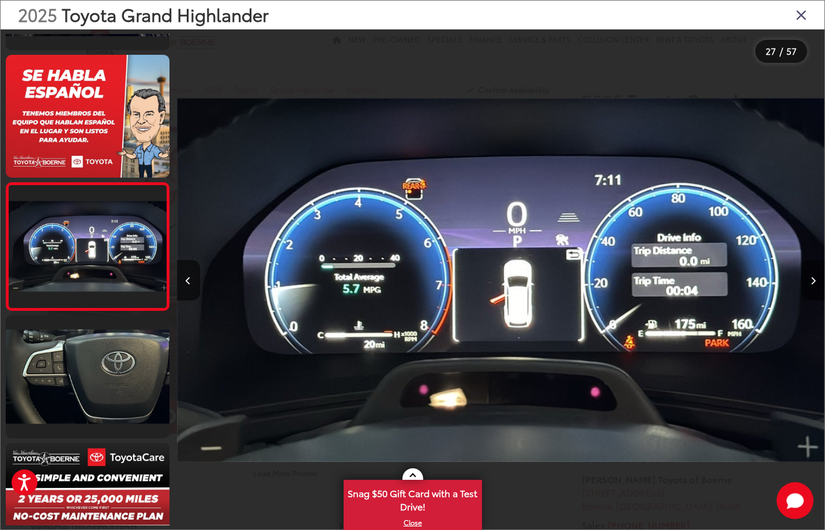
click at [816, 281] on button "Next image" at bounding box center [812, 280] width 23 height 40
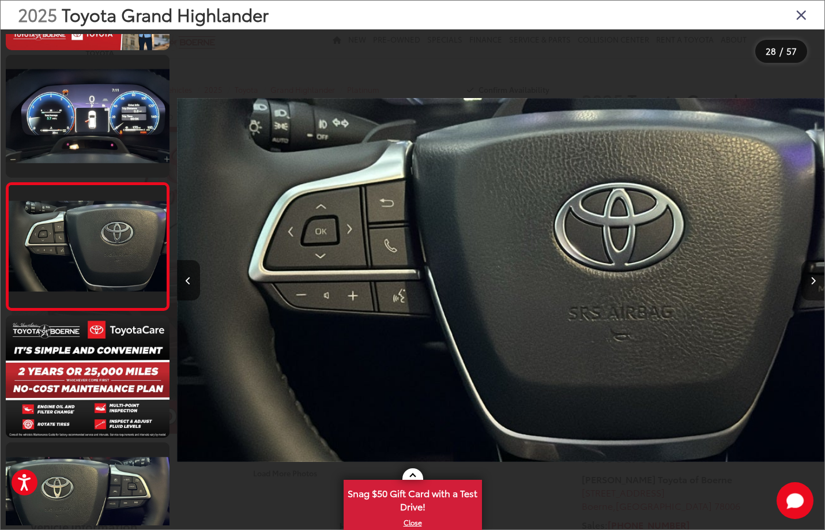
click at [816, 281] on button "Next image" at bounding box center [812, 280] width 23 height 40
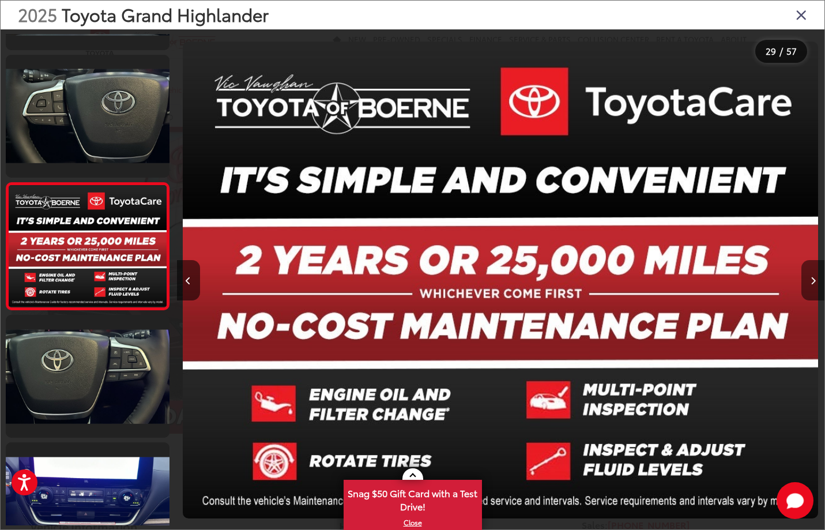
click at [816, 281] on button "Next image" at bounding box center [812, 280] width 23 height 40
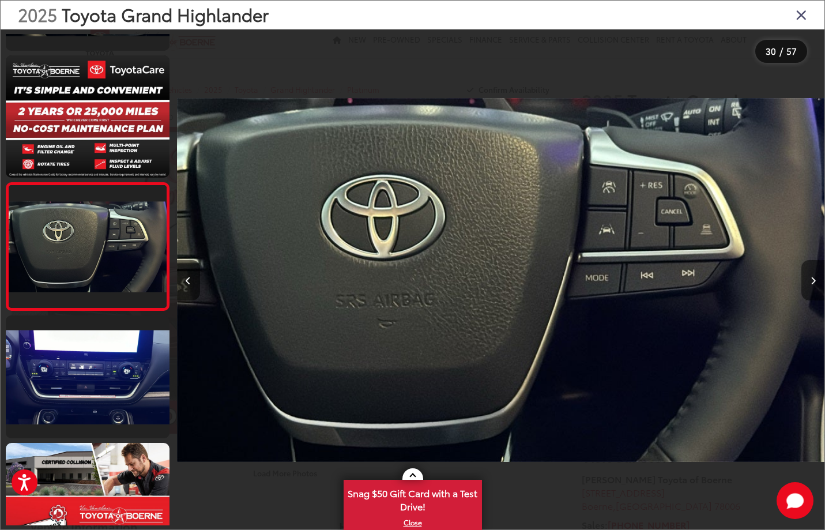
click at [816, 281] on button "Next image" at bounding box center [812, 280] width 23 height 40
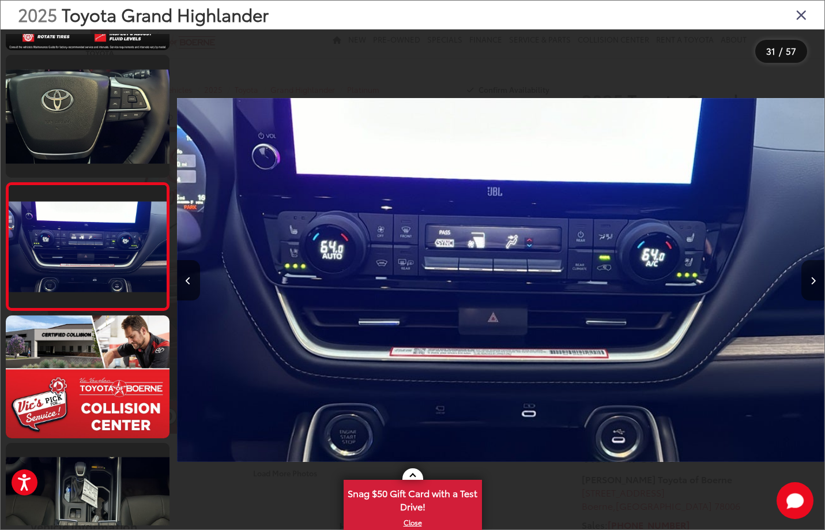
click at [811, 277] on icon "Next image" at bounding box center [813, 281] width 5 height 8
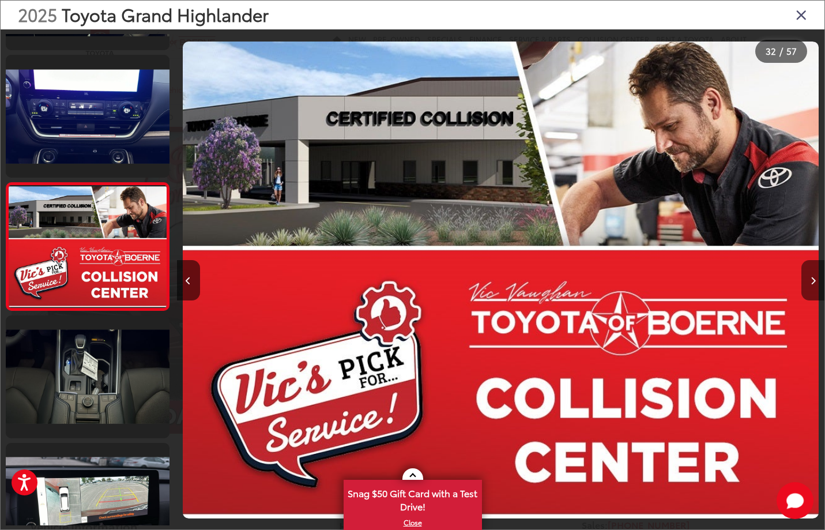
click at [811, 277] on icon "Next image" at bounding box center [813, 281] width 5 height 8
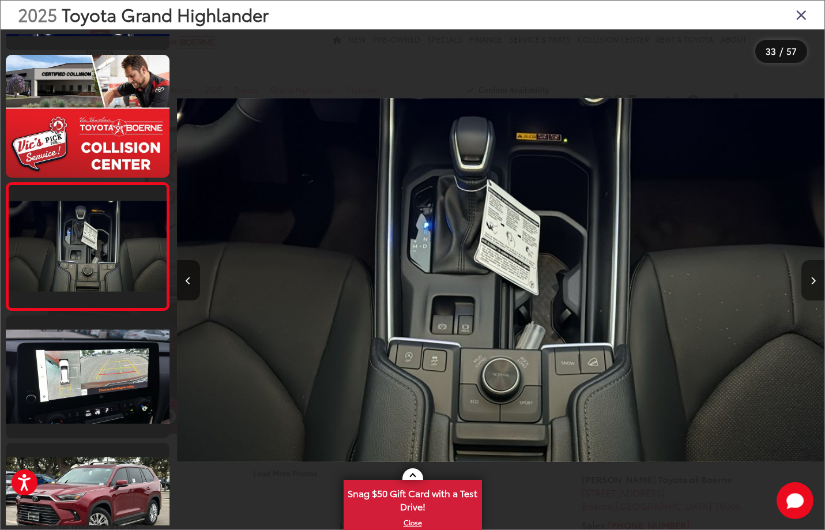
click at [811, 277] on icon "Next image" at bounding box center [813, 281] width 5 height 8
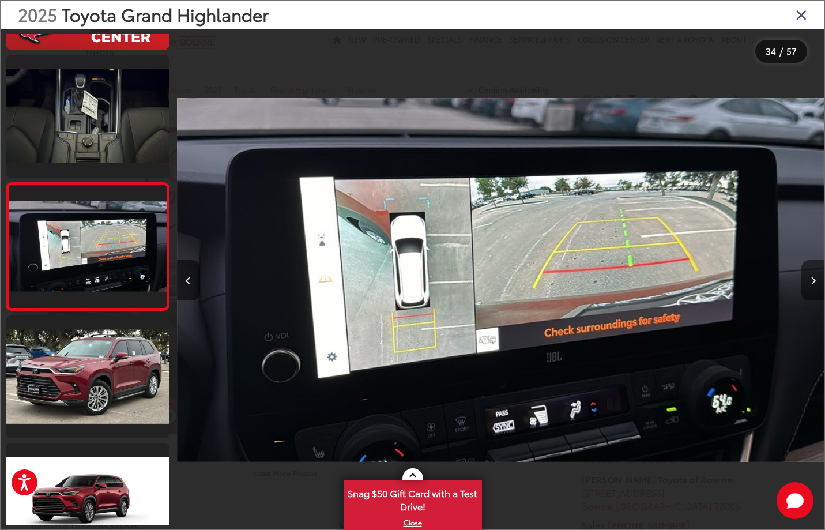
click at [811, 277] on icon "Next image" at bounding box center [813, 281] width 5 height 8
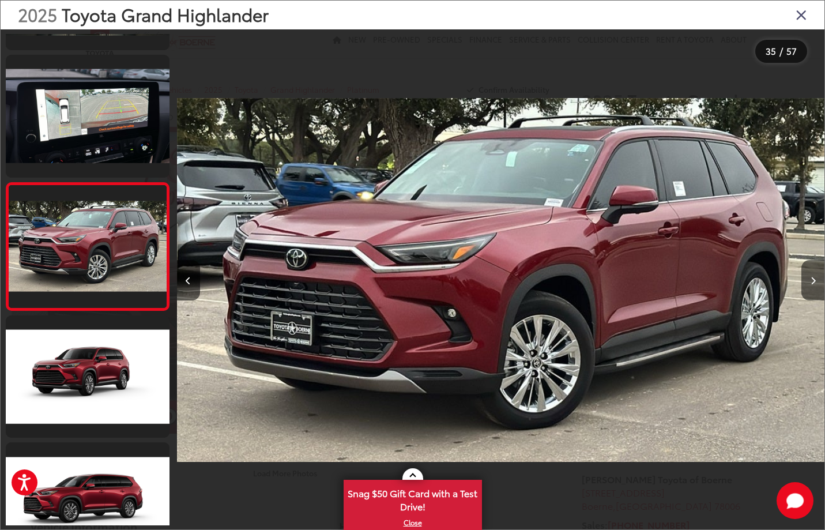
click at [800, 18] on icon "Close gallery" at bounding box center [802, 14] width 12 height 15
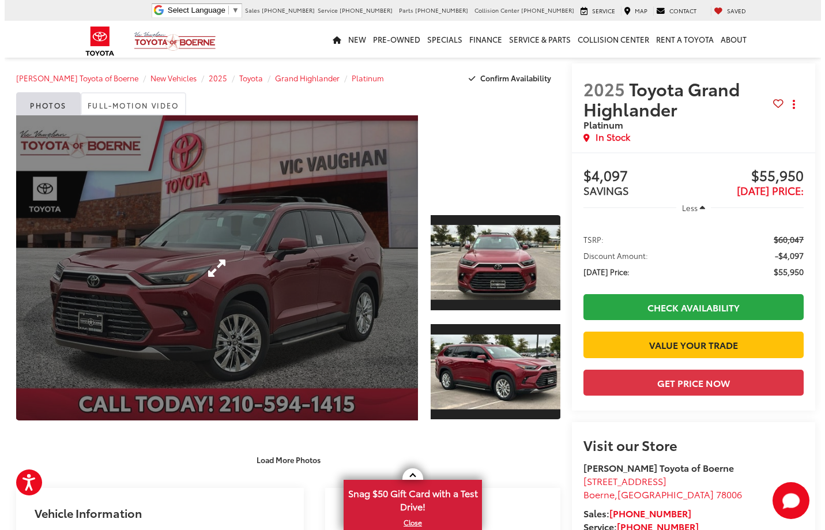
scroll to position [0, 0]
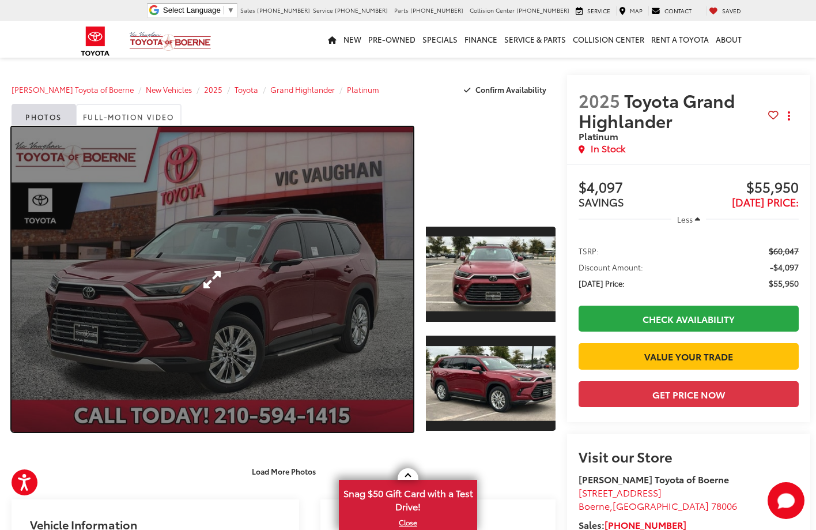
click at [322, 276] on link "Expand Photo 0" at bounding box center [213, 279] width 402 height 305
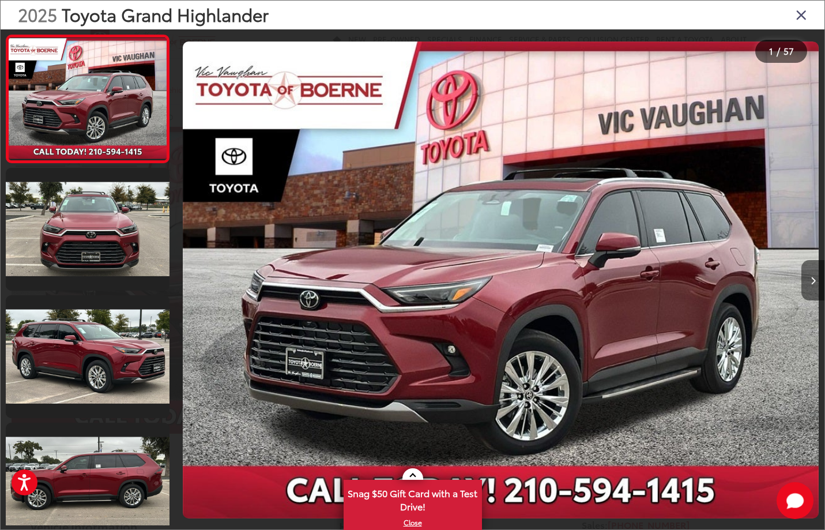
click at [813, 283] on icon "Next image" at bounding box center [813, 281] width 5 height 8
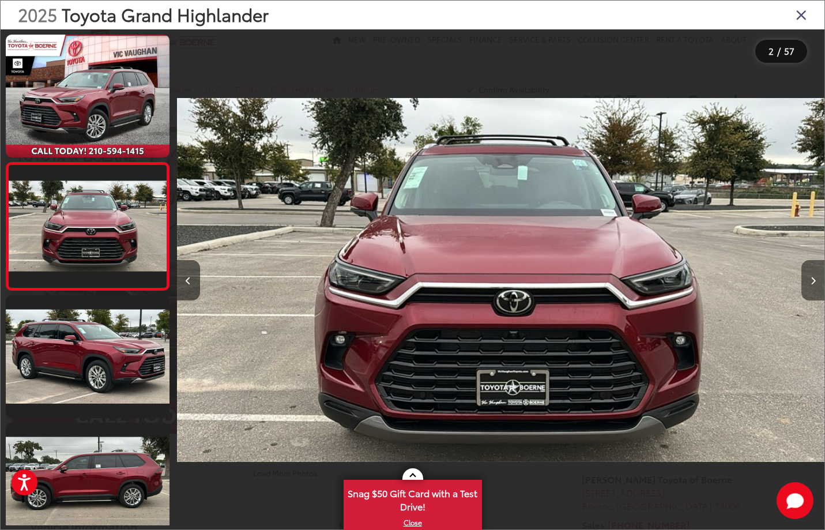
click at [813, 283] on icon "Next image" at bounding box center [813, 281] width 5 height 8
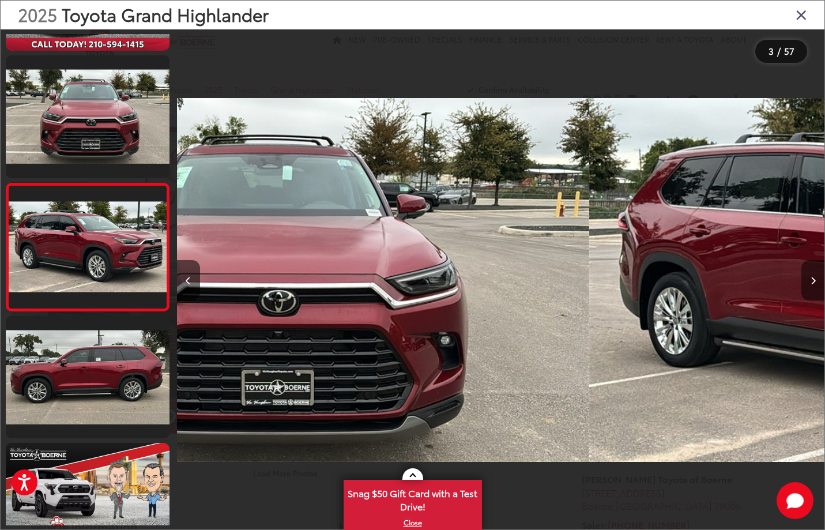
scroll to position [107, 0]
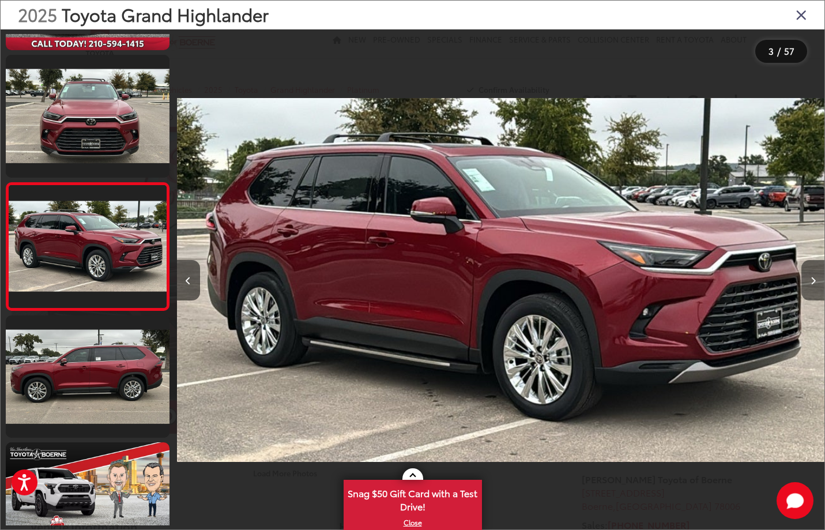
click at [813, 283] on icon "Next image" at bounding box center [813, 281] width 5 height 8
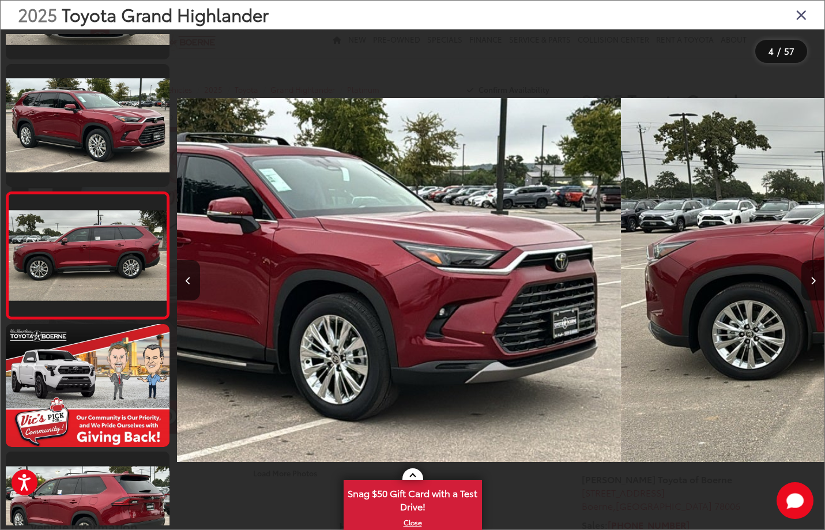
scroll to position [235, 0]
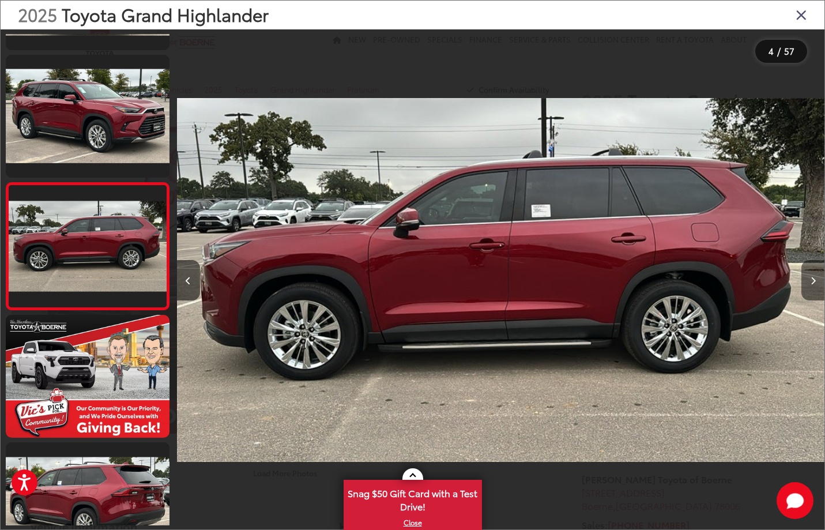
click at [813, 283] on icon "Next image" at bounding box center [813, 281] width 5 height 8
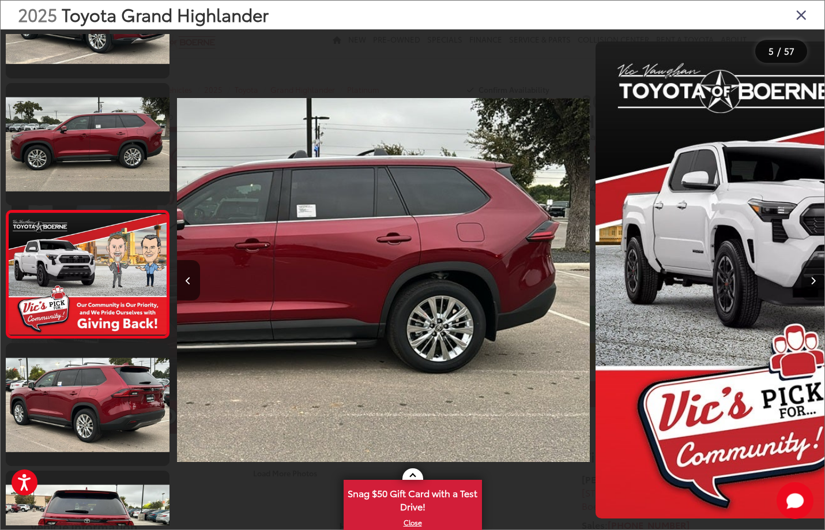
scroll to position [361, 0]
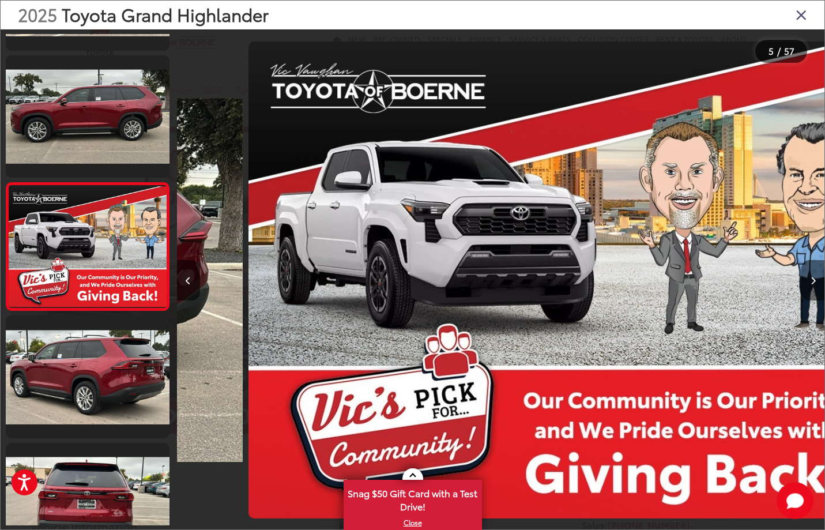
click at [813, 283] on icon "Next image" at bounding box center [813, 281] width 5 height 8
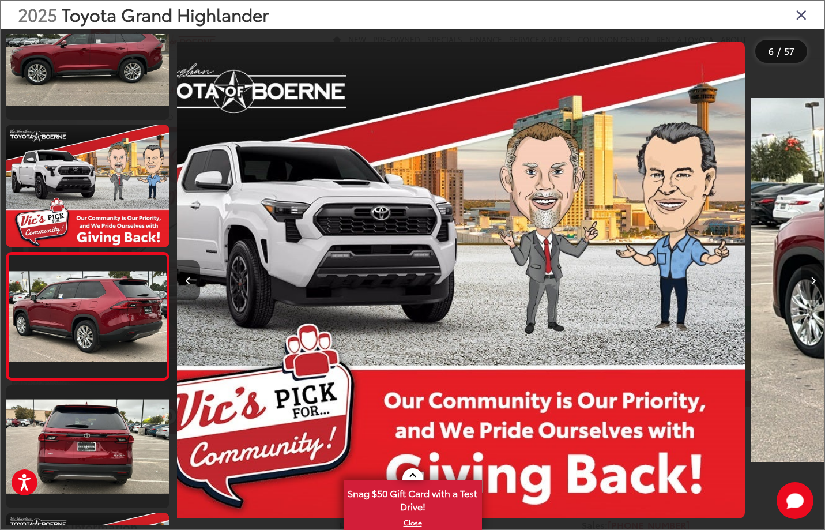
scroll to position [0, 2854]
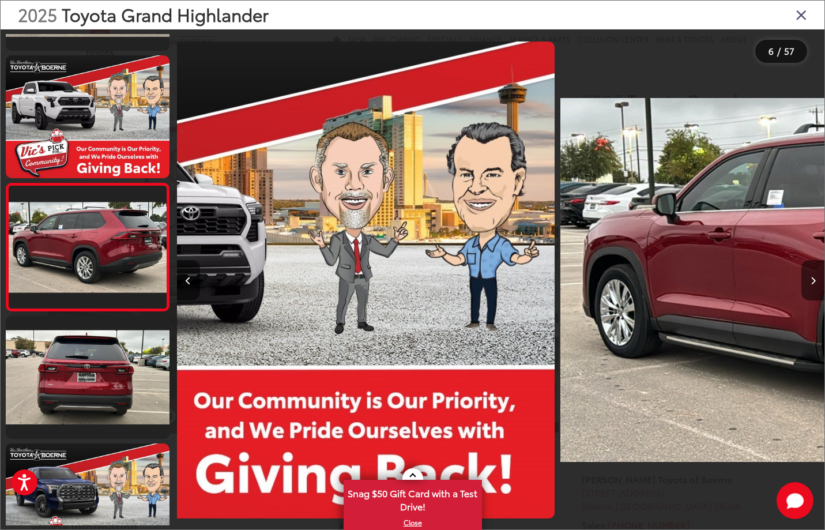
click at [813, 283] on icon "Next image" at bounding box center [813, 281] width 5 height 8
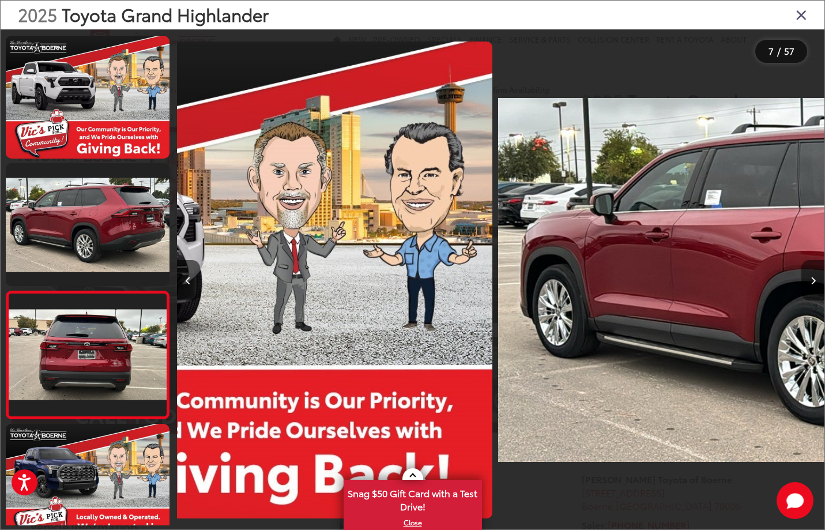
scroll to position [598, 0]
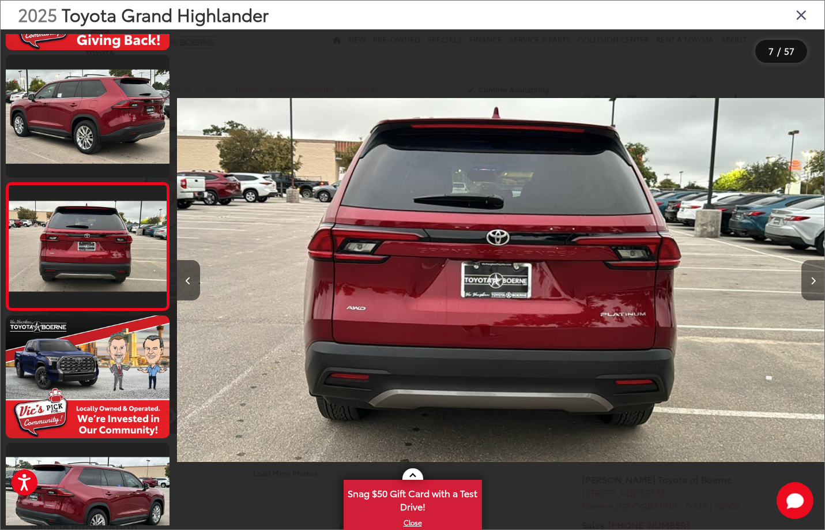
click at [813, 283] on icon "Next image" at bounding box center [813, 281] width 5 height 8
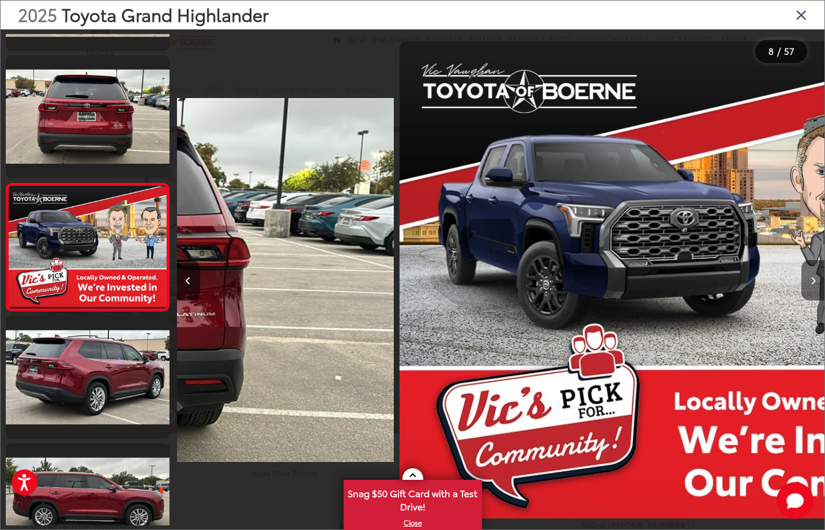
scroll to position [744, 0]
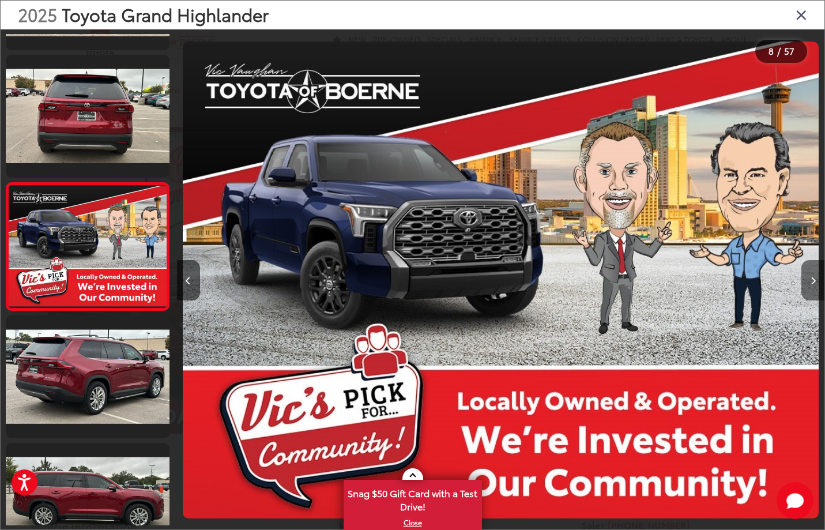
click at [813, 283] on icon "Next image" at bounding box center [813, 281] width 5 height 8
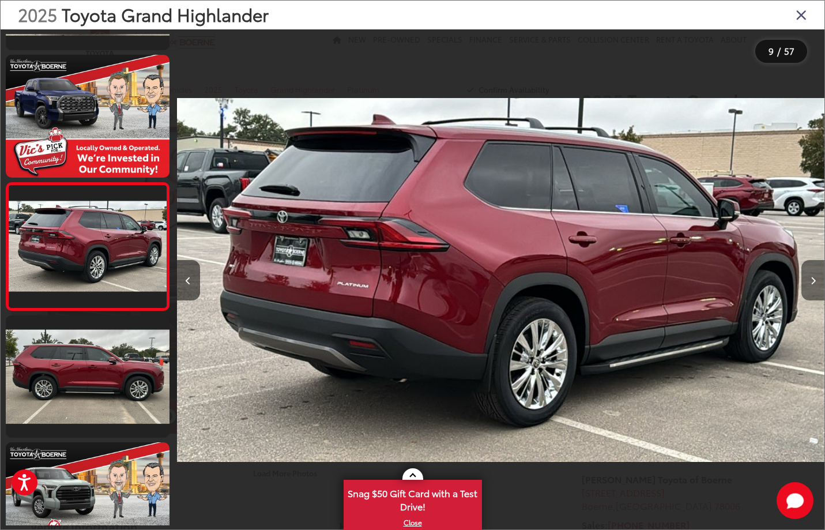
click at [809, 289] on button "Next image" at bounding box center [812, 280] width 23 height 40
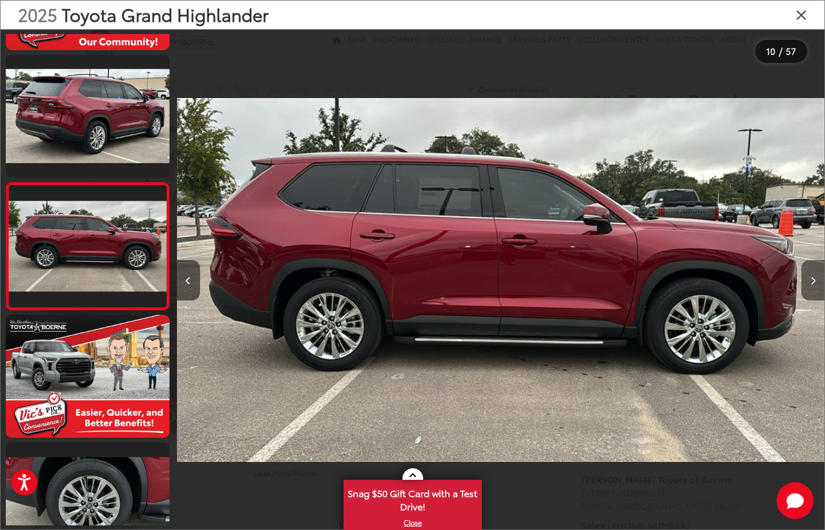
click at [809, 289] on button "Next image" at bounding box center [812, 280] width 23 height 40
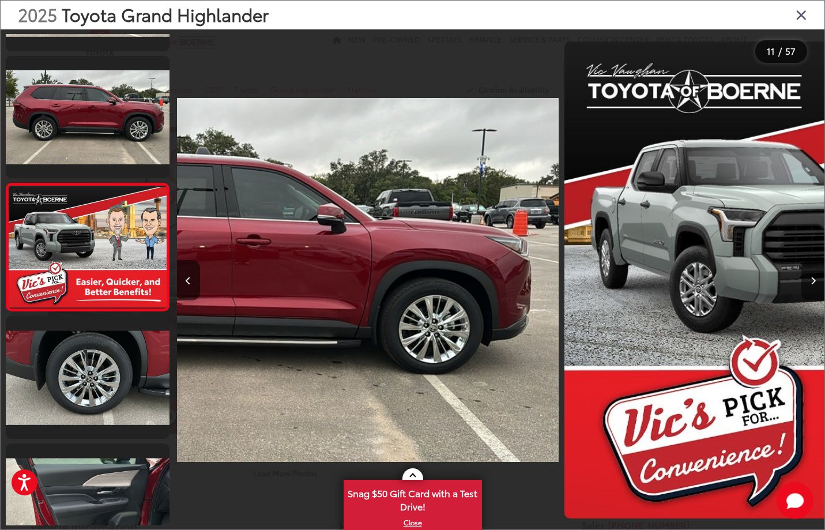
click at [809, 289] on button "Next image" at bounding box center [812, 280] width 23 height 40
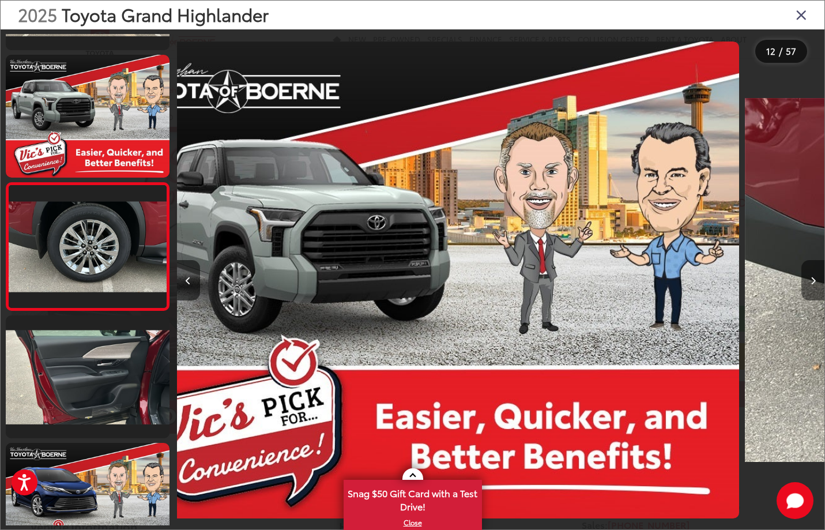
click at [809, 289] on button "Next image" at bounding box center [812, 280] width 23 height 40
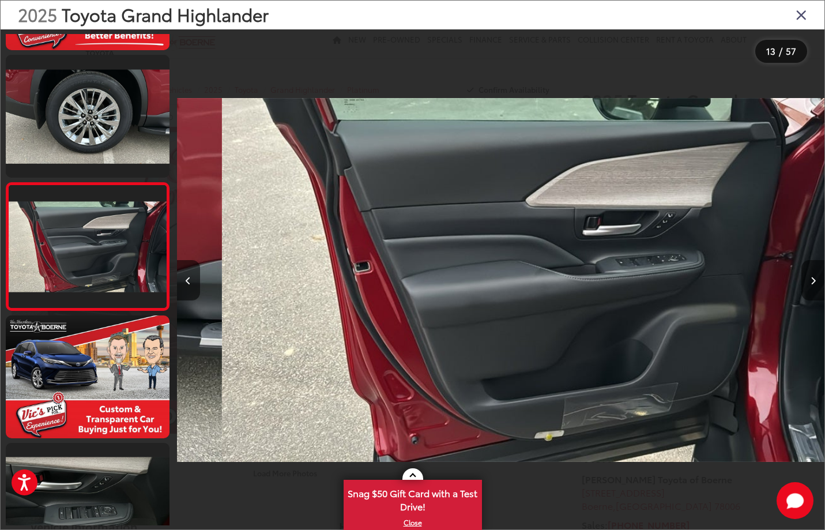
click at [809, 289] on button "Next image" at bounding box center [812, 280] width 23 height 40
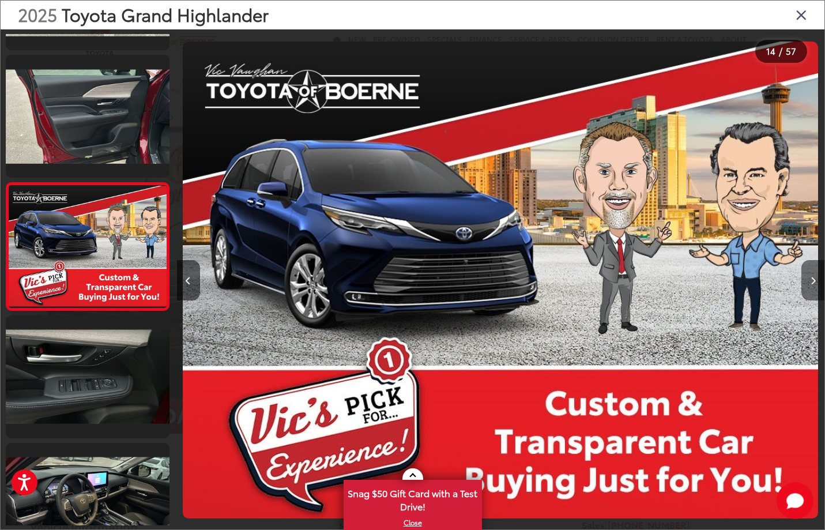
click at [809, 289] on button "Next image" at bounding box center [812, 280] width 23 height 40
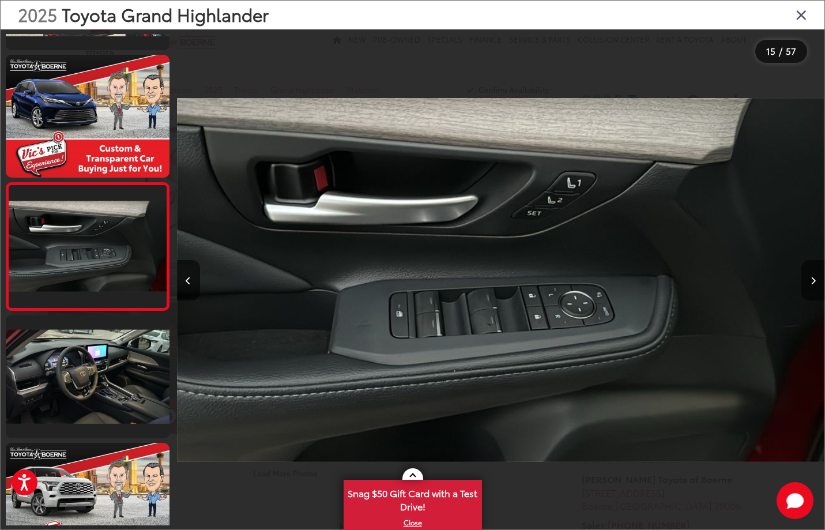
click at [809, 289] on button "Next image" at bounding box center [812, 280] width 23 height 40
